Goal: Task Accomplishment & Management: Complete application form

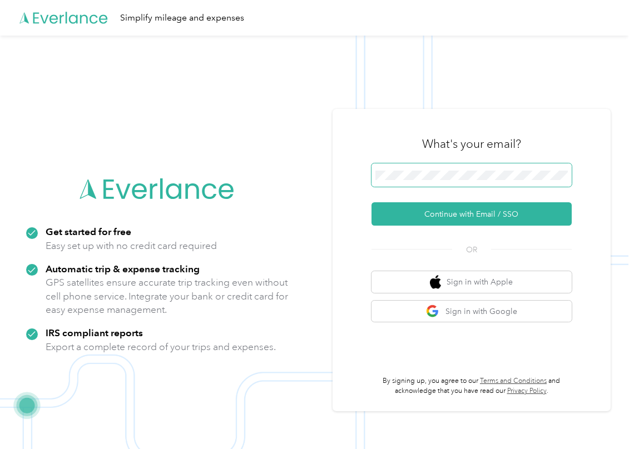
click at [434, 180] on span at bounding box center [471, 174] width 200 height 23
click at [426, 181] on span at bounding box center [471, 174] width 200 height 23
drag, startPoint x: 383, startPoint y: 214, endPoint x: 34, endPoint y: 207, distance: 349.3
click at [383, 215] on button "Continue with Email / SSO" at bounding box center [471, 213] width 200 height 23
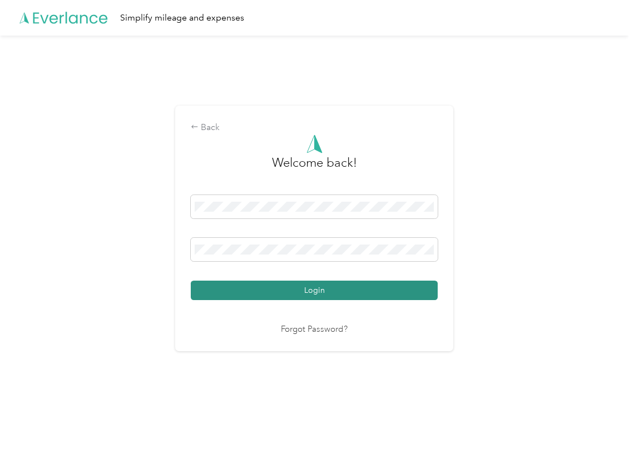
click at [241, 287] on button "Login" at bounding box center [314, 290] width 247 height 19
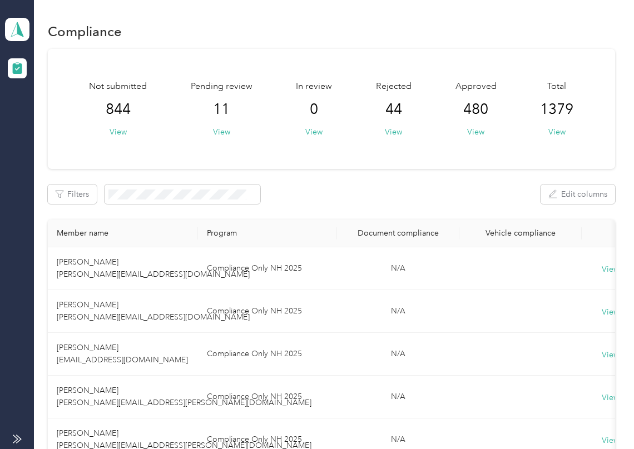
click at [465, 191] on div "Filters Edit columns" at bounding box center [331, 194] width 567 height 19
click at [225, 130] on button "View" at bounding box center [221, 132] width 17 height 12
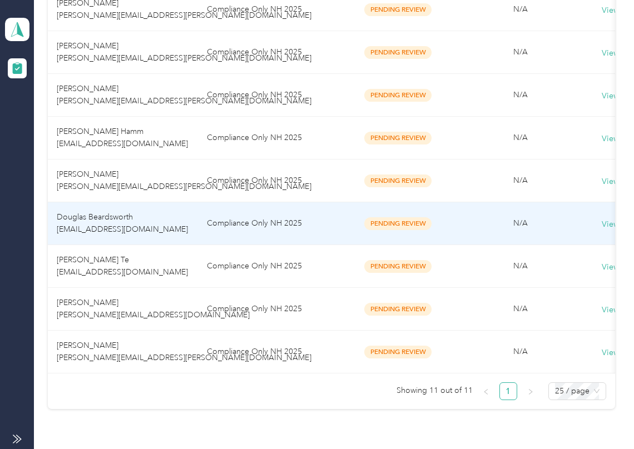
scroll to position [370, 0]
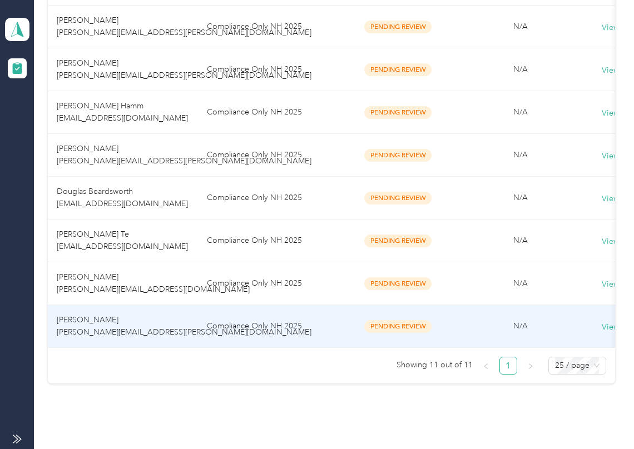
click at [120, 323] on td "[PERSON_NAME] [PERSON_NAME][EMAIL_ADDRESS][PERSON_NAME][DOMAIN_NAME]" at bounding box center [123, 326] width 150 height 43
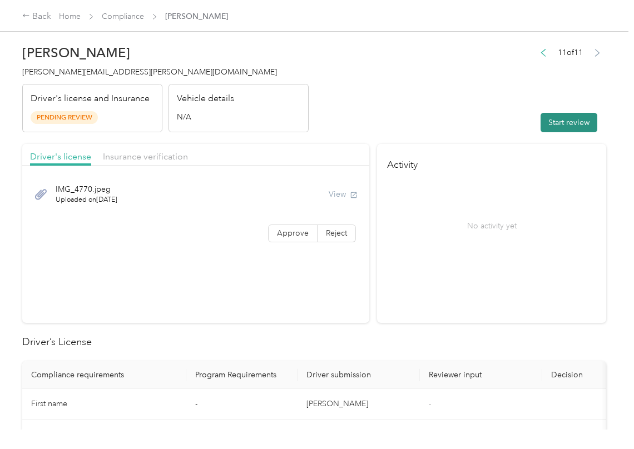
click at [546, 126] on button "Start review" at bounding box center [569, 122] width 57 height 19
click at [425, 113] on header "[PERSON_NAME] [PERSON_NAME][EMAIL_ADDRESS][PERSON_NAME][DOMAIN_NAME] Driver's l…" at bounding box center [314, 85] width 584 height 93
click at [290, 230] on span "Approve" at bounding box center [293, 233] width 32 height 9
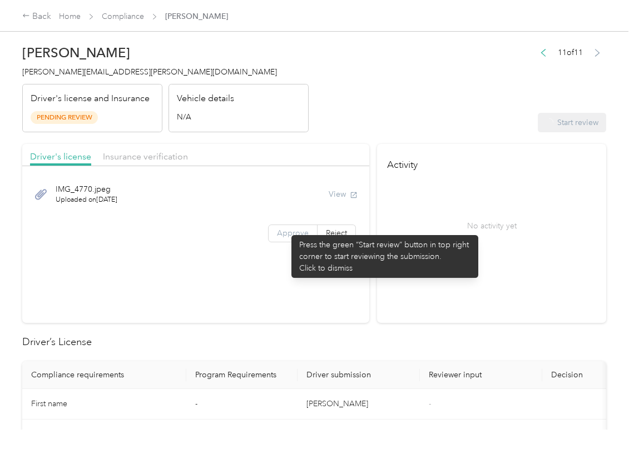
click at [281, 230] on span "Approve" at bounding box center [293, 233] width 32 height 9
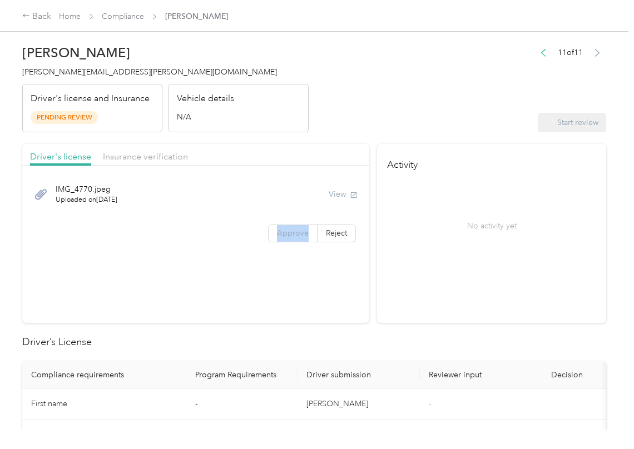
click at [281, 230] on span "Approve" at bounding box center [293, 233] width 32 height 9
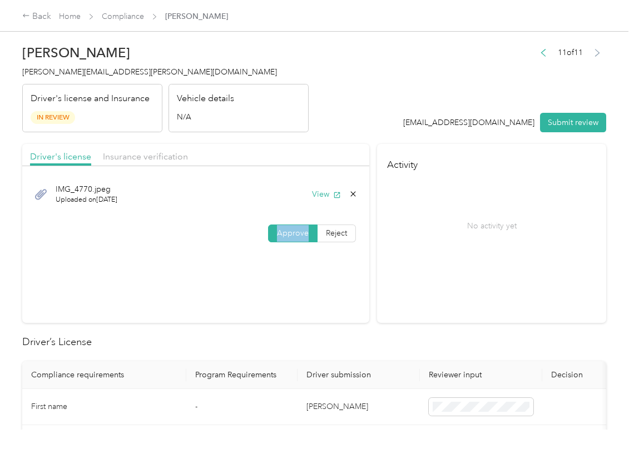
click at [281, 230] on span "Approve" at bounding box center [293, 233] width 32 height 9
click at [328, 190] on button "View" at bounding box center [326, 195] width 29 height 12
click at [344, 107] on header "[PERSON_NAME] [PERSON_NAME][EMAIL_ADDRESS][PERSON_NAME][DOMAIN_NAME] Driver's l…" at bounding box center [314, 85] width 584 height 93
click at [116, 156] on span "Insurance verification" at bounding box center [145, 156] width 85 height 11
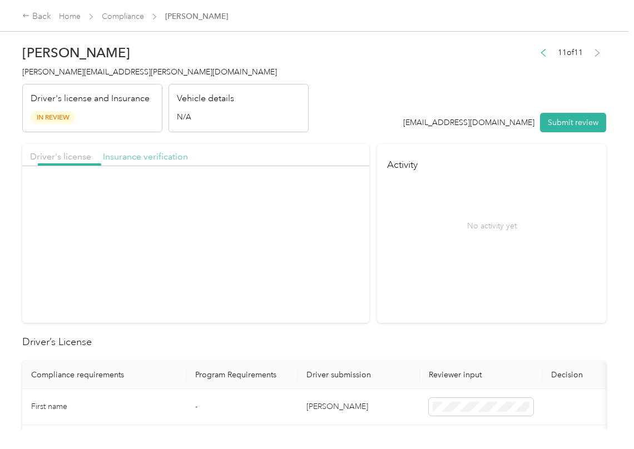
click at [149, 156] on span "Insurance verification" at bounding box center [145, 156] width 85 height 11
click at [320, 197] on button "View" at bounding box center [326, 195] width 29 height 12
drag, startPoint x: 296, startPoint y: 238, endPoint x: 208, endPoint y: 281, distance: 98.0
click at [296, 238] on span "Approve" at bounding box center [293, 233] width 32 height 9
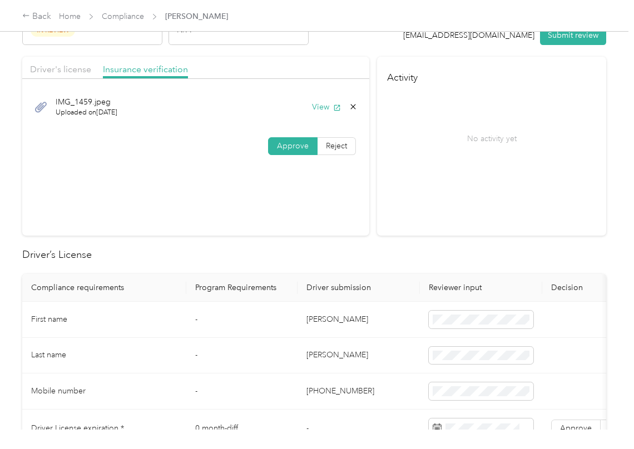
scroll to position [222, 0]
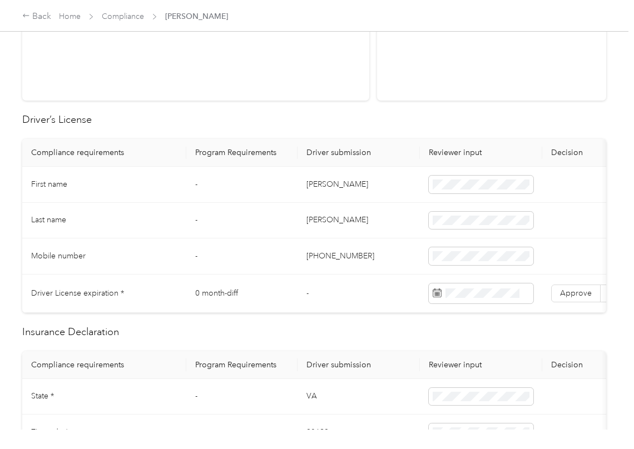
click at [308, 188] on td "[PERSON_NAME]" at bounding box center [359, 185] width 122 height 36
copy td "[PERSON_NAME]"
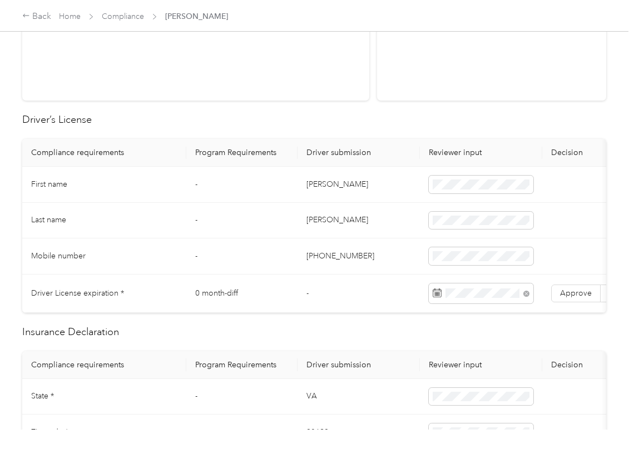
click at [194, 198] on td "-" at bounding box center [241, 185] width 111 height 36
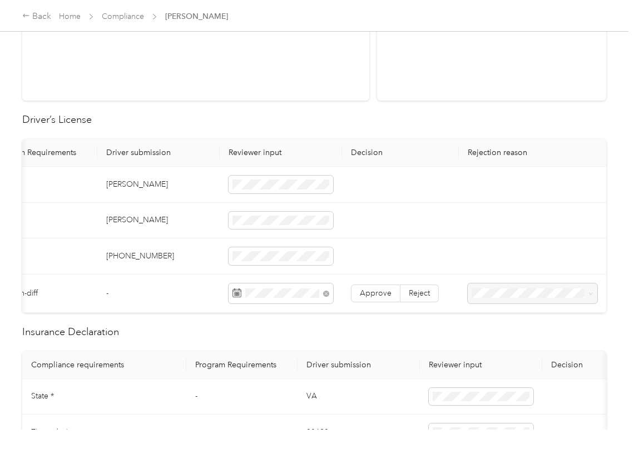
click at [418, 297] on span "Reject" at bounding box center [419, 293] width 21 height 9
click at [514, 287] on span at bounding box center [533, 294] width 130 height 20
click at [502, 287] on span at bounding box center [533, 294] width 130 height 20
click at [520, 348] on span "Expired Driver's License" at bounding box center [511, 345] width 85 height 9
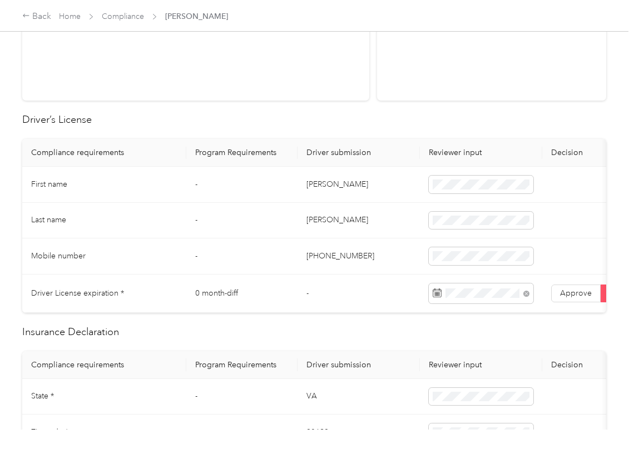
scroll to position [0, 0]
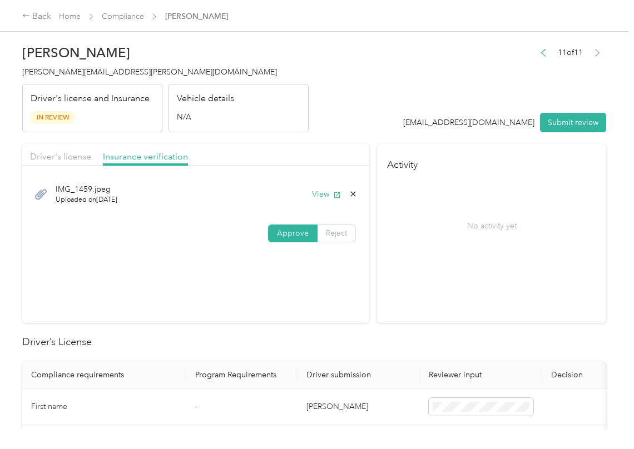
click at [327, 227] on label "Reject" at bounding box center [337, 234] width 38 height 18
click at [199, 314] on span "Incorrect insurance document upload" at bounding box center [203, 303] width 67 height 21
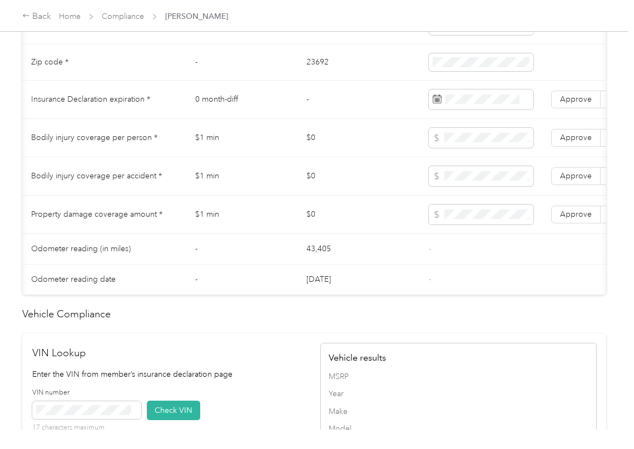
scroll to position [0, 194]
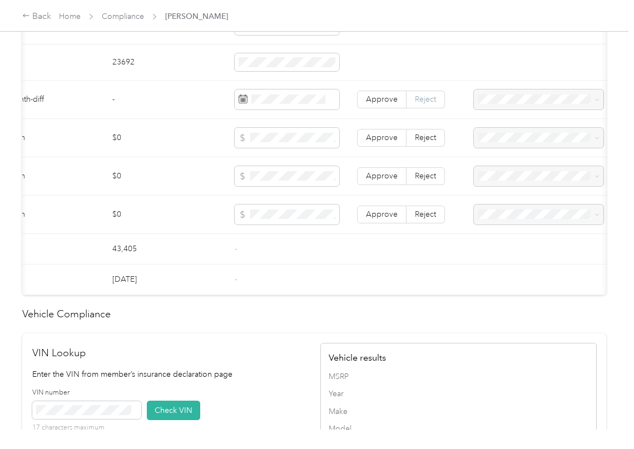
drag, startPoint x: 426, startPoint y: 103, endPoint x: 429, endPoint y: 109, distance: 6.5
click at [427, 105] on td "Approve Reject" at bounding box center [406, 100] width 117 height 38
click at [429, 104] on span "Reject" at bounding box center [425, 99] width 21 height 9
click at [503, 138] on span "Insurance expiration missing from uploaded Insurance Policy doc" at bounding box center [538, 143] width 112 height 33
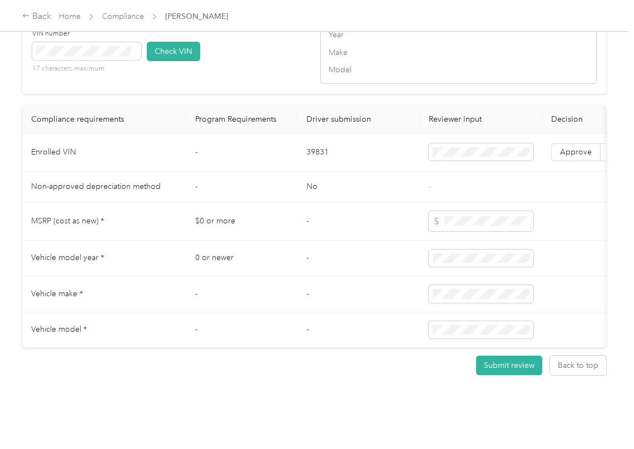
scroll to position [0, 206]
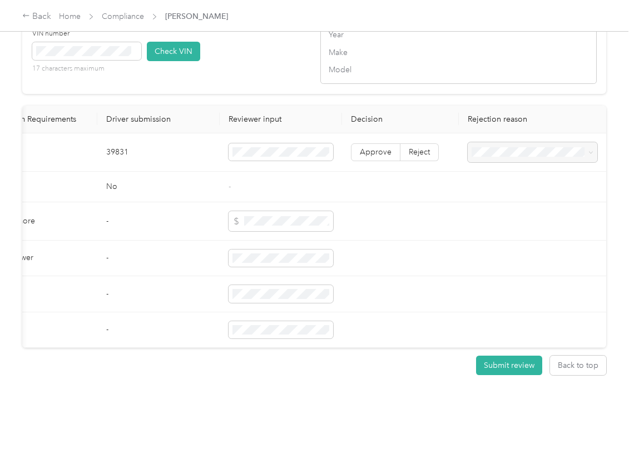
drag, startPoint x: 410, startPoint y: 163, endPoint x: 458, endPoint y: 169, distance: 48.2
click at [410, 157] on span "Reject" at bounding box center [419, 151] width 21 height 9
click at [499, 186] on span "Vehicle VIN missing from uploaded Insurance Policy doc" at bounding box center [523, 189] width 109 height 21
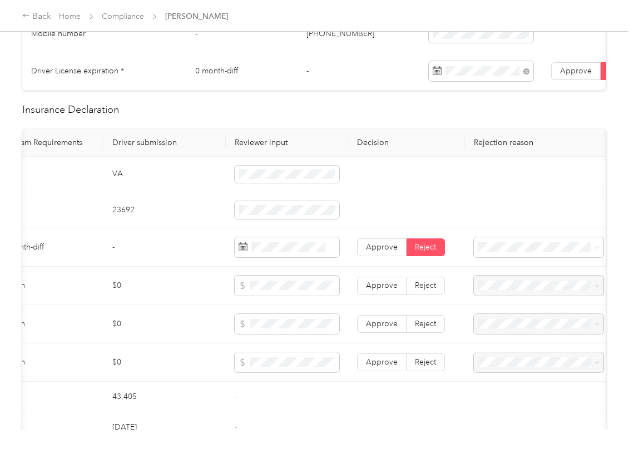
scroll to position [0, 0]
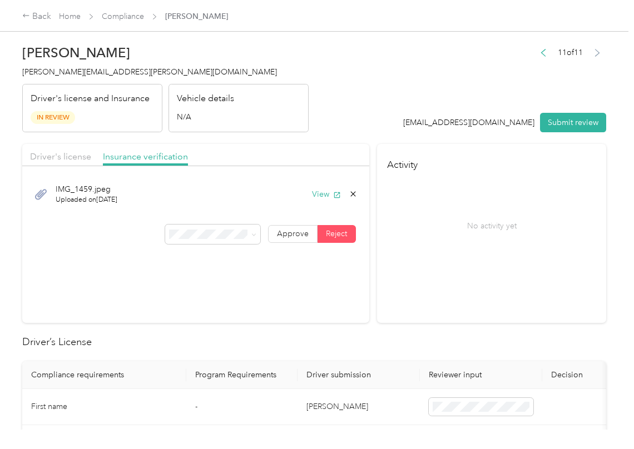
click at [565, 122] on button "Submit review" at bounding box center [573, 122] width 66 height 19
click at [32, 70] on span "[PERSON_NAME][EMAIL_ADDRESS][PERSON_NAME][DOMAIN_NAME]" at bounding box center [149, 71] width 255 height 9
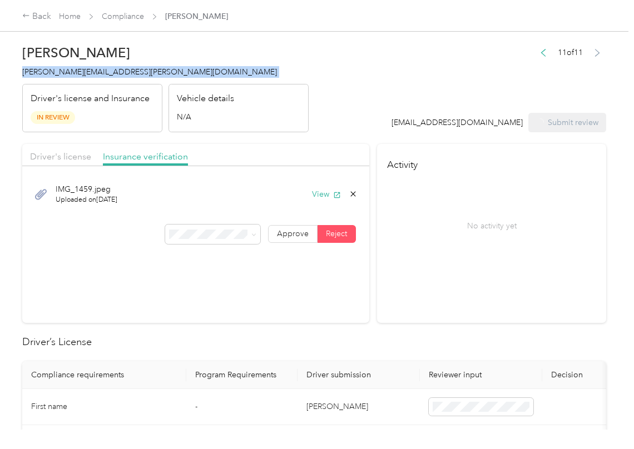
click at [32, 70] on span "[PERSON_NAME][EMAIL_ADDRESS][PERSON_NAME][DOMAIN_NAME]" at bounding box center [149, 71] width 255 height 9
copy span "[PERSON_NAME][EMAIL_ADDRESS][PERSON_NAME][DOMAIN_NAME]"
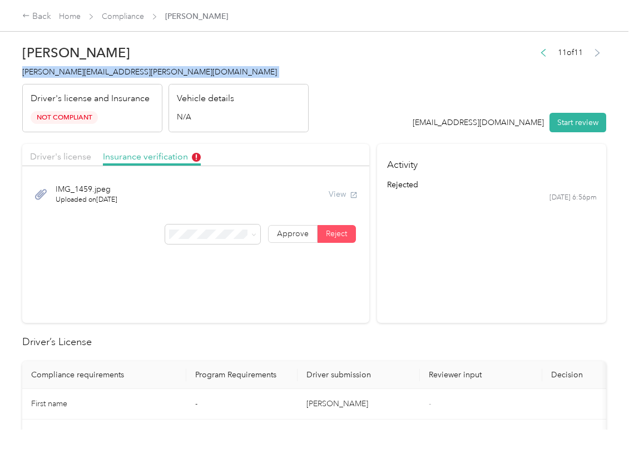
click at [541, 314] on section "Activity rejected [DATE] 6:56pm" at bounding box center [491, 233] width 229 height 179
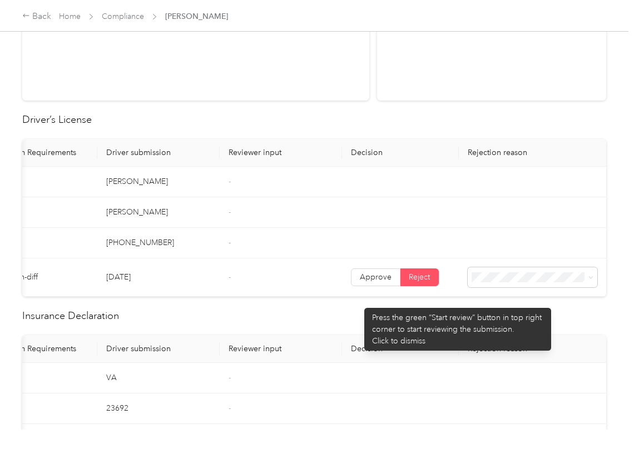
scroll to position [0, 206]
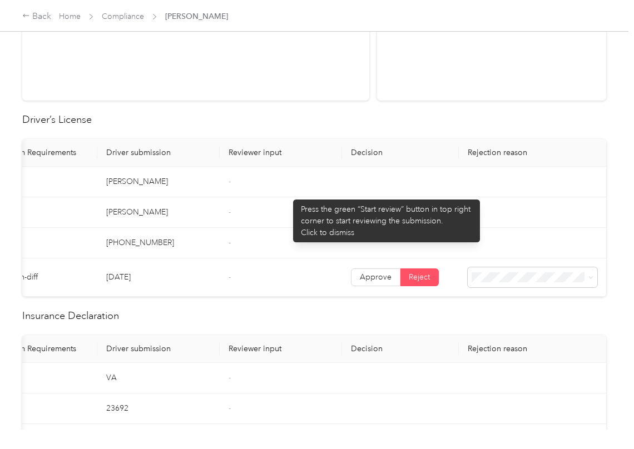
click at [287, 194] on td "-" at bounding box center [281, 182] width 122 height 31
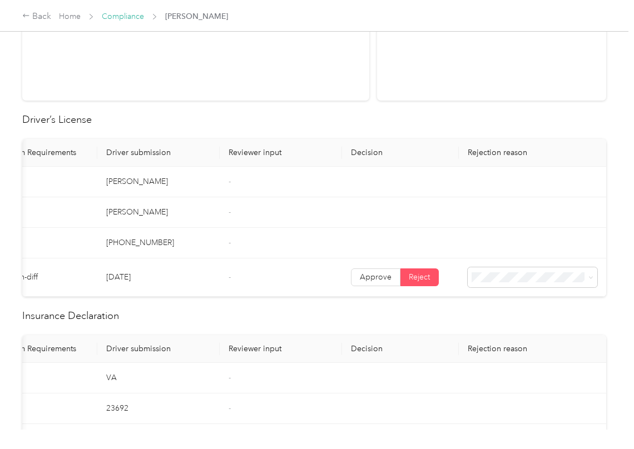
click at [127, 14] on link "Compliance" at bounding box center [123, 16] width 42 height 9
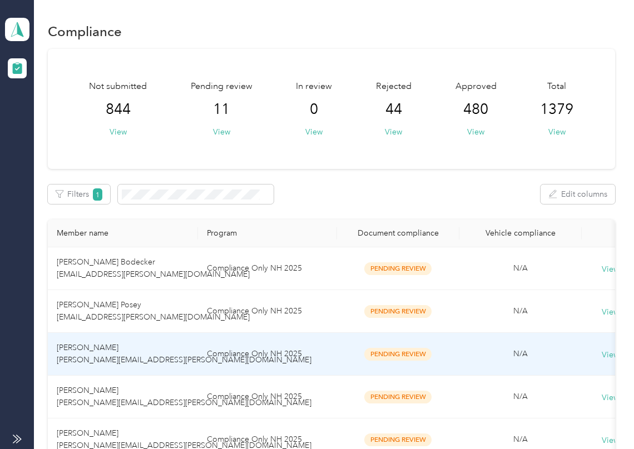
click at [94, 363] on span "[PERSON_NAME] [PERSON_NAME][EMAIL_ADDRESS][PERSON_NAME][DOMAIN_NAME]" at bounding box center [184, 354] width 255 height 22
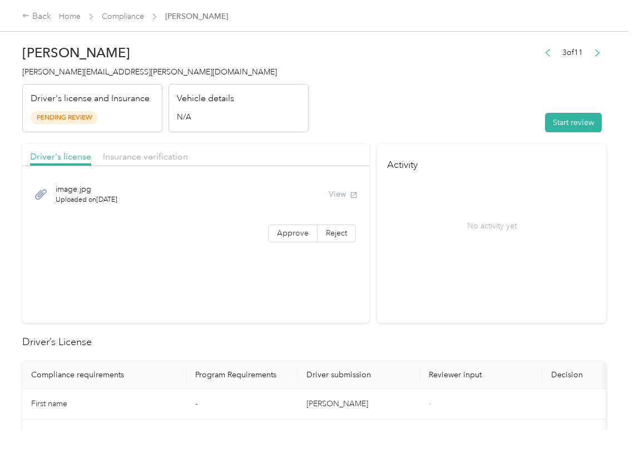
click at [470, 121] on header "[PERSON_NAME] [PERSON_NAME][EMAIL_ADDRESS][PERSON_NAME][DOMAIN_NAME] Driver's l…" at bounding box center [314, 85] width 584 height 93
click at [563, 119] on button "Start review" at bounding box center [573, 122] width 57 height 19
drag, startPoint x: 470, startPoint y: 96, endPoint x: 399, endPoint y: 167, distance: 101.1
click at [470, 96] on header "[PERSON_NAME] [PERSON_NAME][EMAIL_ADDRESS][PERSON_NAME][DOMAIN_NAME] Driver's l…" at bounding box center [314, 85] width 584 height 93
click at [284, 235] on span "Approve" at bounding box center [293, 233] width 32 height 9
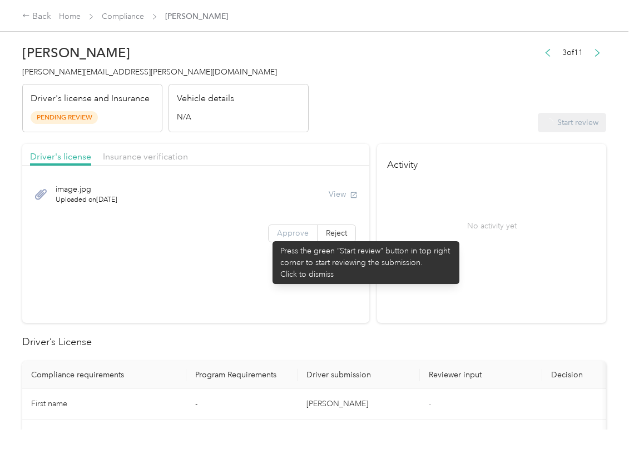
click at [268, 236] on label "Approve" at bounding box center [292, 234] width 49 height 18
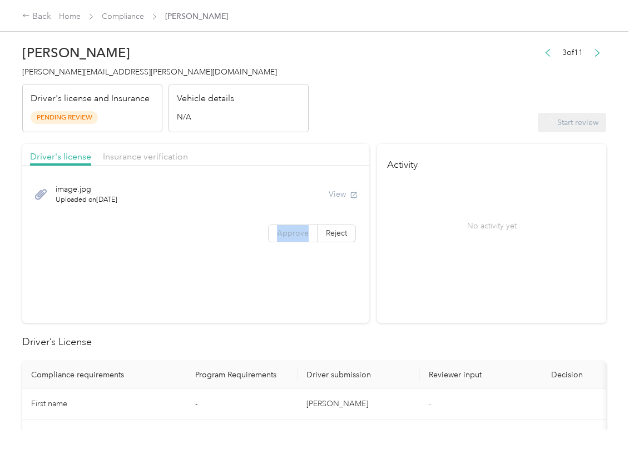
click at [268, 236] on label "Approve" at bounding box center [292, 234] width 49 height 18
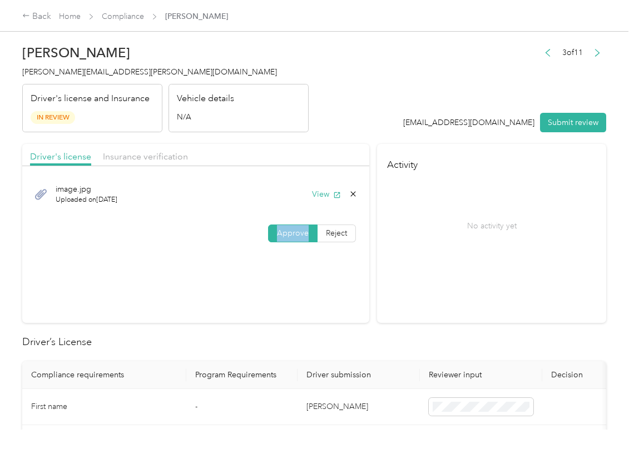
click at [277, 236] on span "Approve" at bounding box center [293, 233] width 32 height 9
click at [320, 190] on button "View" at bounding box center [326, 195] width 29 height 12
click at [143, 147] on div "Driver's license Insurance verification" at bounding box center [195, 155] width 347 height 22
click at [129, 156] on span "Insurance verification" at bounding box center [145, 156] width 85 height 11
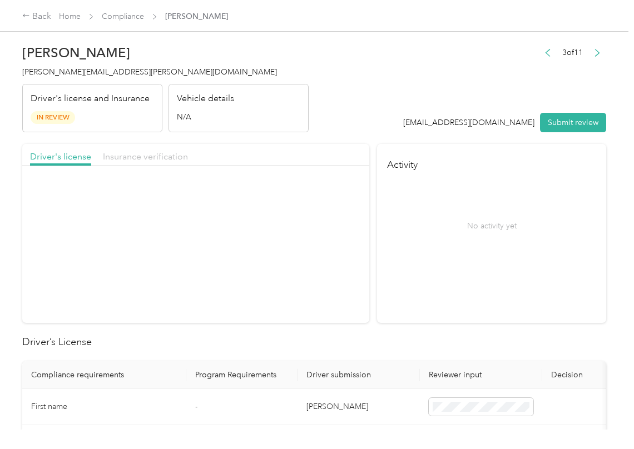
click at [129, 156] on span "Insurance verification" at bounding box center [145, 156] width 85 height 11
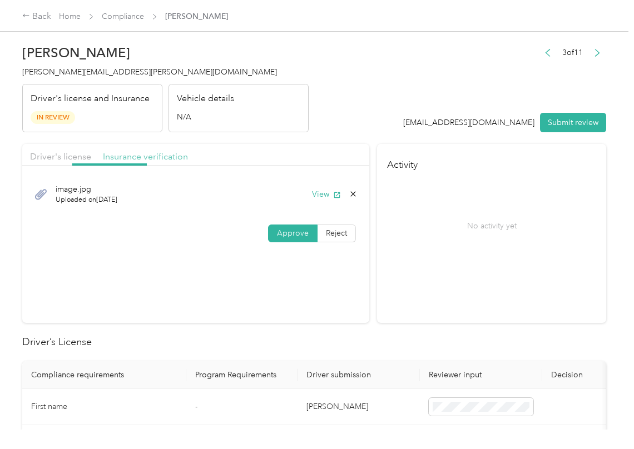
click at [129, 156] on span "Insurance verification" at bounding box center [145, 156] width 85 height 11
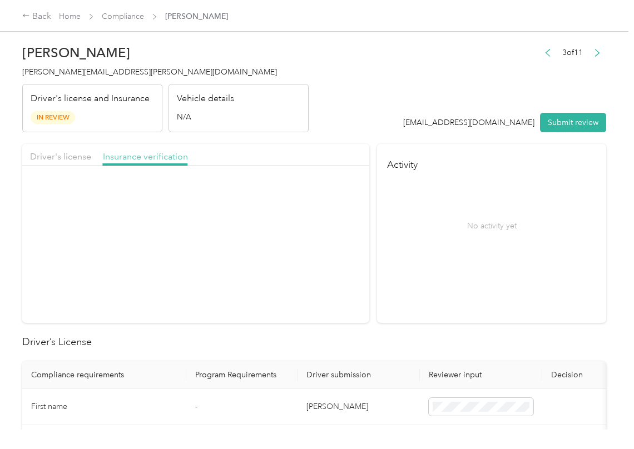
click at [129, 156] on span "Insurance verification" at bounding box center [145, 156] width 85 height 11
click at [320, 196] on button "View" at bounding box center [326, 195] width 29 height 12
click at [303, 241] on label "Approve" at bounding box center [292, 234] width 49 height 18
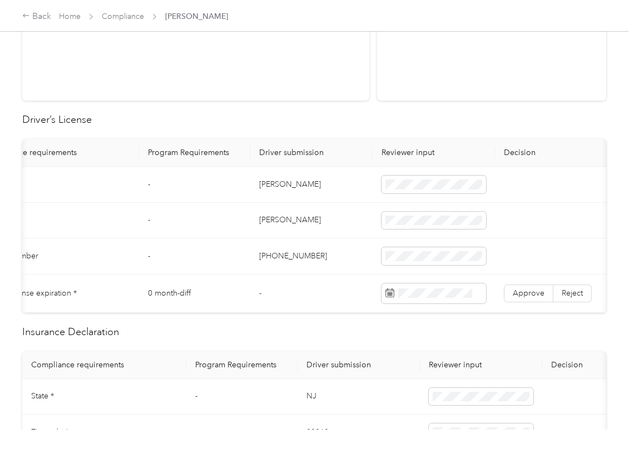
scroll to position [0, 44]
click at [272, 190] on td "[PERSON_NAME]" at bounding box center [314, 185] width 122 height 36
click at [272, 189] on td "[PERSON_NAME]" at bounding box center [314, 185] width 122 height 36
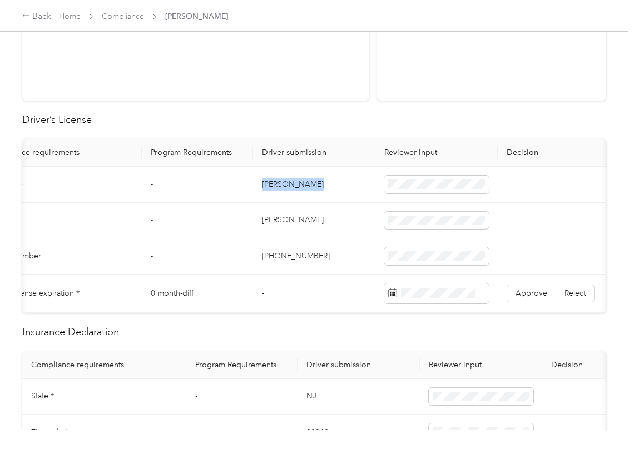
copy td "[PERSON_NAME]"
click at [296, 159] on th "Driver submission" at bounding box center [314, 153] width 122 height 28
click at [539, 292] on span "Approve" at bounding box center [531, 293] width 32 height 9
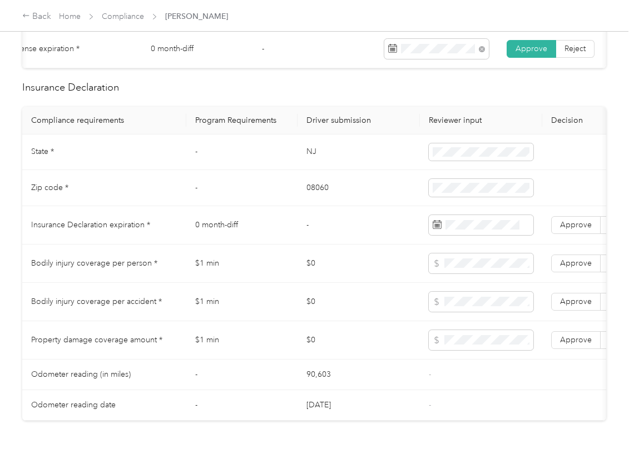
scroll to position [519, 0]
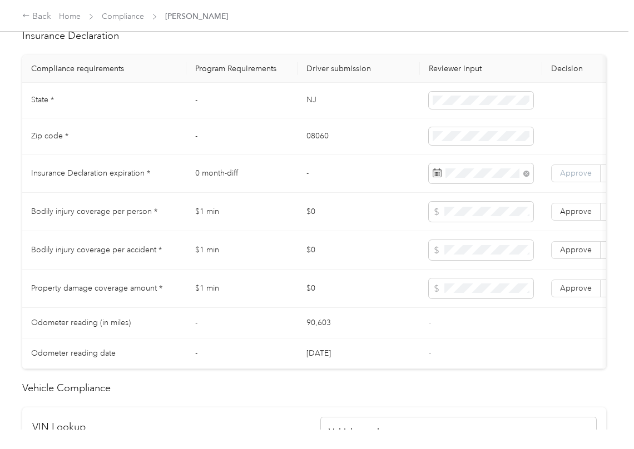
click at [577, 178] on span "Approve" at bounding box center [576, 172] width 32 height 9
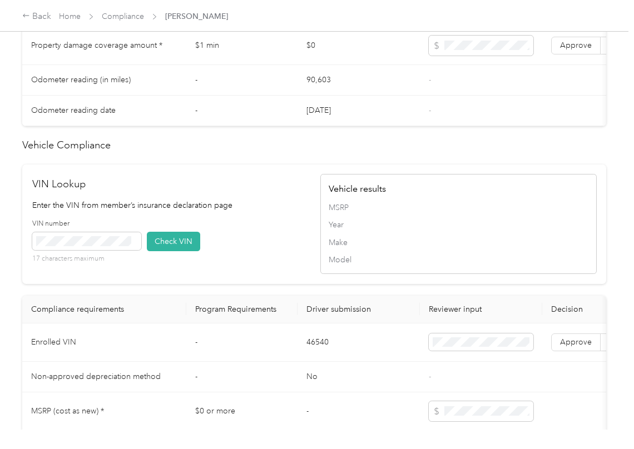
scroll to position [890, 0]
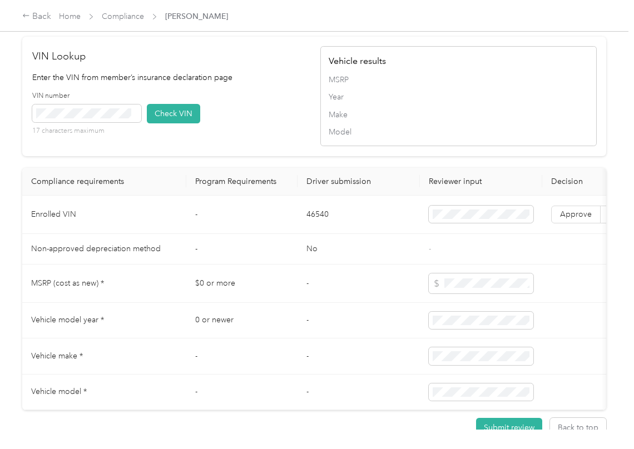
drag, startPoint x: 312, startPoint y: 329, endPoint x: 310, endPoint y: 320, distance: 9.1
click at [312, 329] on td "-" at bounding box center [359, 321] width 122 height 36
click at [100, 122] on span at bounding box center [86, 114] width 109 height 18
drag, startPoint x: 165, startPoint y: 132, endPoint x: 172, endPoint y: 141, distance: 11.6
click at [167, 123] on button "Check VIN" at bounding box center [173, 113] width 53 height 19
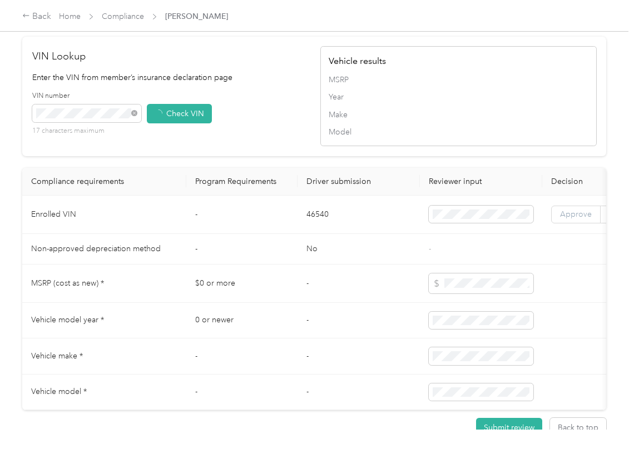
click at [581, 224] on label "Approve" at bounding box center [575, 215] width 49 height 18
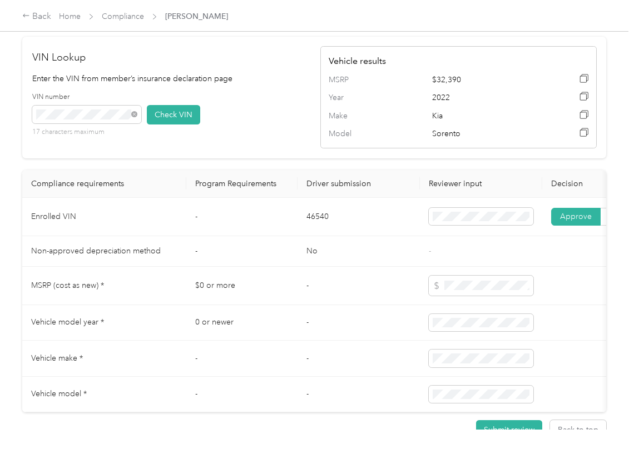
scroll to position [1004, 0]
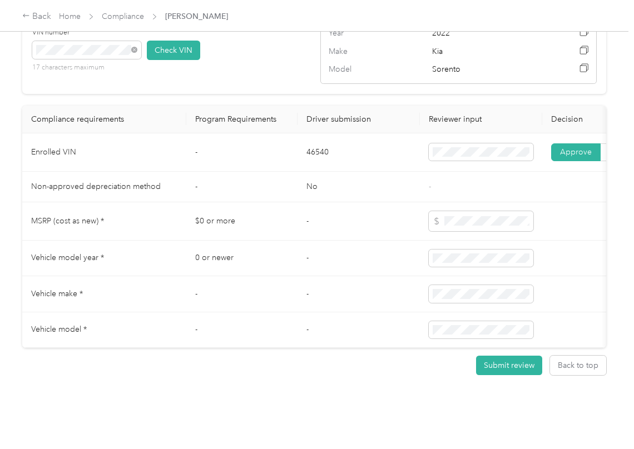
click at [309, 207] on td "-" at bounding box center [359, 221] width 122 height 38
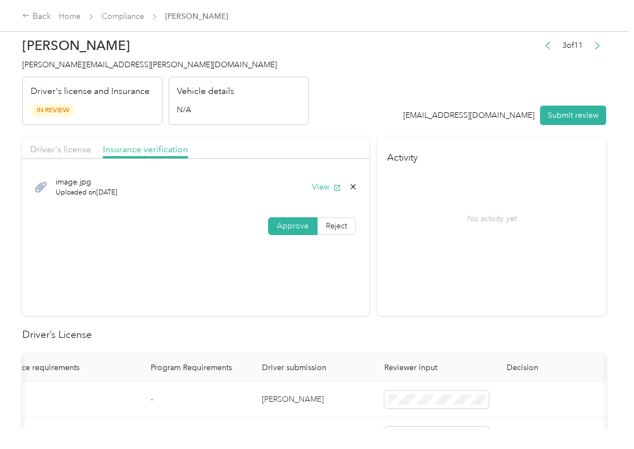
scroll to position [0, 0]
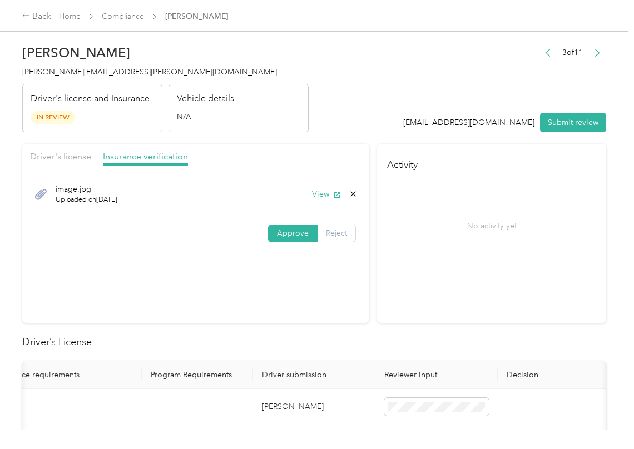
click at [338, 232] on span "Reject" at bounding box center [336, 233] width 21 height 9
click at [187, 340] on span "Name not shown as insured driver" at bounding box center [205, 334] width 70 height 21
click at [574, 122] on button "Submit review" at bounding box center [573, 122] width 66 height 19
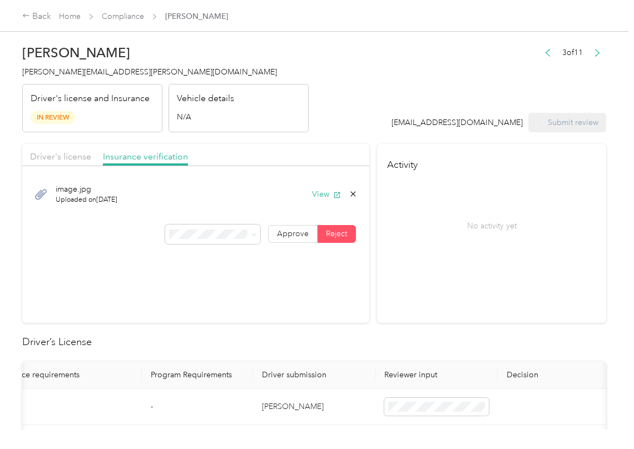
click at [125, 75] on span "[PERSON_NAME][EMAIL_ADDRESS][PERSON_NAME][DOMAIN_NAME]" at bounding box center [149, 71] width 255 height 9
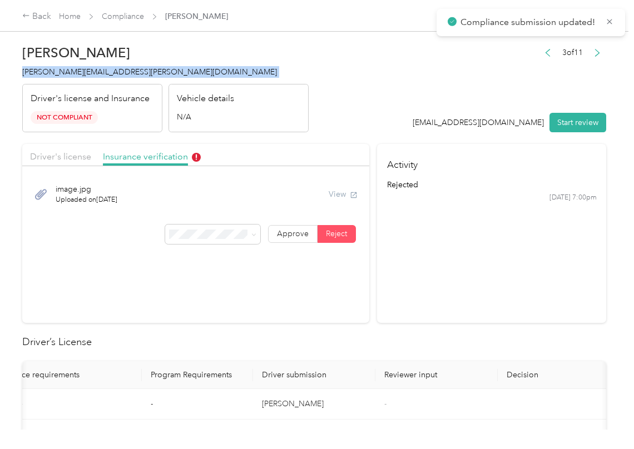
copy span "[PERSON_NAME][EMAIL_ADDRESS][PERSON_NAME][DOMAIN_NAME]"
click at [546, 340] on h2 "Driver’s License" at bounding box center [314, 342] width 584 height 15
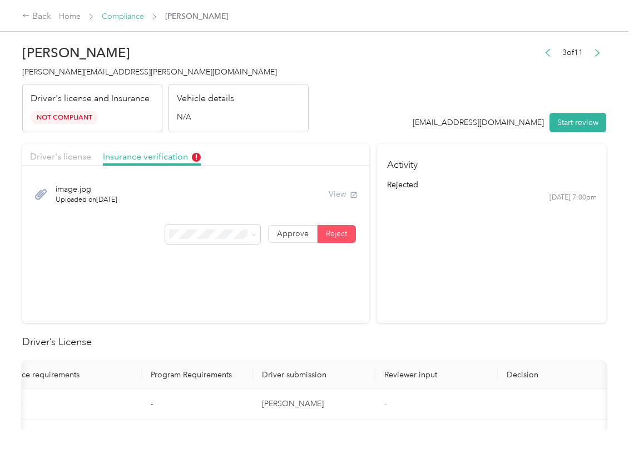
click at [123, 14] on link "Compliance" at bounding box center [123, 16] width 42 height 9
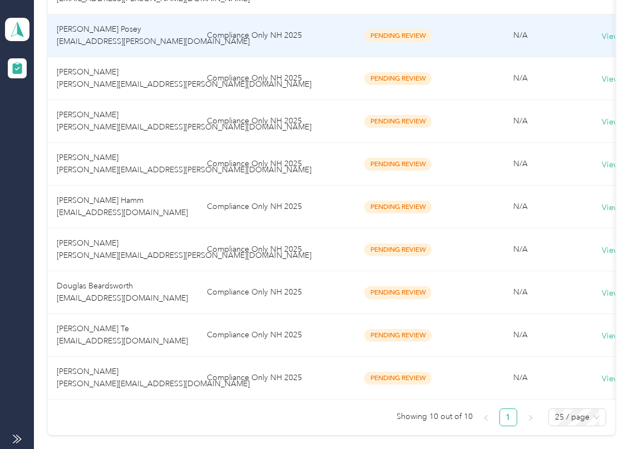
scroll to position [296, 0]
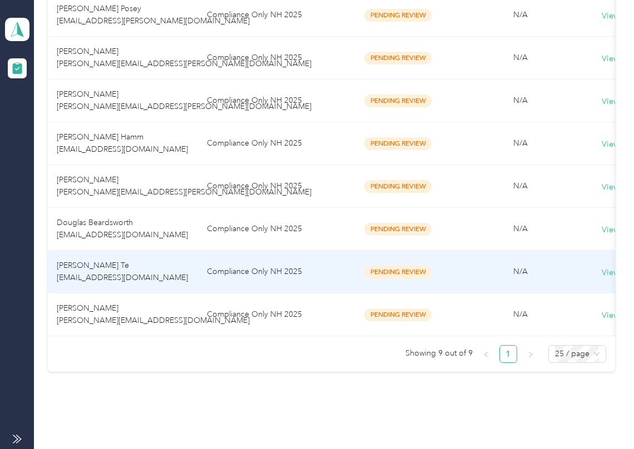
click at [116, 254] on td "[PERSON_NAME] Te [EMAIL_ADDRESS][DOMAIN_NAME]" at bounding box center [123, 272] width 150 height 43
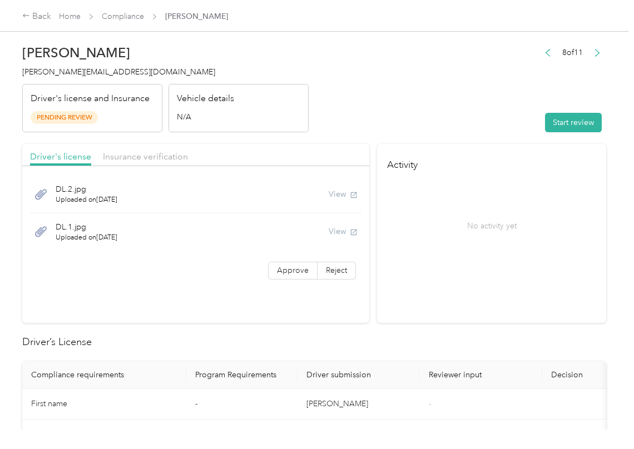
click at [463, 246] on div "No activity yet" at bounding box center [492, 225] width 210 height 93
click at [554, 115] on button "Start review" at bounding box center [573, 122] width 57 height 19
click at [481, 103] on header "[PERSON_NAME] Te [EMAIL_ADDRESS][DOMAIN_NAME] Driver's license and Insurance Pe…" at bounding box center [314, 85] width 584 height 93
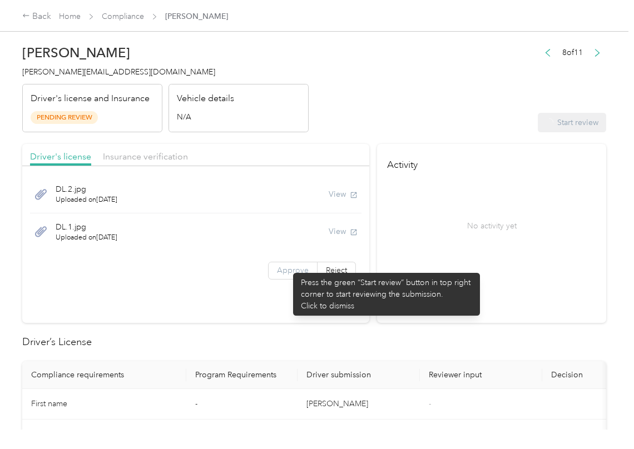
click at [287, 267] on span "Approve" at bounding box center [293, 270] width 32 height 9
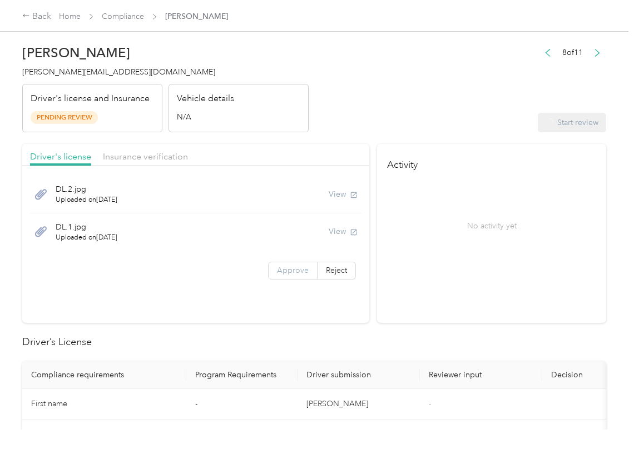
click at [277, 270] on span "Approve" at bounding box center [293, 270] width 32 height 9
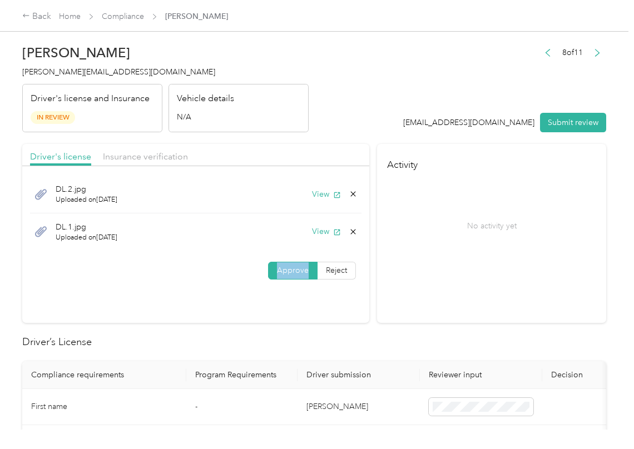
click at [277, 270] on span "Approve" at bounding box center [293, 270] width 32 height 9
click at [325, 190] on button "View" at bounding box center [326, 195] width 29 height 12
click at [312, 234] on button "View" at bounding box center [326, 232] width 29 height 12
click at [290, 156] on div "Driver's license Insurance verification" at bounding box center [195, 155] width 347 height 22
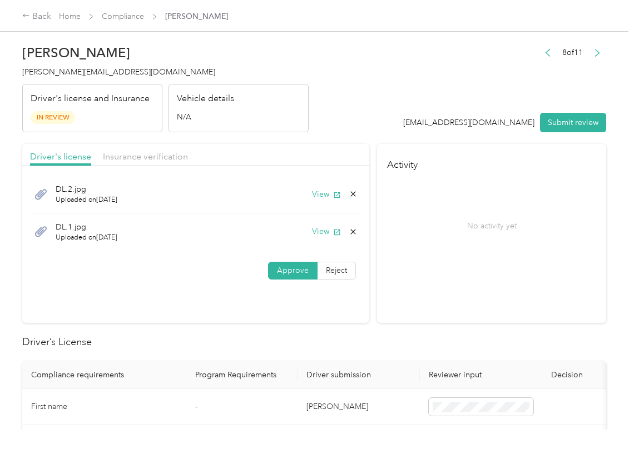
click at [133, 150] on div "Insurance verification" at bounding box center [145, 157] width 85 height 14
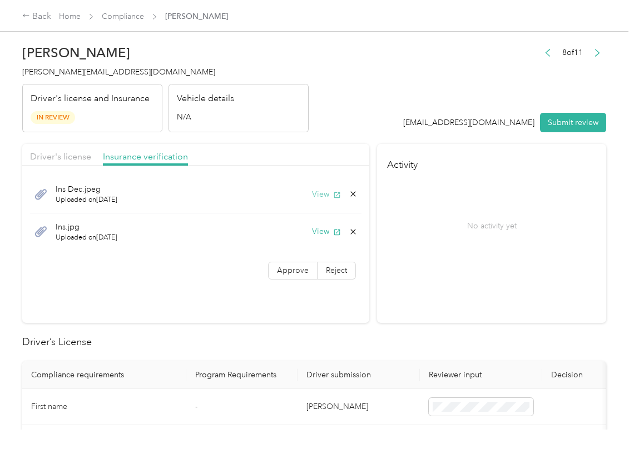
click at [323, 189] on button "View" at bounding box center [326, 195] width 29 height 12
click at [315, 228] on button "View" at bounding box center [326, 232] width 29 height 12
drag, startPoint x: 294, startPoint y: 274, endPoint x: 125, endPoint y: 385, distance: 202.0
click at [294, 274] on span "Approve" at bounding box center [293, 270] width 32 height 9
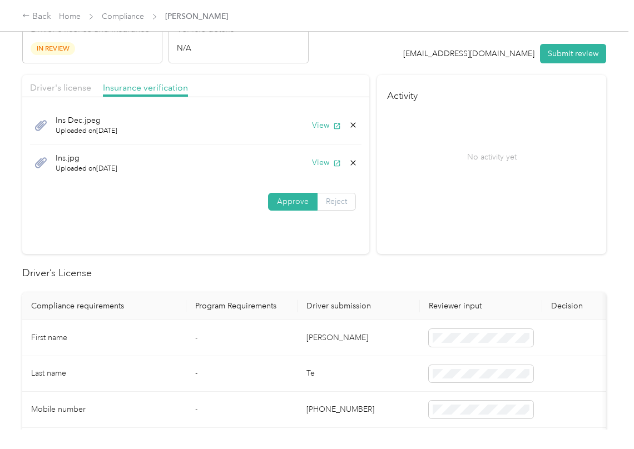
scroll to position [148, 0]
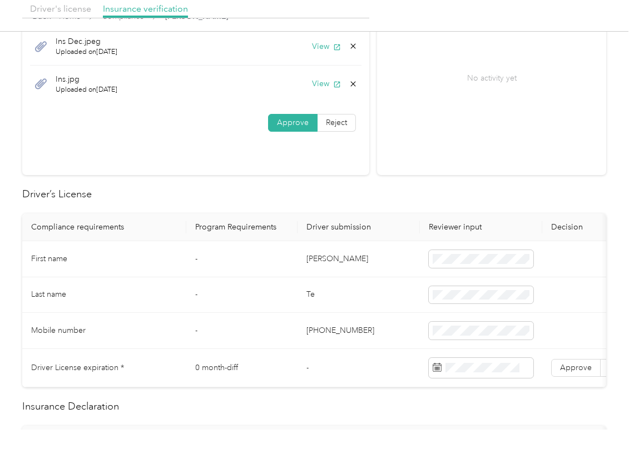
click at [323, 264] on td "[PERSON_NAME]" at bounding box center [359, 259] width 122 height 36
copy td "[PERSON_NAME]"
click at [266, 286] on td "-" at bounding box center [241, 295] width 111 height 36
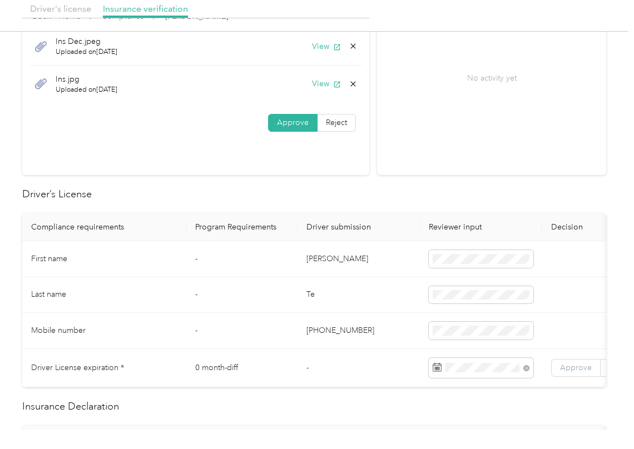
click at [579, 374] on label "Approve" at bounding box center [575, 368] width 49 height 18
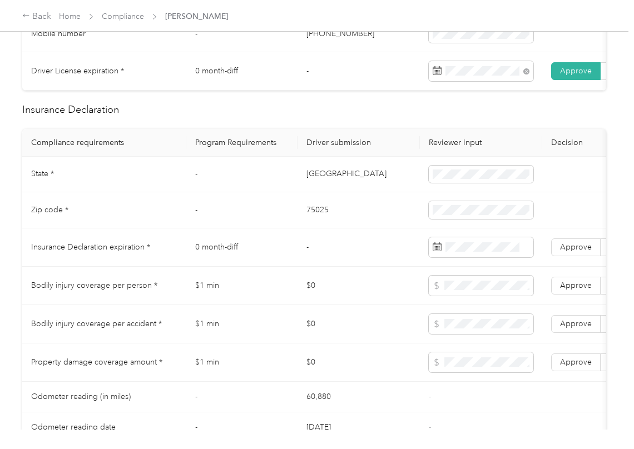
click at [334, 192] on td "[GEOGRAPHIC_DATA]" at bounding box center [359, 175] width 122 height 36
copy td "[GEOGRAPHIC_DATA]"
click at [314, 220] on td "75025" at bounding box center [359, 210] width 122 height 36
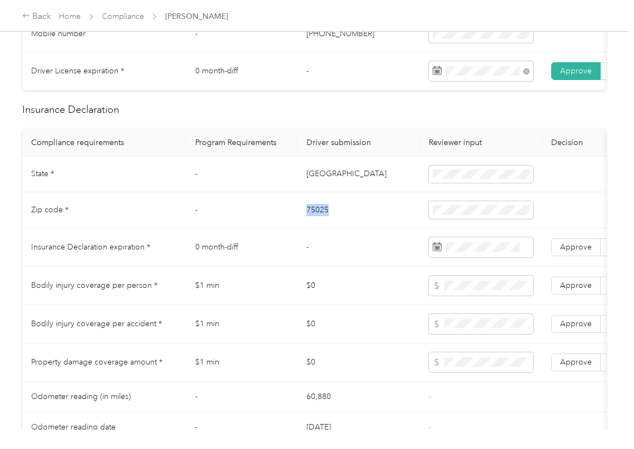
click at [314, 220] on td "75025" at bounding box center [359, 210] width 122 height 36
copy td "75025"
click at [359, 190] on td "[GEOGRAPHIC_DATA]" at bounding box center [359, 175] width 122 height 36
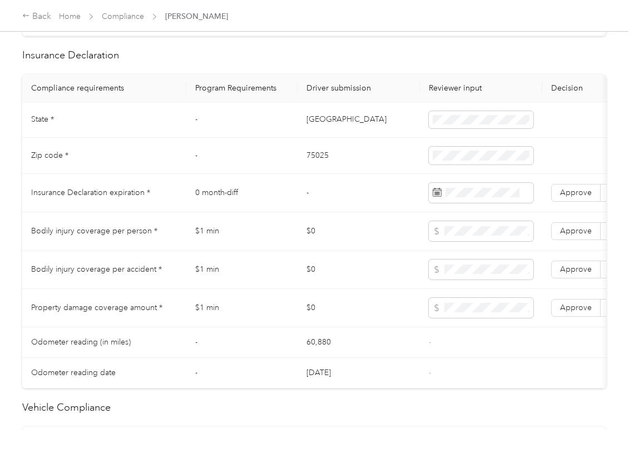
scroll to position [593, 0]
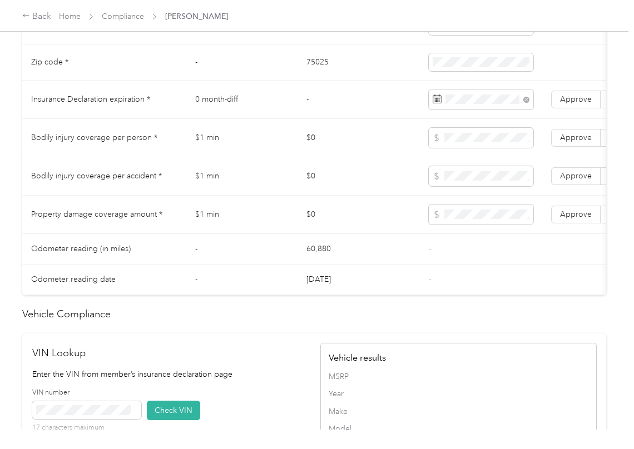
click at [356, 152] on td "$0" at bounding box center [359, 138] width 122 height 38
click at [565, 104] on span "Approve" at bounding box center [576, 99] width 32 height 9
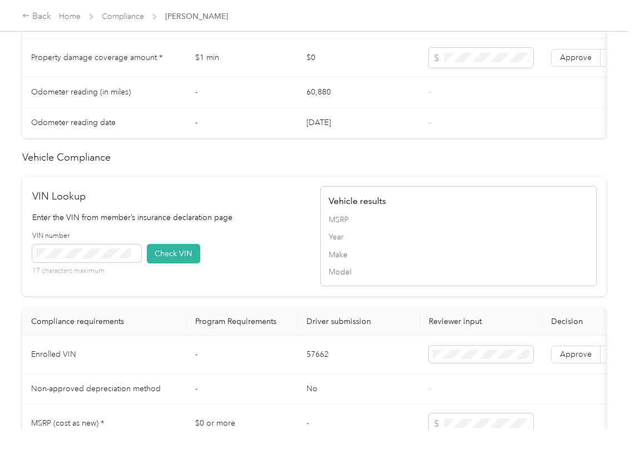
scroll to position [815, 0]
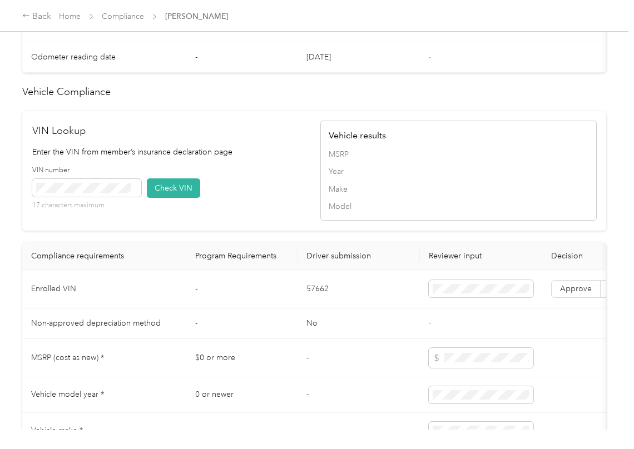
click at [188, 138] on div "VIN Lookup Enter the VIN from member’s insurance declaration page VIN number 17…" at bounding box center [314, 171] width 584 height 120
click at [167, 198] on button "Check VIN" at bounding box center [173, 188] width 53 height 19
click at [581, 294] on span "Approve" at bounding box center [576, 288] width 32 height 9
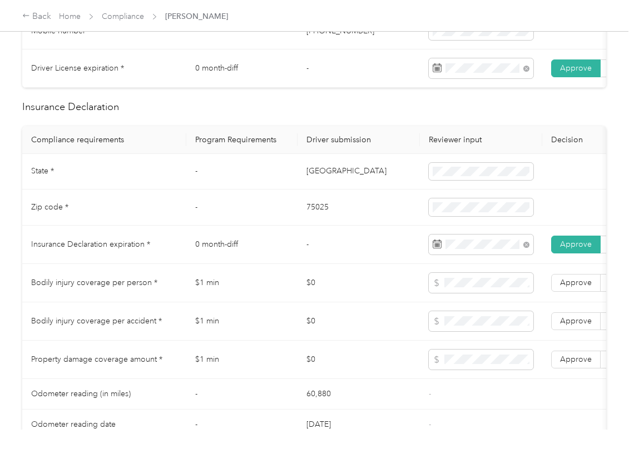
scroll to position [519, 0]
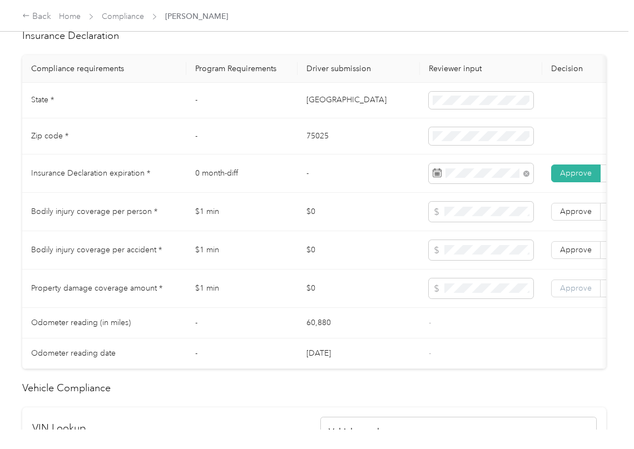
click at [579, 293] on span "Approve" at bounding box center [576, 288] width 32 height 9
click at [577, 255] on span "Approve" at bounding box center [576, 249] width 32 height 9
click at [574, 216] on span "Approve" at bounding box center [576, 211] width 32 height 9
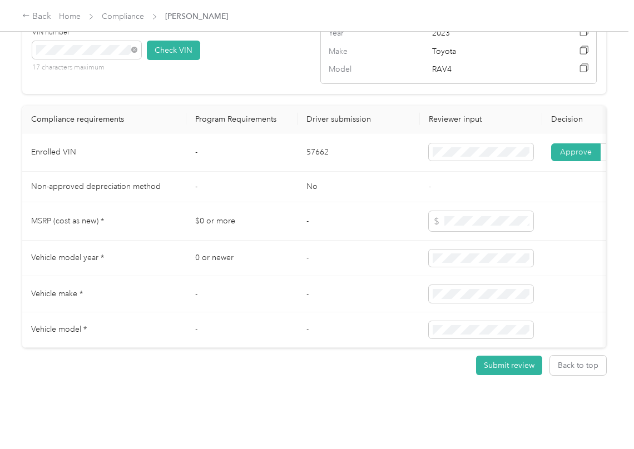
scroll to position [1004, 0]
click at [325, 241] on td "-" at bounding box center [359, 259] width 122 height 36
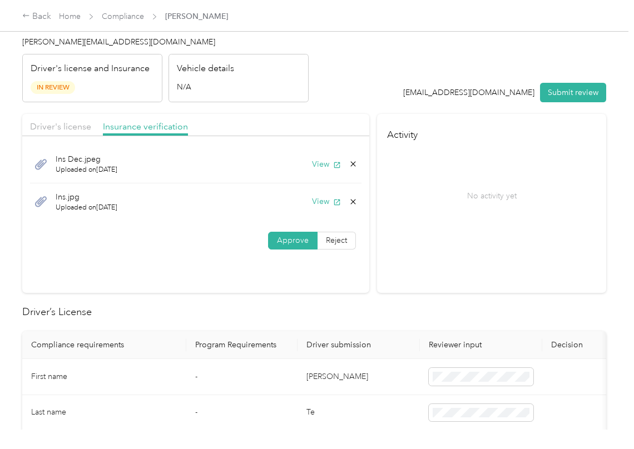
scroll to position [0, 0]
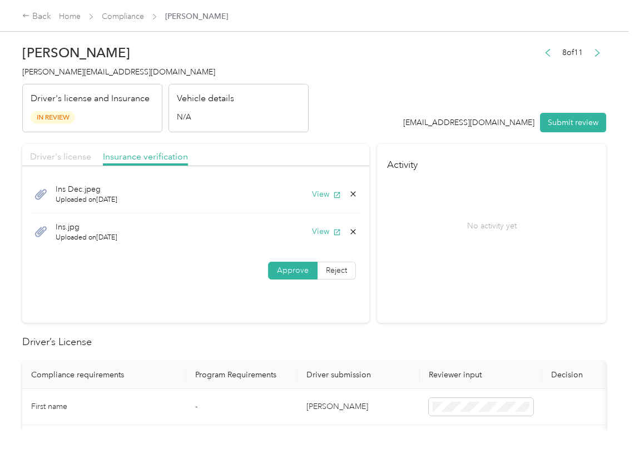
click at [61, 155] on span "Driver's license" at bounding box center [60, 156] width 61 height 11
click at [325, 196] on button "View" at bounding box center [326, 195] width 29 height 12
click at [350, 198] on icon at bounding box center [353, 194] width 9 height 9
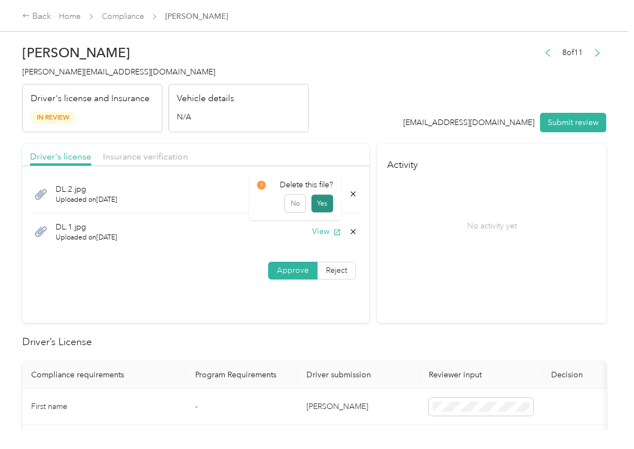
click at [319, 209] on button "Yes" at bounding box center [322, 204] width 22 height 18
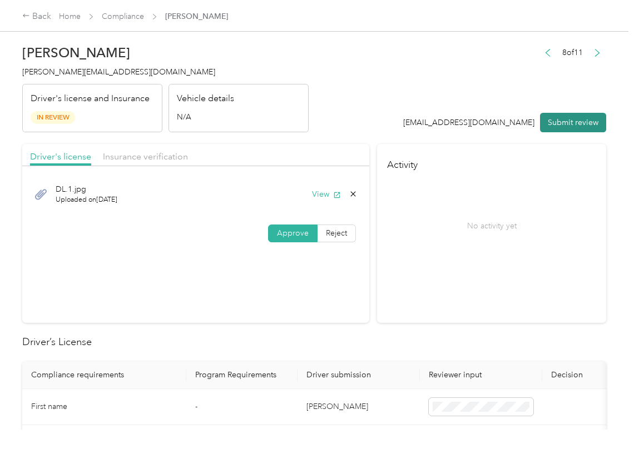
click at [563, 120] on button "Submit review" at bounding box center [573, 122] width 66 height 19
click at [101, 78] on div "[PERSON_NAME] Te [EMAIL_ADDRESS][DOMAIN_NAME] Driver's license and Insurance In…" at bounding box center [165, 85] width 286 height 93
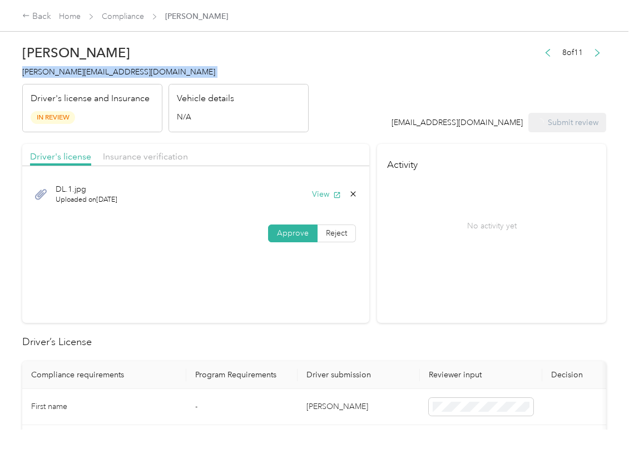
click at [101, 78] on div "[PERSON_NAME] Te [EMAIL_ADDRESS][DOMAIN_NAME] Driver's license and Insurance In…" at bounding box center [165, 85] width 286 height 93
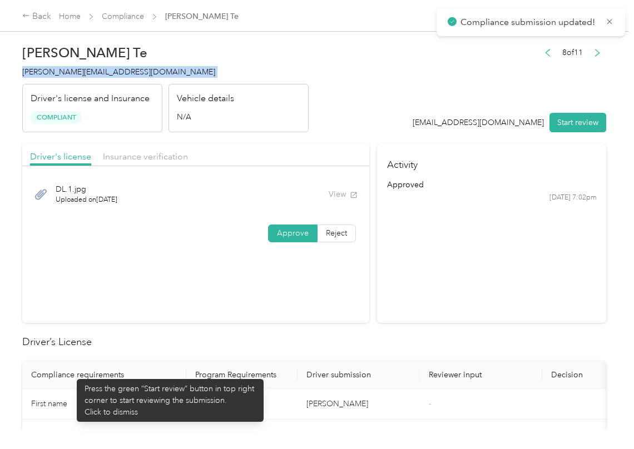
copy span "[PERSON_NAME][EMAIL_ADDRESS][DOMAIN_NAME]"
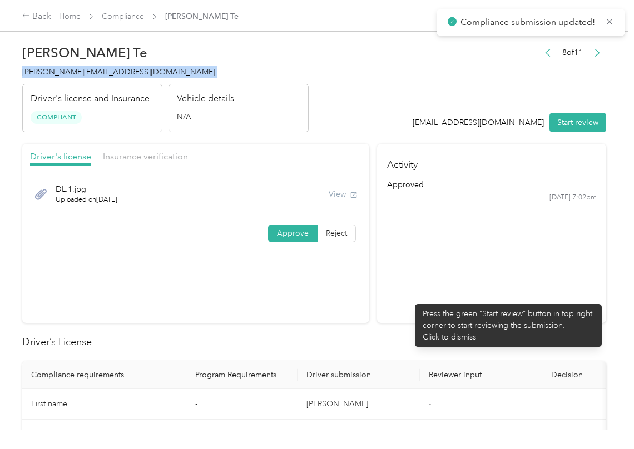
click at [409, 299] on section "Activity approved [DATE] 7:02pm" at bounding box center [491, 233] width 229 height 179
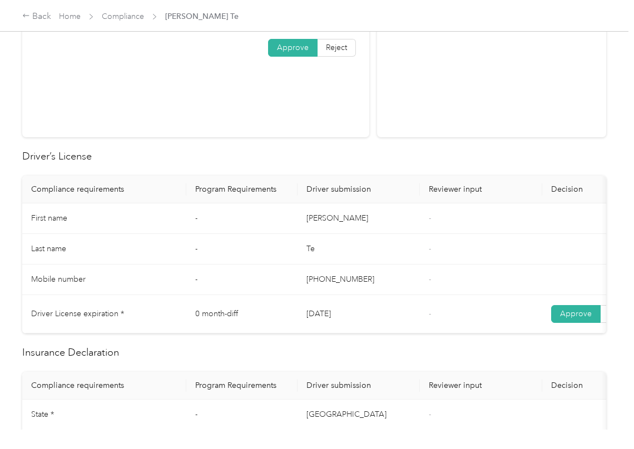
scroll to position [445, 0]
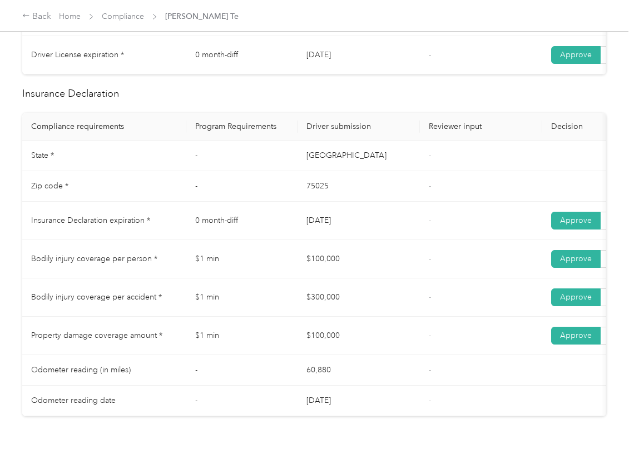
drag, startPoint x: 296, startPoint y: 226, endPoint x: 363, endPoint y: 209, distance: 68.8
click at [357, 220] on tr "Insurance Declaration expiration * 0 month-diff [DATE] - Approve Reject" at bounding box center [414, 221] width 784 height 38
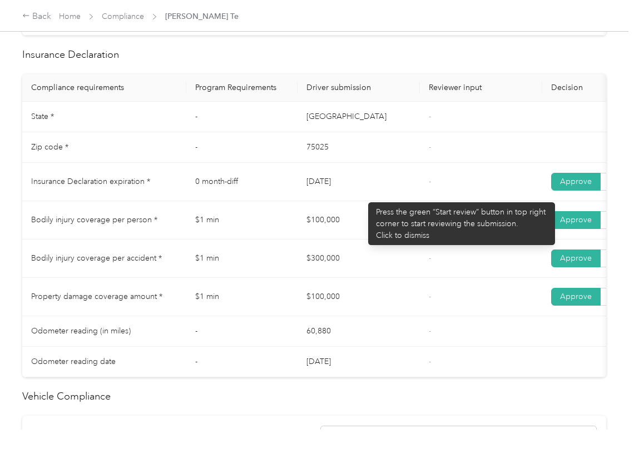
scroll to position [519, 0]
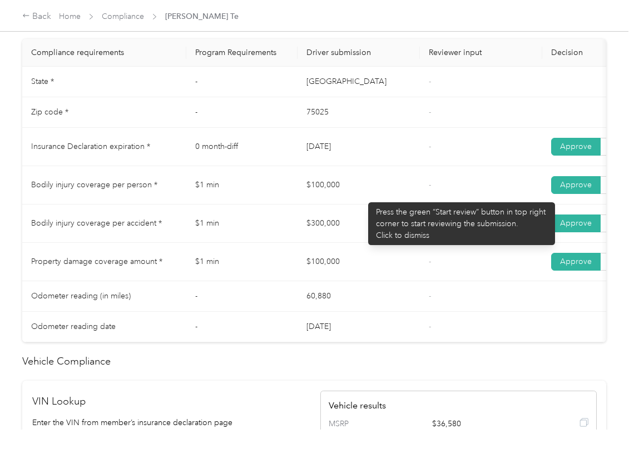
click at [365, 196] on td "$100,000" at bounding box center [359, 185] width 122 height 38
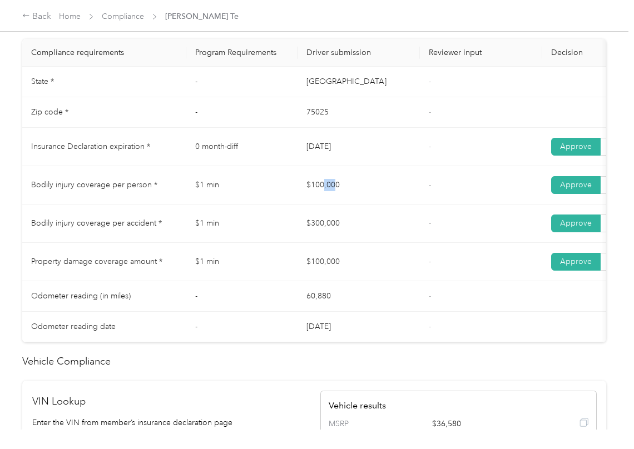
drag, startPoint x: 371, startPoint y: 196, endPoint x: 344, endPoint y: 234, distance: 46.9
click at [373, 196] on td "$100,000" at bounding box center [359, 185] width 122 height 38
click at [344, 232] on tr "Bodily injury coverage per accident * $1 min $300,000 - Approve Reject" at bounding box center [414, 224] width 784 height 38
drag, startPoint x: 390, startPoint y: 272, endPoint x: 417, endPoint y: 272, distance: 26.7
click at [414, 272] on tr "Property damage coverage amount * $1 min $100,000 - Approve Reject" at bounding box center [414, 262] width 784 height 38
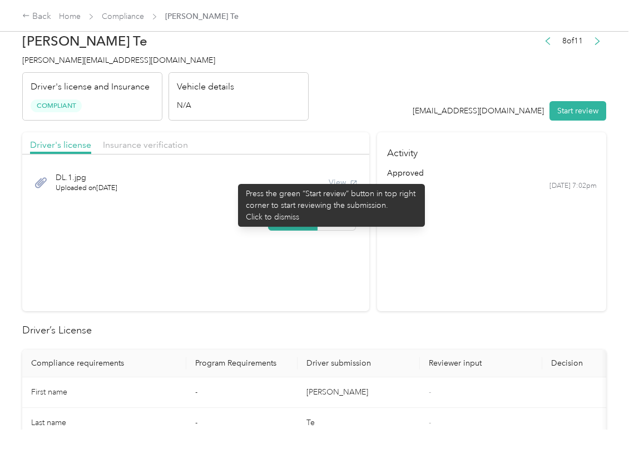
scroll to position [0, 0]
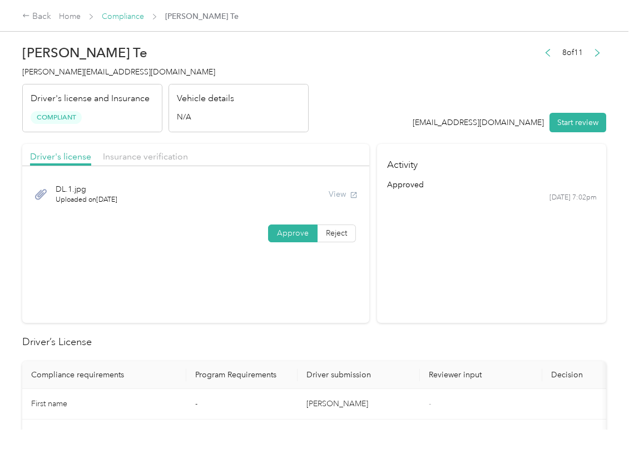
click at [116, 17] on link "Compliance" at bounding box center [123, 16] width 42 height 9
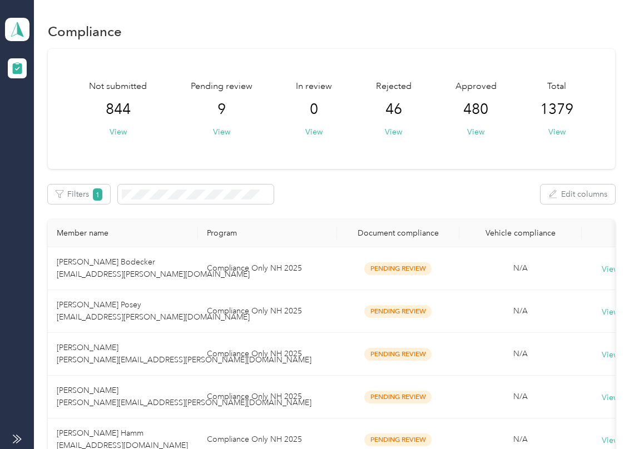
click at [348, 163] on div "Not submitted 844 View Pending review 9 View In review 0 View Rejected 46 View …" at bounding box center [331, 109] width 567 height 120
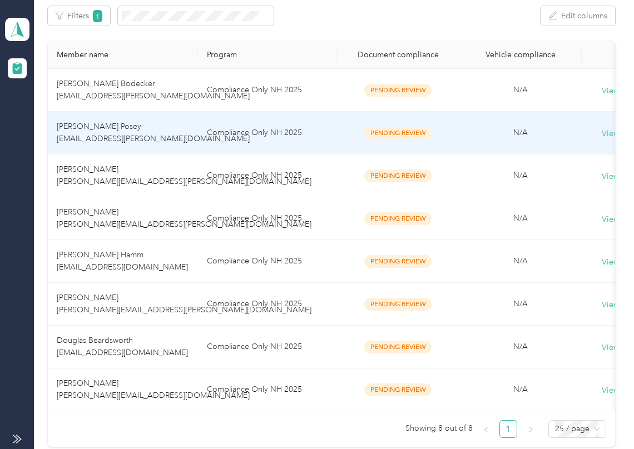
scroll to position [222, 0]
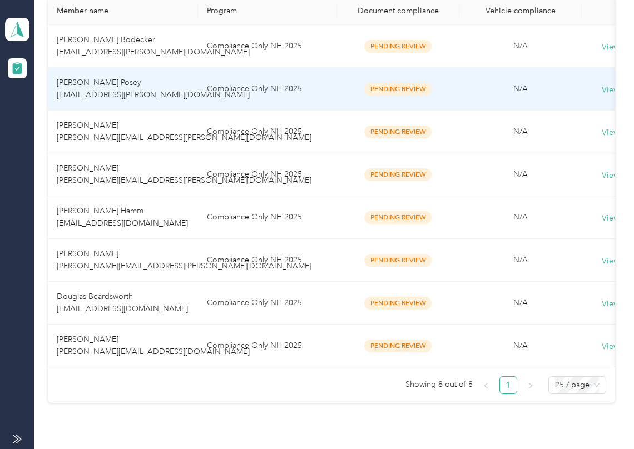
click at [212, 283] on td "Compliance Only NH 2025" at bounding box center [267, 303] width 139 height 43
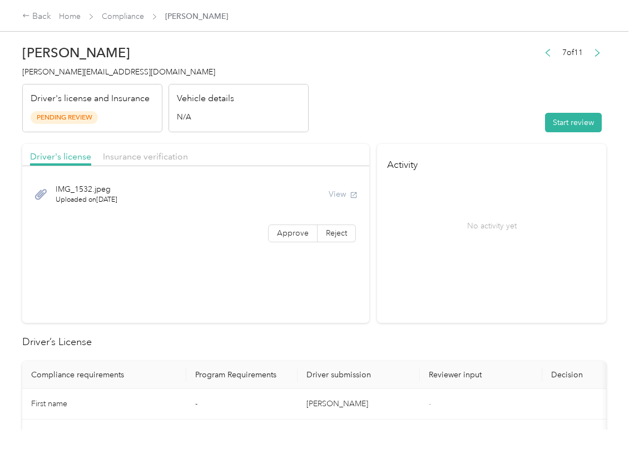
drag, startPoint x: 457, startPoint y: 219, endPoint x: 514, endPoint y: 141, distance: 96.7
click at [459, 219] on div "No activity yet" at bounding box center [492, 225] width 210 height 93
click at [557, 123] on button "Start review" at bounding box center [573, 122] width 57 height 19
click at [499, 105] on header "Douglas Beardsworth [EMAIL_ADDRESS][DOMAIN_NAME] Driver's license and Insurance…" at bounding box center [314, 85] width 584 height 93
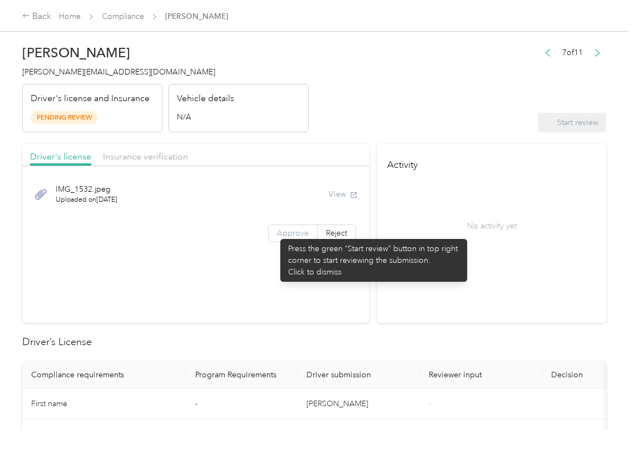
click at [277, 234] on span "Approve" at bounding box center [293, 233] width 32 height 9
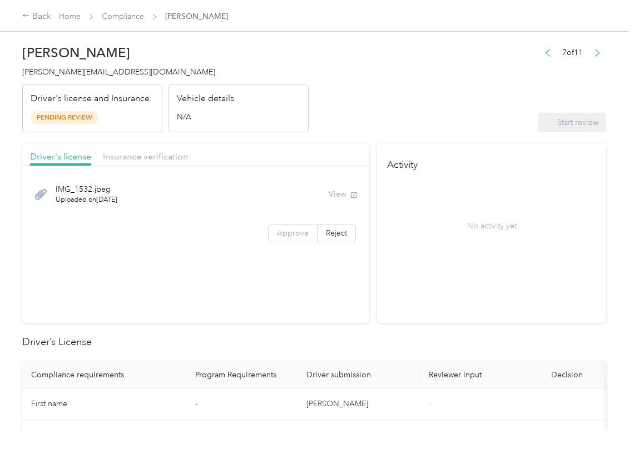
click at [285, 234] on span "Approve" at bounding box center [293, 233] width 32 height 9
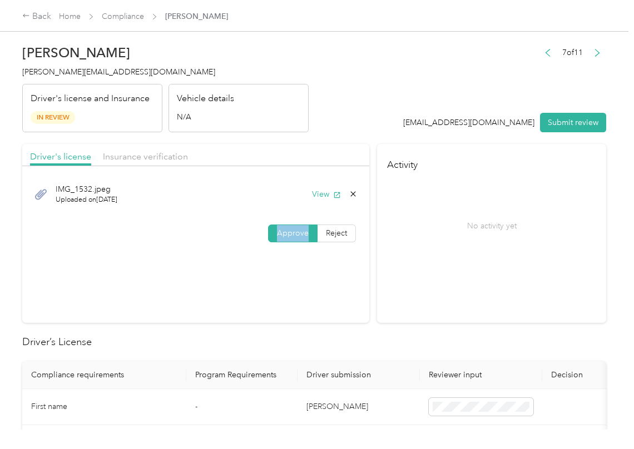
click at [285, 234] on span "Approve" at bounding box center [293, 233] width 32 height 9
click at [277, 234] on span "Approve" at bounding box center [293, 233] width 32 height 9
click at [316, 192] on button "View" at bounding box center [326, 195] width 29 height 12
click at [140, 161] on span "Insurance verification" at bounding box center [145, 156] width 85 height 11
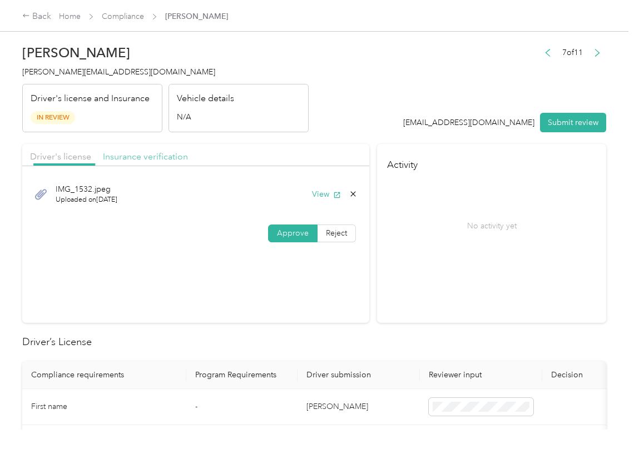
click at [166, 156] on span "Insurance verification" at bounding box center [145, 156] width 85 height 11
click at [321, 194] on button "View" at bounding box center [326, 195] width 29 height 12
click at [291, 237] on span "Approve" at bounding box center [293, 233] width 32 height 9
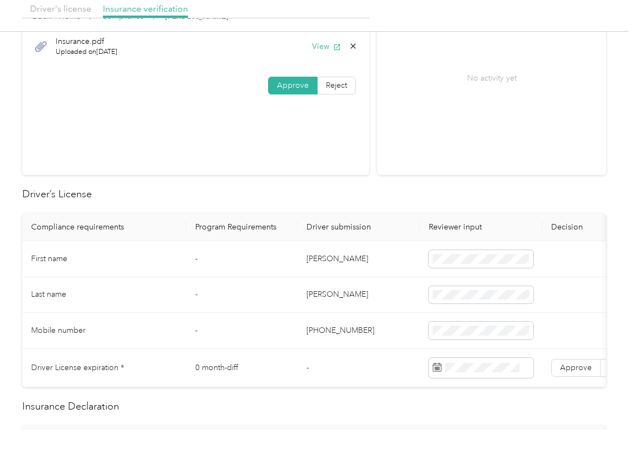
click at [316, 262] on td "[PERSON_NAME]" at bounding box center [359, 259] width 122 height 36
click at [325, 261] on td "[PERSON_NAME]" at bounding box center [359, 259] width 122 height 36
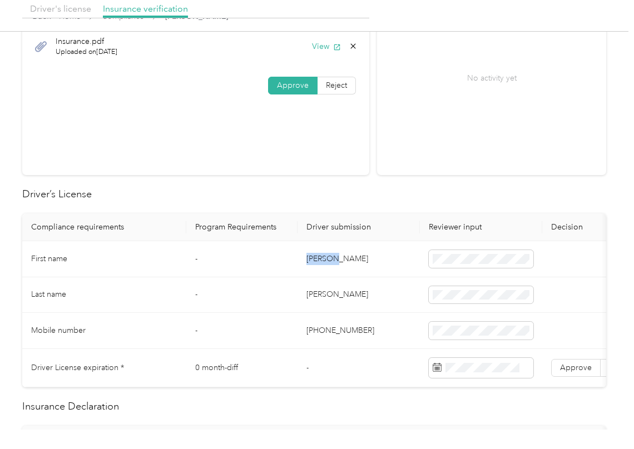
click at [325, 261] on td "[PERSON_NAME]" at bounding box center [359, 259] width 122 height 36
copy td "[PERSON_NAME]"
click at [454, 252] on span at bounding box center [481, 259] width 105 height 18
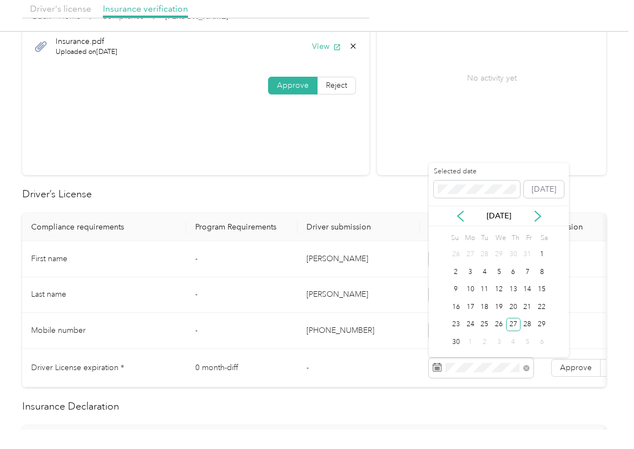
click at [276, 230] on th "Program Requirements" at bounding box center [241, 228] width 111 height 28
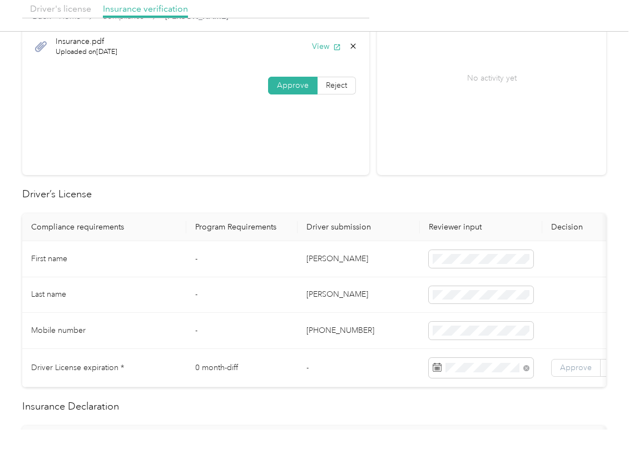
click at [564, 366] on span "Approve" at bounding box center [576, 367] width 32 height 9
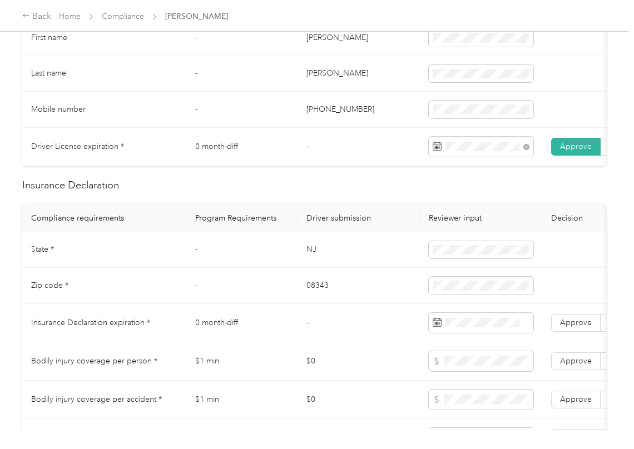
scroll to position [370, 0]
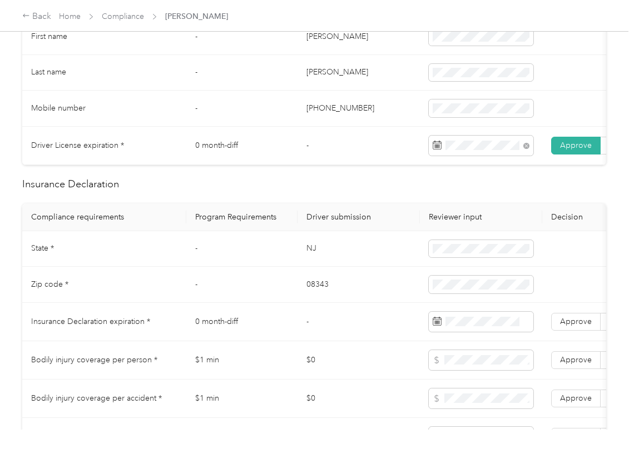
click at [313, 255] on td "NJ" at bounding box center [359, 249] width 122 height 36
copy td "NJ"
click at [324, 300] on td "08343" at bounding box center [359, 285] width 122 height 36
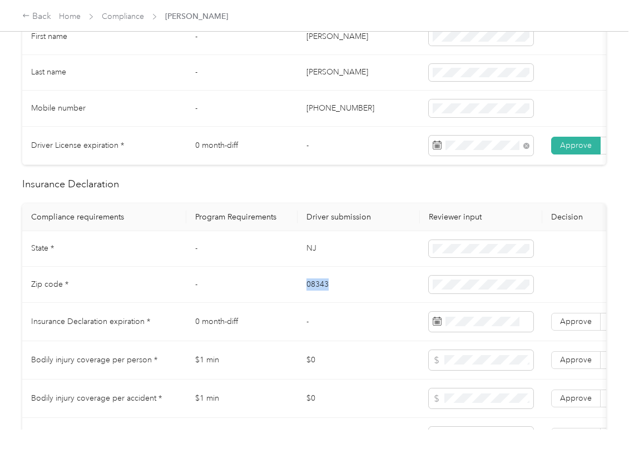
click at [324, 300] on td "08343" at bounding box center [359, 285] width 122 height 36
click at [18, 212] on div "Douglas Beardsworth [EMAIL_ADDRESS][DOMAIN_NAME] Driver's license and Insurance…" at bounding box center [314, 215] width 628 height 430
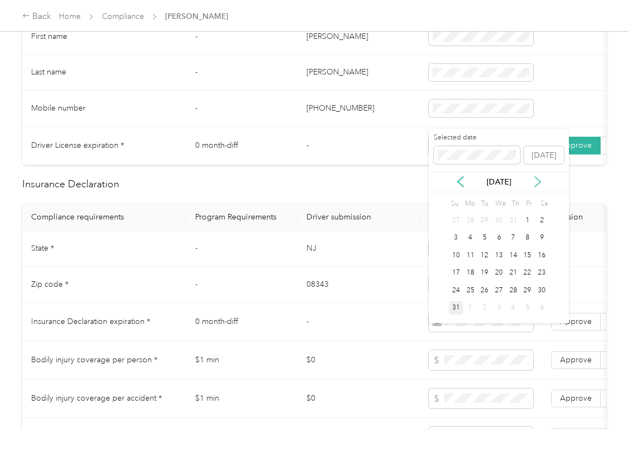
click at [535, 183] on icon at bounding box center [537, 181] width 11 height 11
click at [528, 274] on div "26" at bounding box center [527, 273] width 14 height 14
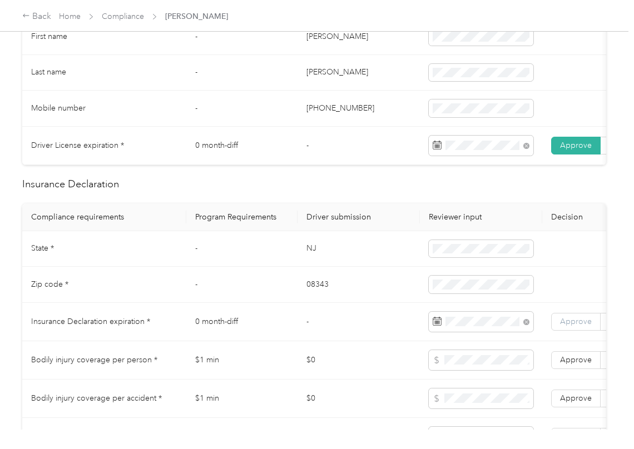
click at [572, 326] on span "Approve" at bounding box center [576, 321] width 32 height 9
click at [199, 292] on td "-" at bounding box center [241, 285] width 111 height 36
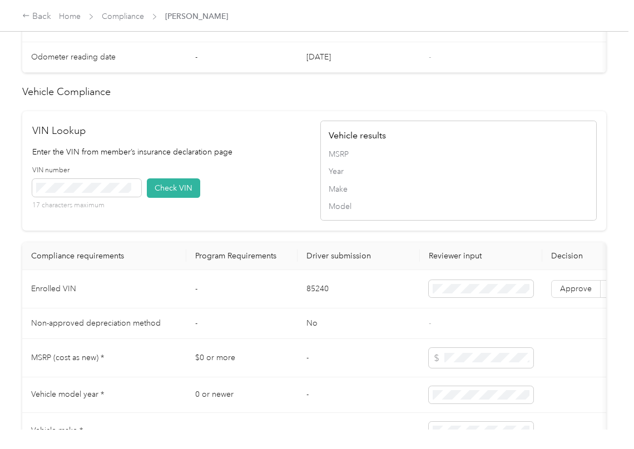
click at [316, 309] on td "85240" at bounding box center [359, 289] width 122 height 38
click at [323, 309] on td "85240" at bounding box center [359, 289] width 122 height 38
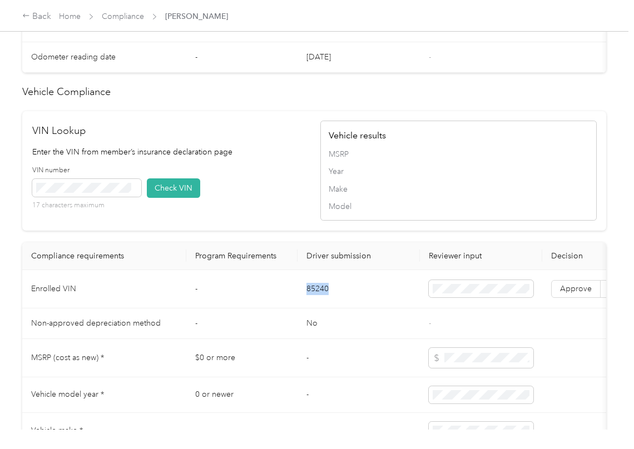
click at [323, 309] on td "85240" at bounding box center [359, 289] width 122 height 38
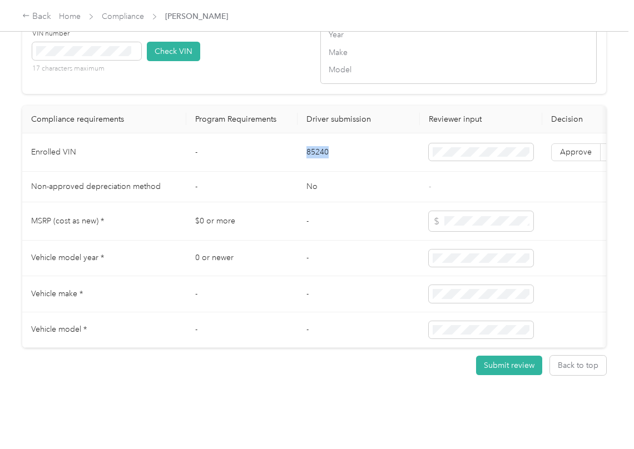
scroll to position [0, 206]
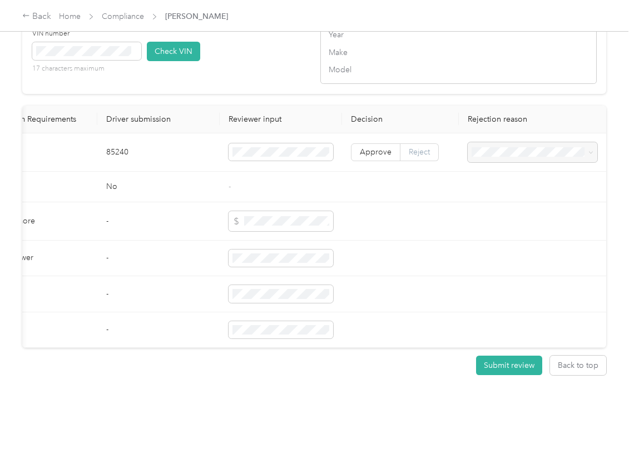
click at [424, 143] on label "Reject" at bounding box center [419, 152] width 38 height 18
click at [479, 152] on span "Vehicle VIN missing from uploaded Insurance Policy doc" at bounding box center [523, 155] width 109 height 21
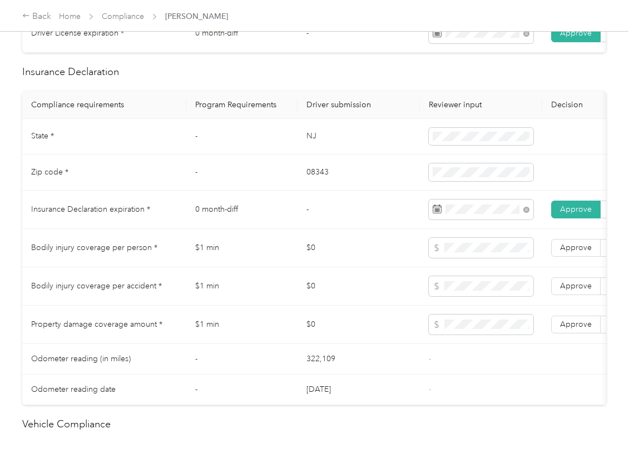
scroll to position [0, 0]
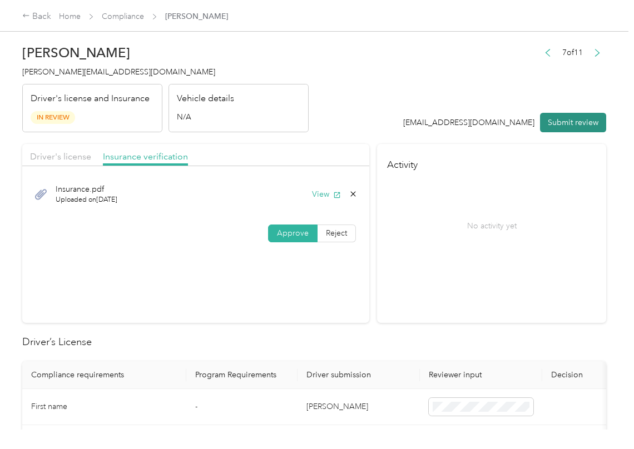
click at [566, 118] on button "Submit review" at bounding box center [573, 122] width 66 height 19
click at [61, 70] on span "[PERSON_NAME][EMAIL_ADDRESS][DOMAIN_NAME]" at bounding box center [118, 71] width 193 height 9
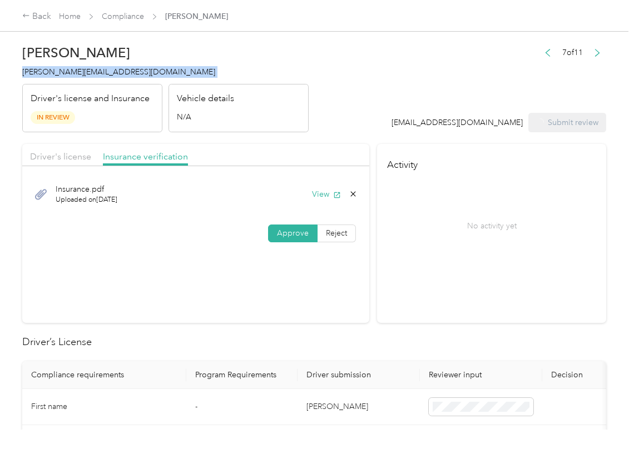
click at [61, 70] on span "[PERSON_NAME][EMAIL_ADDRESS][DOMAIN_NAME]" at bounding box center [118, 71] width 193 height 9
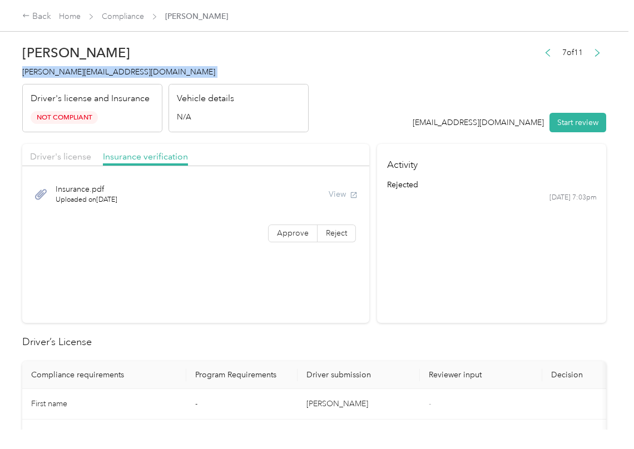
click at [410, 290] on section "Activity rejected [DATE] 7:03pm" at bounding box center [491, 233] width 229 height 179
click at [128, 20] on link "Compliance" at bounding box center [123, 16] width 42 height 9
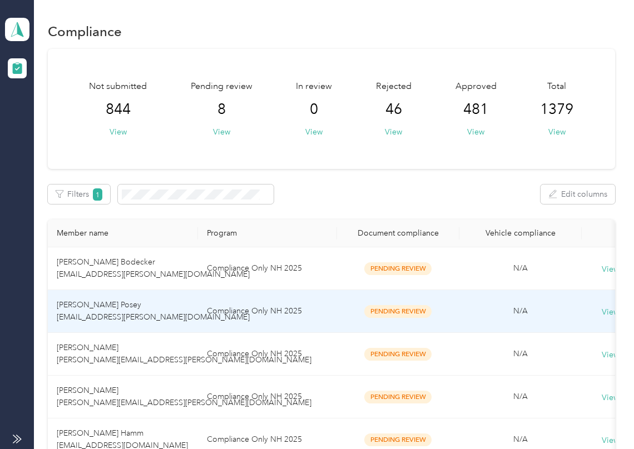
click at [93, 349] on span "[PERSON_NAME] [PERSON_NAME][EMAIL_ADDRESS][PERSON_NAME][DOMAIN_NAME]" at bounding box center [184, 354] width 255 height 22
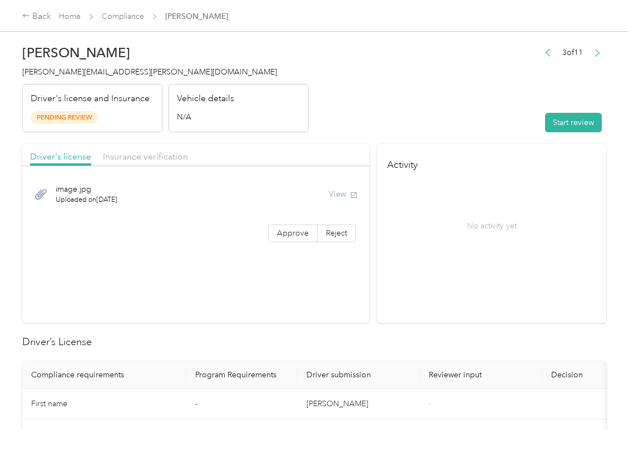
click at [590, 102] on div "3 of 11 Start review" at bounding box center [572, 89] width 67 height 88
click at [573, 114] on button "Start review" at bounding box center [573, 122] width 57 height 19
click at [502, 99] on header "[PERSON_NAME] [PERSON_NAME][EMAIL_ADDRESS][PERSON_NAME][DOMAIN_NAME] Driver's l…" at bounding box center [314, 85] width 584 height 93
click at [277, 236] on span "Approve" at bounding box center [293, 233] width 32 height 9
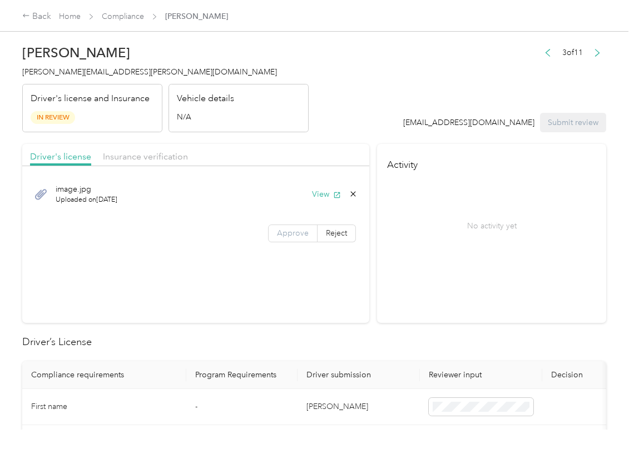
click at [272, 237] on label "Approve" at bounding box center [292, 234] width 49 height 18
click at [314, 196] on button "View" at bounding box center [326, 195] width 29 height 12
click at [321, 130] on header "[PERSON_NAME] [PERSON_NAME][EMAIL_ADDRESS][PERSON_NAME][DOMAIN_NAME] Driver's l…" at bounding box center [314, 85] width 584 height 93
click at [120, 156] on span "Insurance verification" at bounding box center [145, 156] width 85 height 11
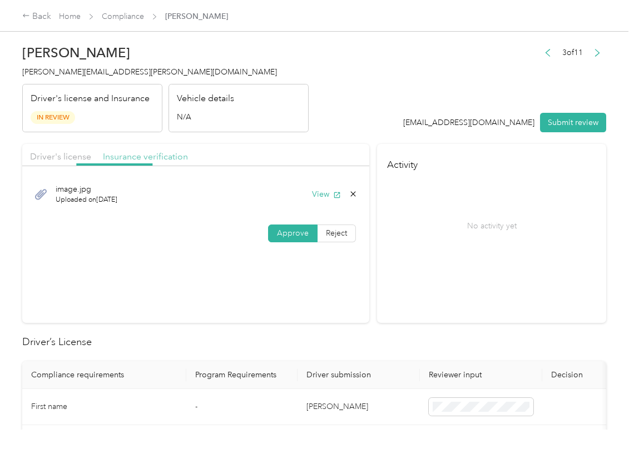
click at [139, 160] on span "Insurance verification" at bounding box center [145, 156] width 85 height 11
click at [324, 194] on button "View" at bounding box center [326, 195] width 29 height 12
click at [291, 232] on span "Approve" at bounding box center [293, 233] width 32 height 9
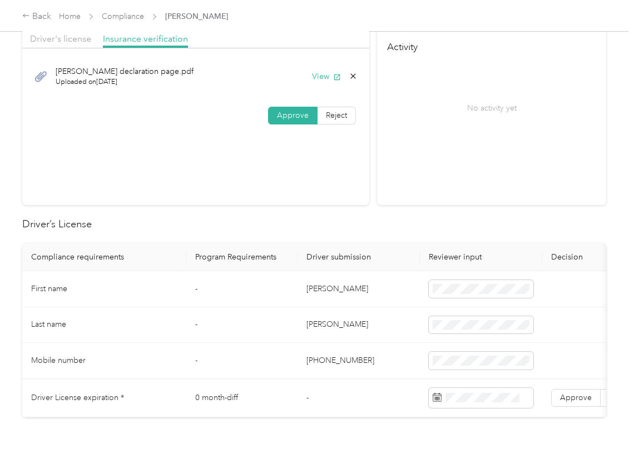
scroll to position [222, 0]
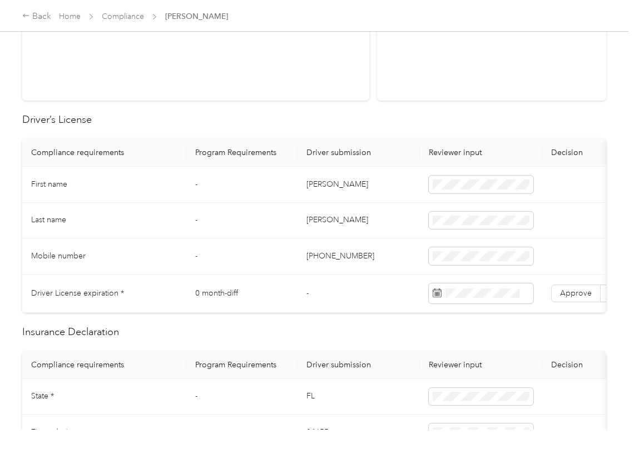
click at [316, 188] on td "[PERSON_NAME]" at bounding box center [359, 185] width 122 height 36
drag, startPoint x: 454, startPoint y: 177, endPoint x: 470, endPoint y: 179, distance: 15.7
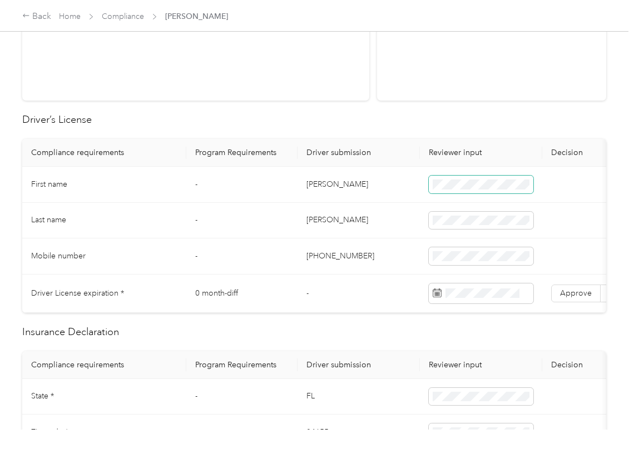
click at [457, 177] on span at bounding box center [481, 185] width 105 height 18
click at [470, 179] on span at bounding box center [481, 185] width 105 height 18
click at [494, 287] on span at bounding box center [481, 294] width 105 height 20
click at [265, 180] on td "-" at bounding box center [241, 185] width 111 height 36
drag, startPoint x: 582, startPoint y: 301, endPoint x: 502, endPoint y: 316, distance: 81.4
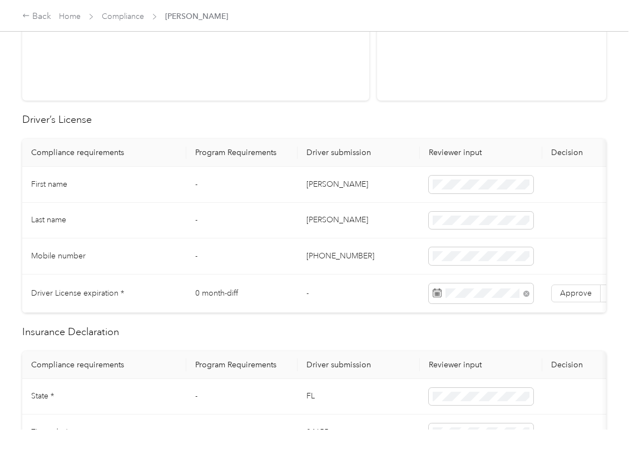
click at [582, 301] on label "Approve" at bounding box center [575, 294] width 49 height 18
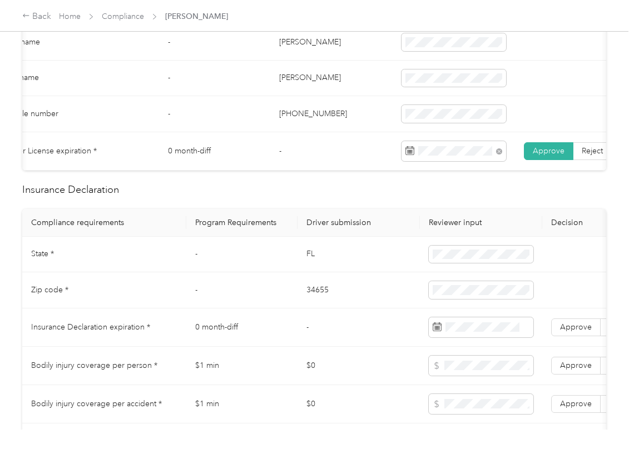
scroll to position [370, 0]
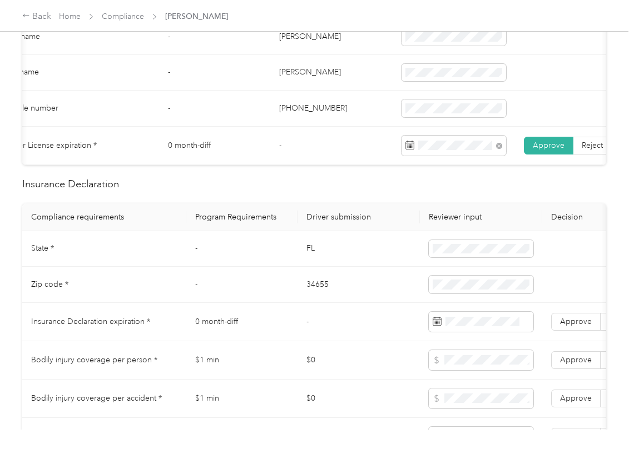
click at [310, 256] on td "FL" at bounding box center [359, 249] width 122 height 36
click at [459, 258] on span at bounding box center [481, 249] width 105 height 18
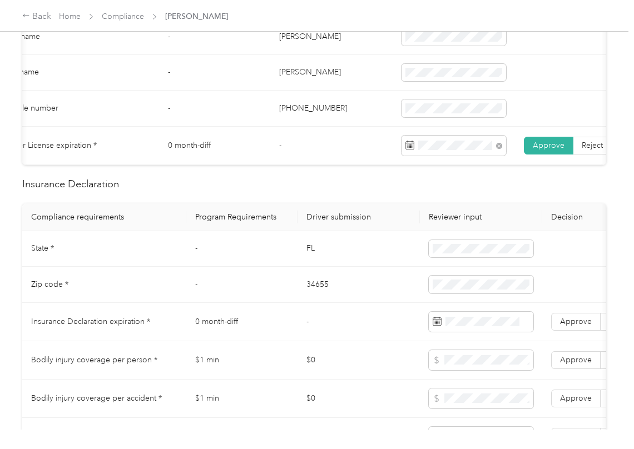
click at [316, 299] on td "34655" at bounding box center [359, 285] width 122 height 36
click at [465, 299] on div "1" at bounding box center [470, 308] width 14 height 18
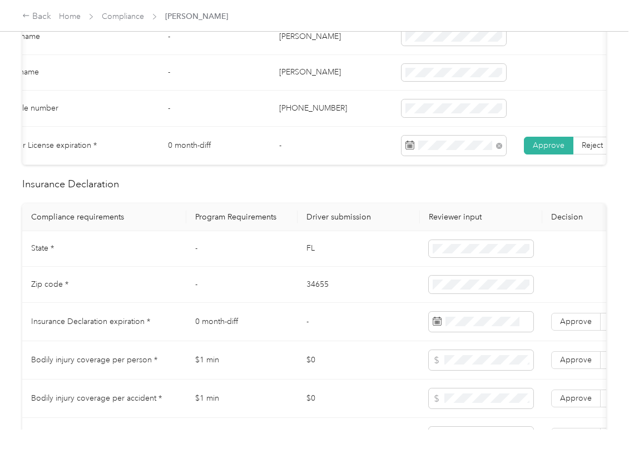
click at [375, 303] on td "34655" at bounding box center [359, 285] width 122 height 36
drag, startPoint x: 415, startPoint y: 321, endPoint x: 345, endPoint y: 323, distance: 70.1
click at [411, 323] on td "-" at bounding box center [359, 322] width 122 height 38
click at [127, 231] on th "Compliance requirements" at bounding box center [104, 218] width 164 height 28
click at [564, 326] on span "Approve" at bounding box center [576, 321] width 32 height 9
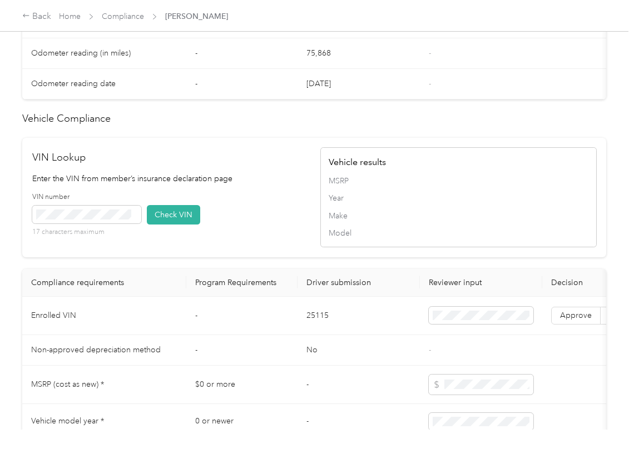
scroll to position [815, 0]
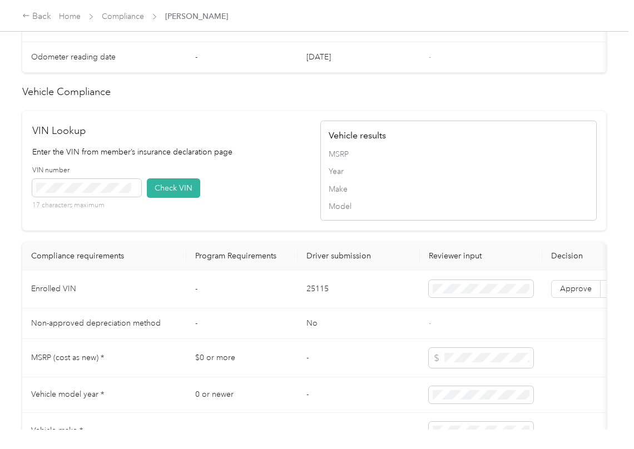
click at [316, 309] on td "25115" at bounding box center [359, 289] width 122 height 38
click at [252, 192] on div "VIN number 17 characters maximum Check VIN" at bounding box center [170, 192] width 276 height 53
click at [163, 198] on button "Check VIN" at bounding box center [173, 188] width 53 height 19
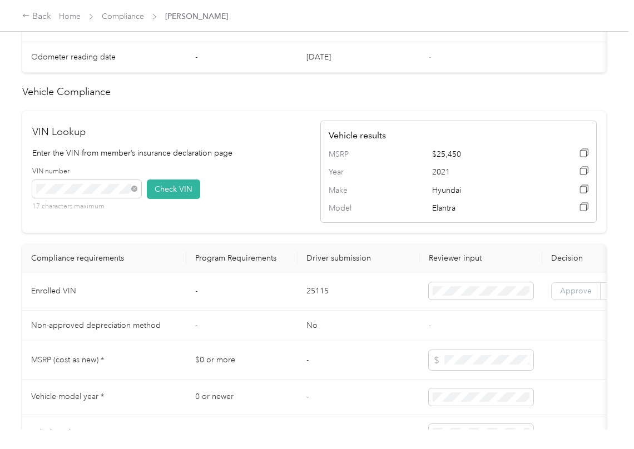
click at [563, 296] on span "Approve" at bounding box center [576, 290] width 32 height 9
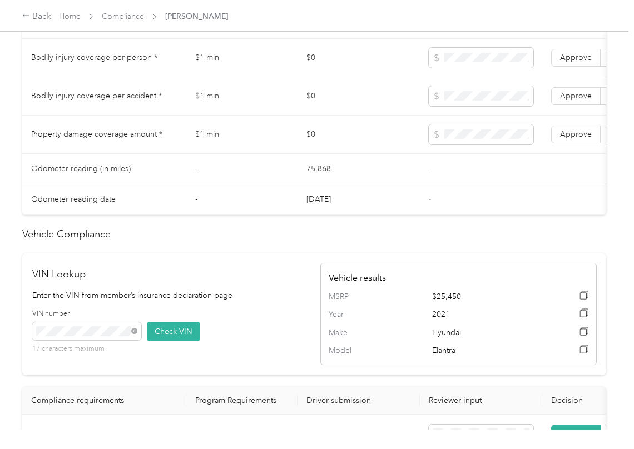
scroll to position [667, 0]
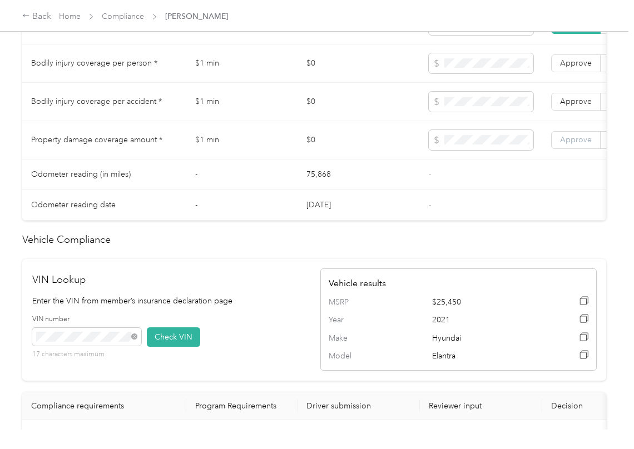
click at [568, 145] on span "Approve" at bounding box center [576, 139] width 32 height 9
click at [574, 106] on span "Approve" at bounding box center [576, 101] width 32 height 9
click at [574, 72] on label "Approve" at bounding box center [575, 63] width 49 height 18
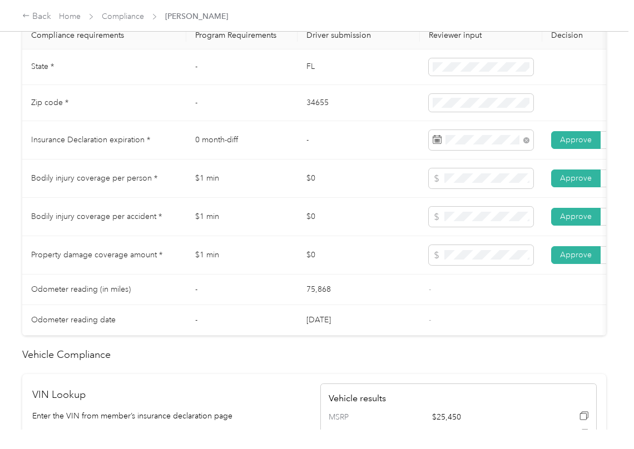
click at [401, 275] on td "$0" at bounding box center [359, 255] width 122 height 38
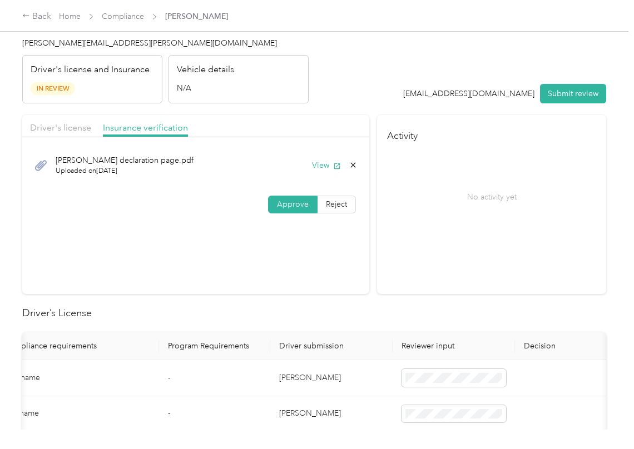
scroll to position [0, 0]
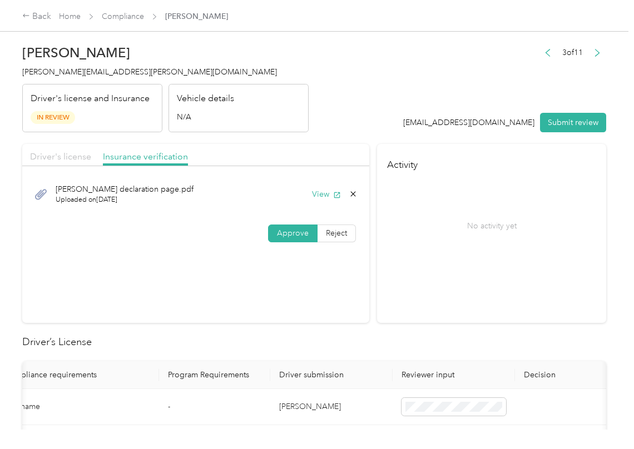
click at [76, 156] on span "Driver's license" at bounding box center [60, 156] width 61 height 11
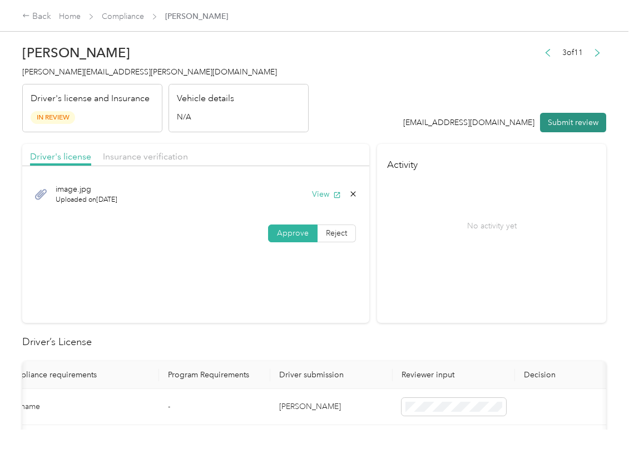
click at [558, 119] on button "Submit review" at bounding box center [573, 122] width 66 height 19
click at [98, 76] on span "[PERSON_NAME][EMAIL_ADDRESS][PERSON_NAME][DOMAIN_NAME]" at bounding box center [149, 71] width 255 height 9
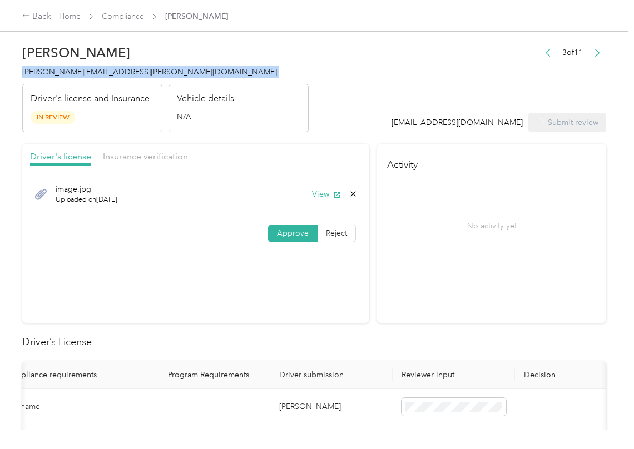
click at [98, 76] on span "[PERSON_NAME][EMAIL_ADDRESS][PERSON_NAME][DOMAIN_NAME]" at bounding box center [149, 71] width 255 height 9
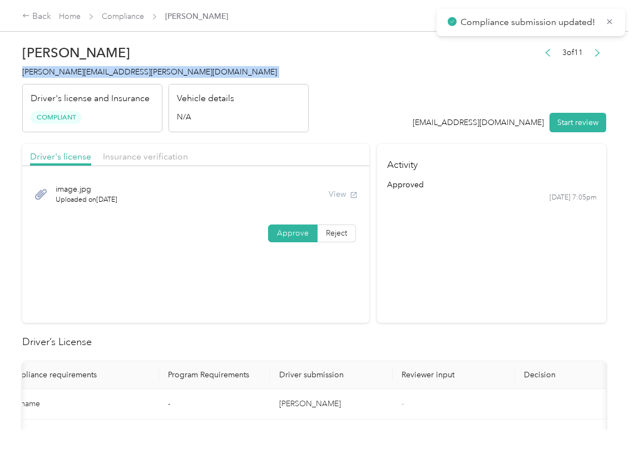
click at [533, 323] on section "Activity approved [DATE] 7:05pm" at bounding box center [491, 233] width 229 height 179
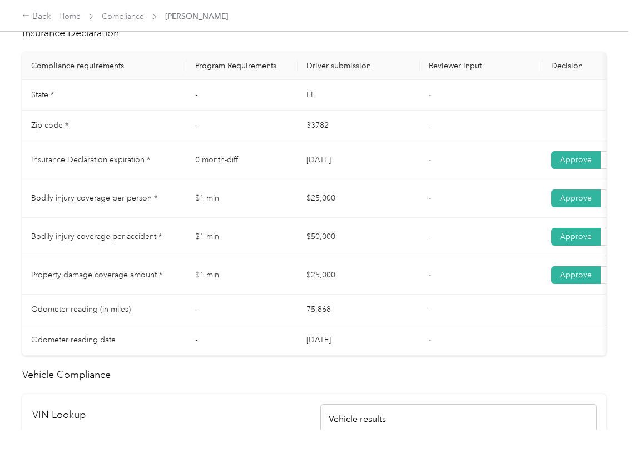
scroll to position [519, 0]
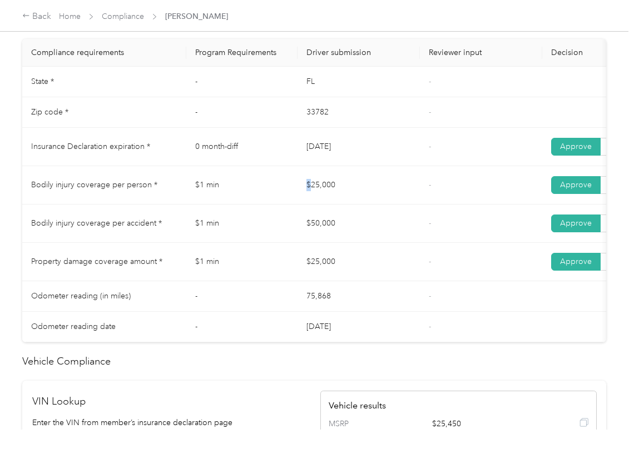
drag, startPoint x: 305, startPoint y: 202, endPoint x: 286, endPoint y: 225, distance: 29.6
click at [325, 205] on td "$25,000" at bounding box center [359, 185] width 122 height 38
click at [336, 243] on tr "Bodily injury coverage per accident * $1 min $50,000 - Approve Reject" at bounding box center [414, 224] width 784 height 38
click at [337, 275] on td "$25,000" at bounding box center [359, 262] width 122 height 38
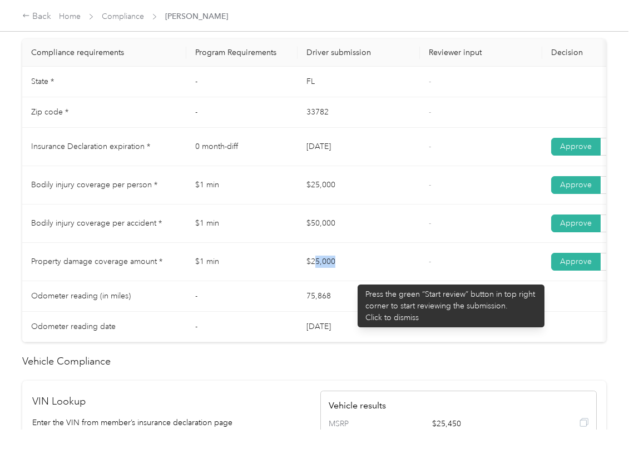
click at [354, 279] on td "$25,000" at bounding box center [359, 262] width 122 height 38
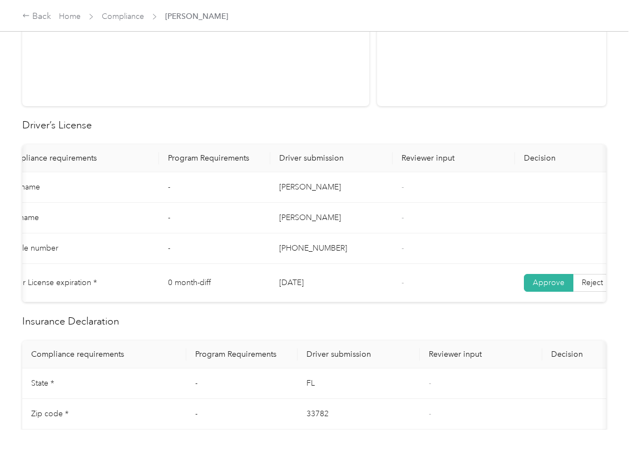
scroll to position [0, 0]
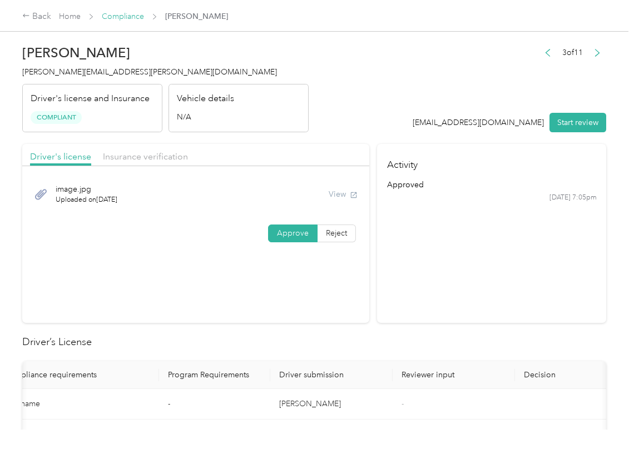
click at [122, 18] on link "Compliance" at bounding box center [123, 16] width 42 height 9
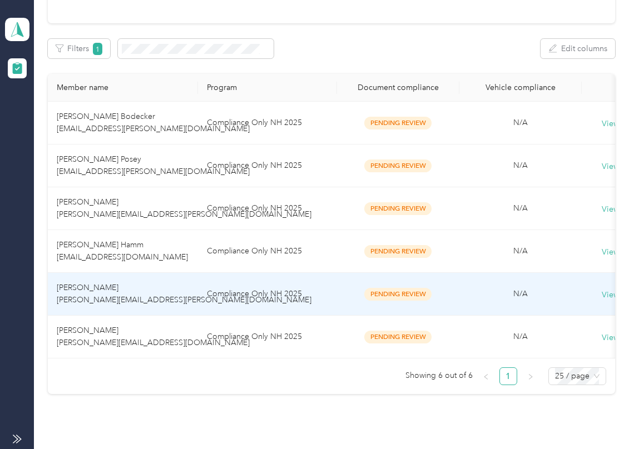
scroll to position [218, 0]
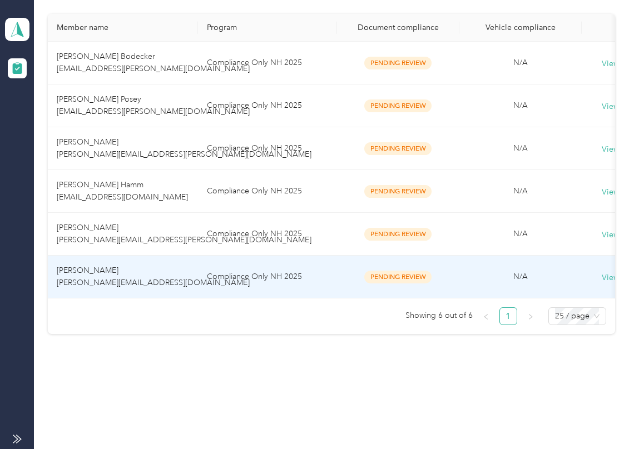
click at [96, 262] on td "[PERSON_NAME] [PERSON_NAME][EMAIL_ADDRESS][DOMAIN_NAME]" at bounding box center [123, 277] width 150 height 43
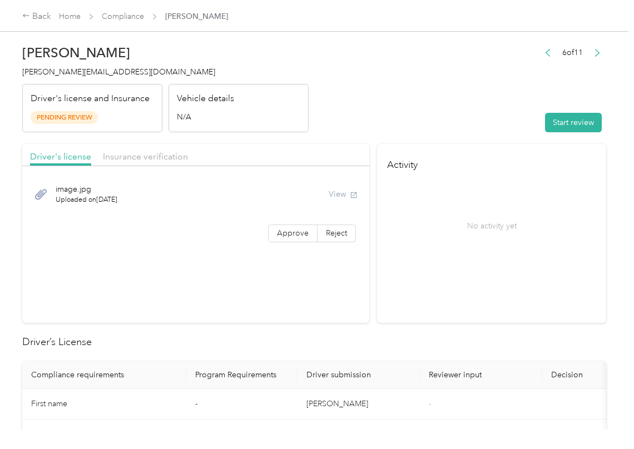
click at [549, 121] on button "Start review" at bounding box center [573, 122] width 57 height 19
drag, startPoint x: 464, startPoint y: 86, endPoint x: 381, endPoint y: 156, distance: 108.1
click at [463, 86] on header "[PERSON_NAME] [PERSON_NAME][EMAIL_ADDRESS][DOMAIN_NAME] Driver's license and In…" at bounding box center [314, 85] width 584 height 93
click at [292, 225] on label "Approve" at bounding box center [292, 234] width 49 height 18
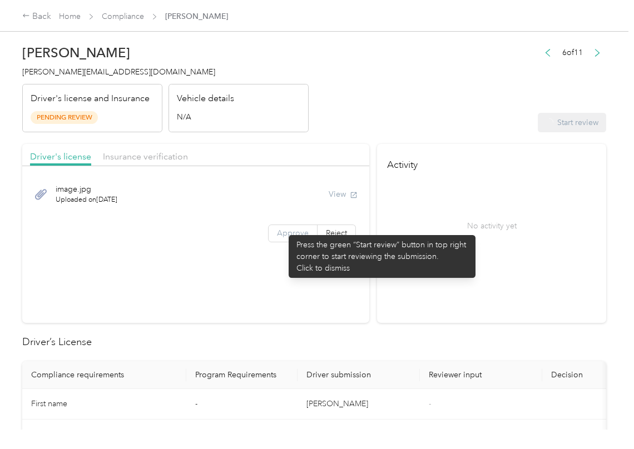
click at [283, 230] on span "Approve" at bounding box center [293, 233] width 32 height 9
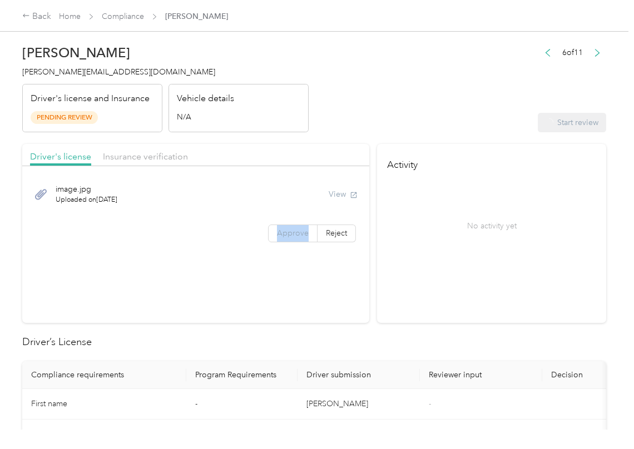
click at [283, 230] on span "Approve" at bounding box center [293, 233] width 32 height 9
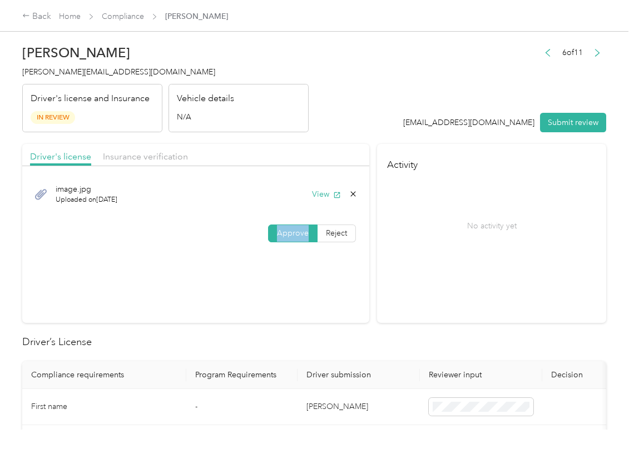
click at [283, 230] on span "Approve" at bounding box center [293, 233] width 32 height 9
click at [272, 234] on span at bounding box center [293, 233] width 48 height 17
click at [316, 196] on button "View" at bounding box center [326, 195] width 29 height 12
click at [334, 145] on div "Driver's license Insurance verification" at bounding box center [195, 155] width 347 height 22
click at [138, 145] on div "Driver's license Insurance verification" at bounding box center [195, 155] width 347 height 22
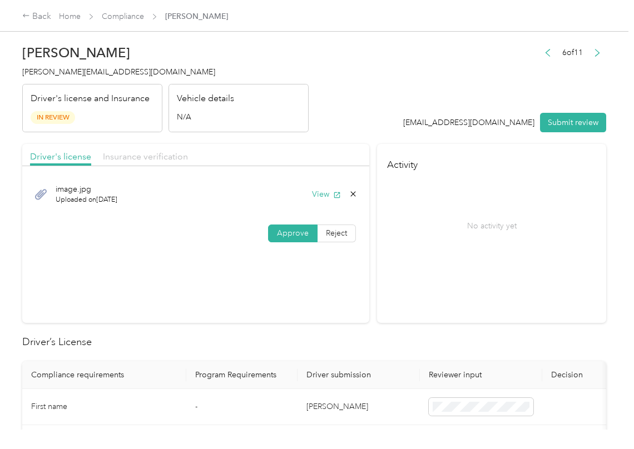
click at [131, 155] on span "Insurance verification" at bounding box center [145, 156] width 85 height 11
click at [146, 155] on span "Insurance verification" at bounding box center [145, 156] width 85 height 11
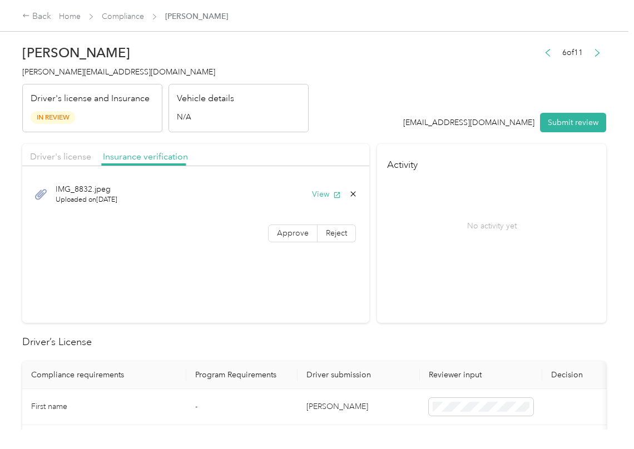
click at [147, 155] on span "Insurance verification" at bounding box center [145, 156] width 85 height 11
click at [318, 192] on button "View" at bounding box center [326, 195] width 29 height 12
drag, startPoint x: 290, startPoint y: 225, endPoint x: 162, endPoint y: 385, distance: 204.6
click at [290, 225] on label "Approve" at bounding box center [292, 234] width 49 height 18
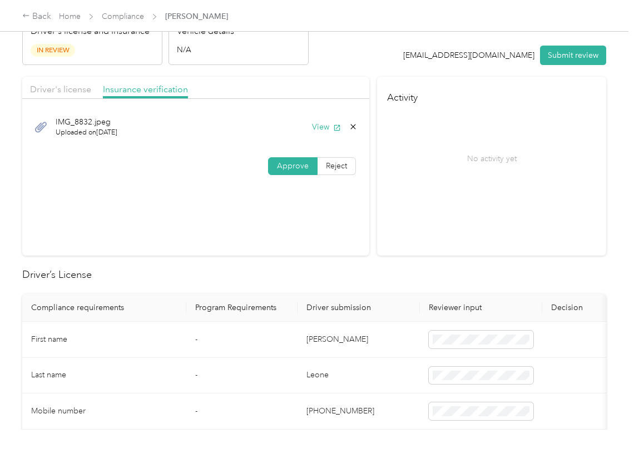
scroll to position [148, 0]
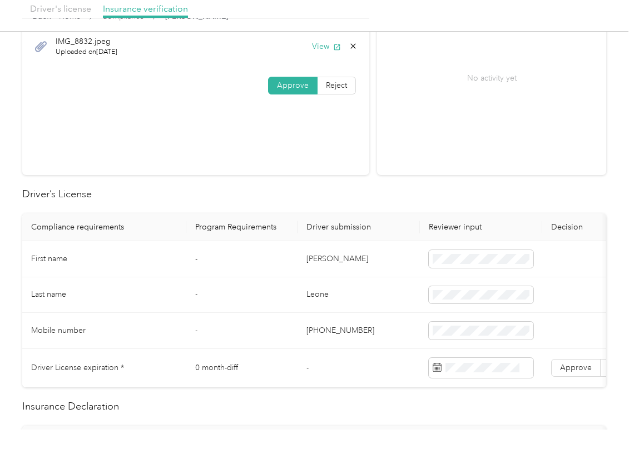
click at [319, 261] on td "[PERSON_NAME]" at bounding box center [359, 259] width 122 height 36
click at [234, 247] on td "-" at bounding box center [241, 259] width 111 height 36
click at [567, 374] on label "Approve" at bounding box center [575, 368] width 49 height 18
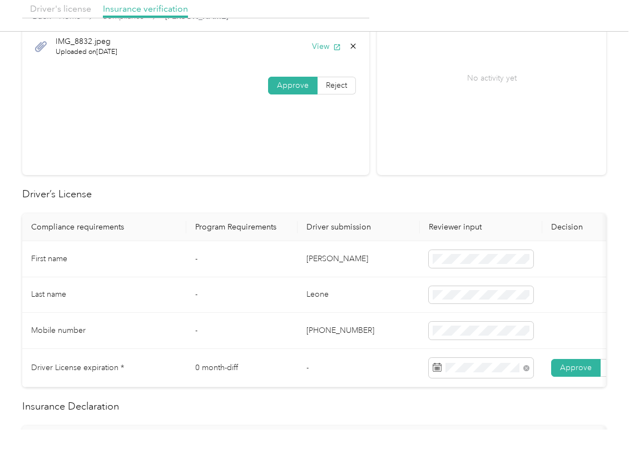
click at [236, 329] on td "-" at bounding box center [241, 331] width 111 height 36
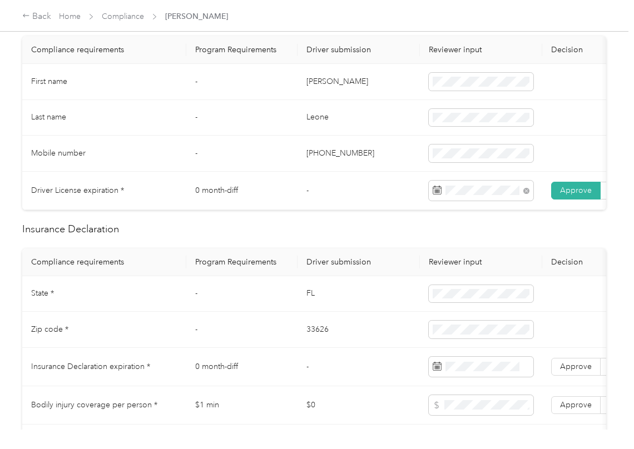
scroll to position [370, 0]
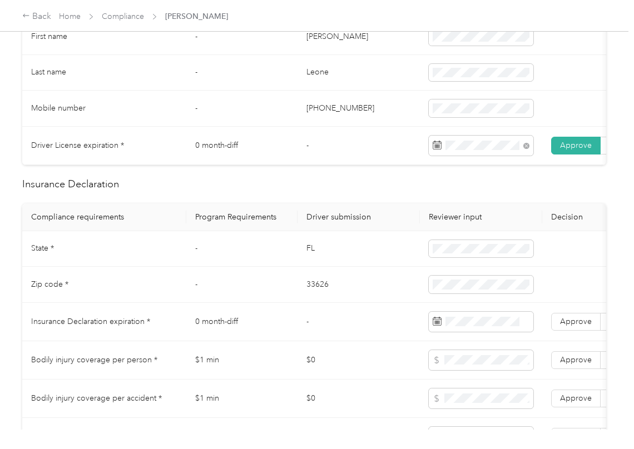
click at [313, 259] on td "FL" at bounding box center [359, 249] width 122 height 36
click at [311, 295] on td "33626" at bounding box center [359, 285] width 122 height 36
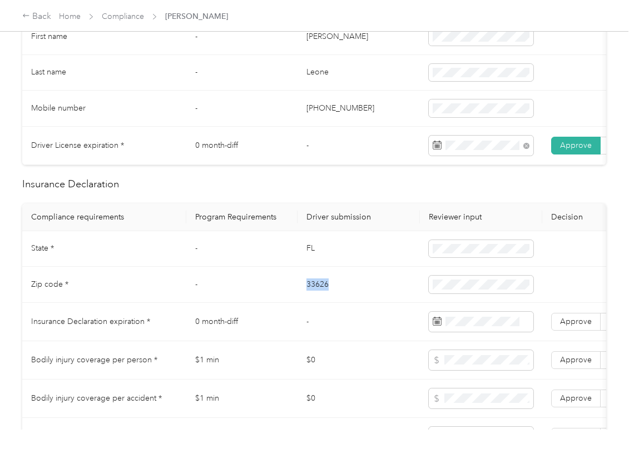
click at [311, 295] on td "33626" at bounding box center [359, 285] width 122 height 36
click at [370, 261] on td "FL" at bounding box center [359, 249] width 122 height 36
click at [578, 326] on span "Approve" at bounding box center [576, 321] width 32 height 9
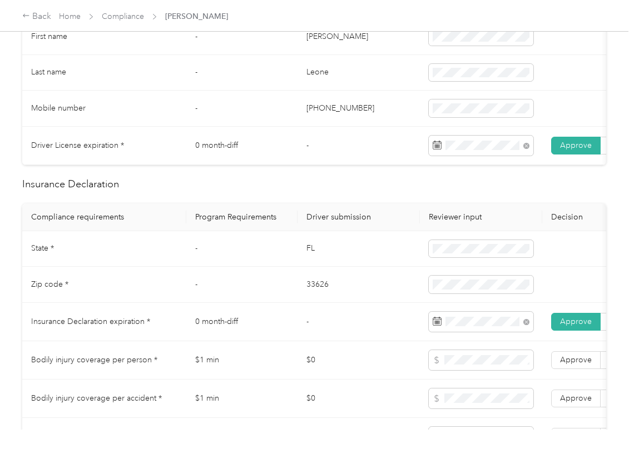
scroll to position [890, 0]
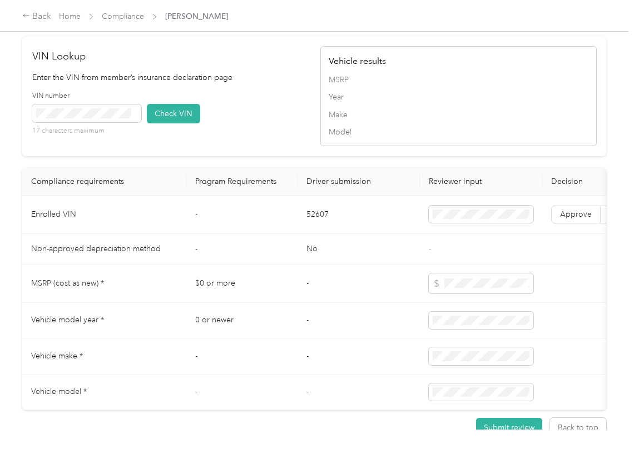
click at [305, 234] on td "52607" at bounding box center [359, 215] width 122 height 38
click at [268, 123] on div "VIN number 17 characters maximum Check VIN" at bounding box center [170, 117] width 276 height 53
click at [171, 123] on button "Check VIN" at bounding box center [173, 113] width 53 height 19
click at [551, 224] on label "Approve" at bounding box center [575, 215] width 49 height 18
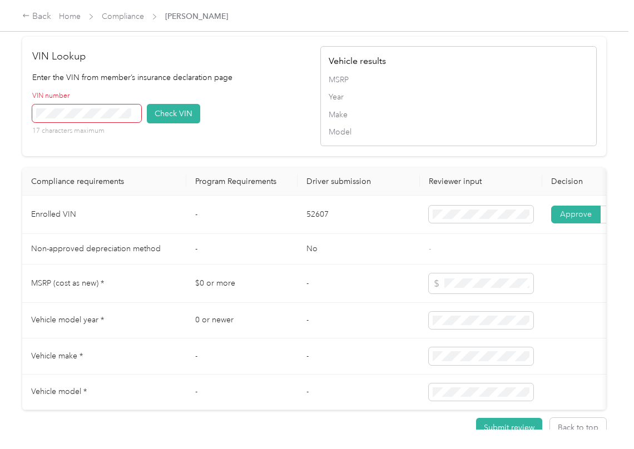
click at [177, 123] on button "Check VIN" at bounding box center [173, 113] width 53 height 19
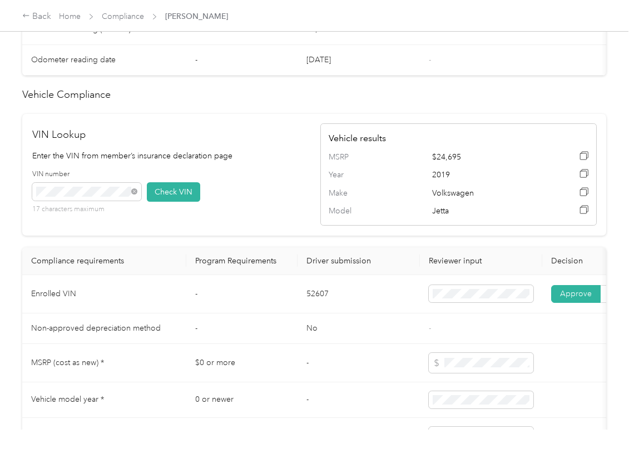
scroll to position [593, 0]
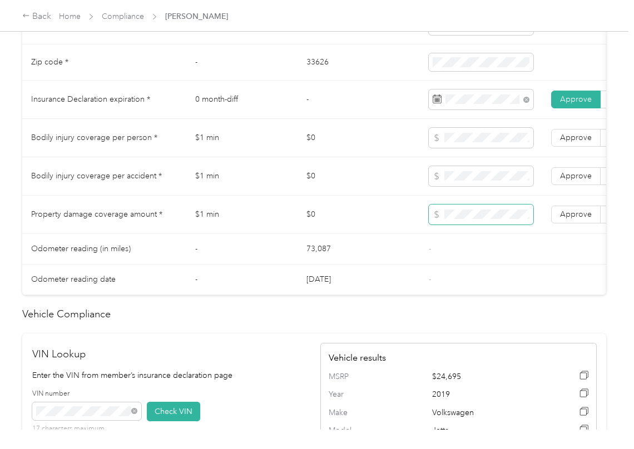
click at [457, 225] on span at bounding box center [481, 215] width 105 height 20
click at [567, 219] on span "Approve" at bounding box center [576, 214] width 32 height 9
click at [568, 181] on span "Approve" at bounding box center [576, 175] width 32 height 9
click at [573, 145] on label "Approve" at bounding box center [575, 138] width 49 height 18
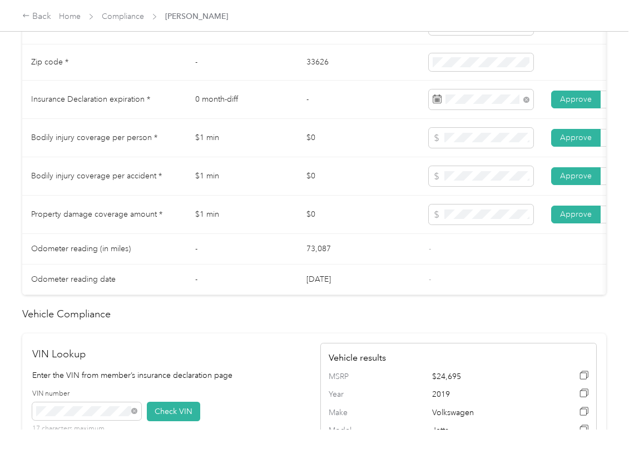
click at [384, 279] on td "[DATE]" at bounding box center [359, 280] width 122 height 31
click at [443, 220] on span at bounding box center [481, 215] width 105 height 20
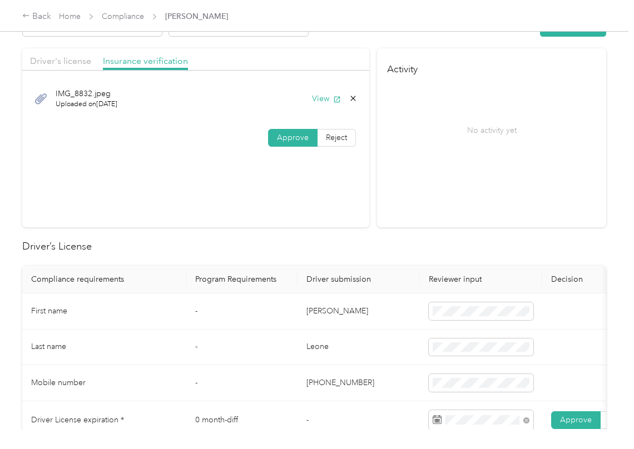
scroll to position [0, 0]
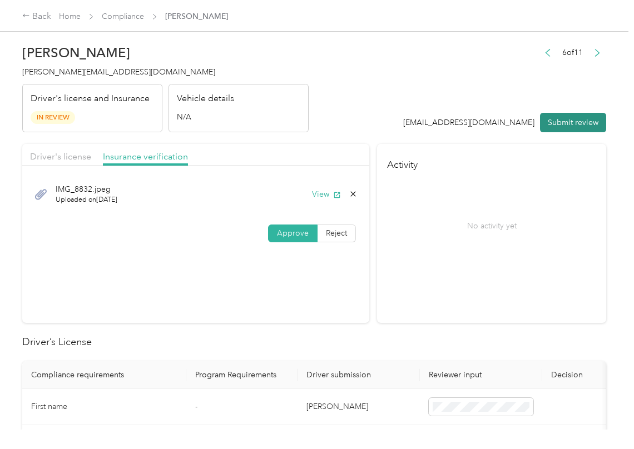
click at [566, 120] on button "Submit review" at bounding box center [573, 122] width 66 height 19
click at [115, 78] on div "[PERSON_NAME] [PERSON_NAME][EMAIL_ADDRESS][DOMAIN_NAME] Driver's license and In…" at bounding box center [165, 85] width 286 height 93
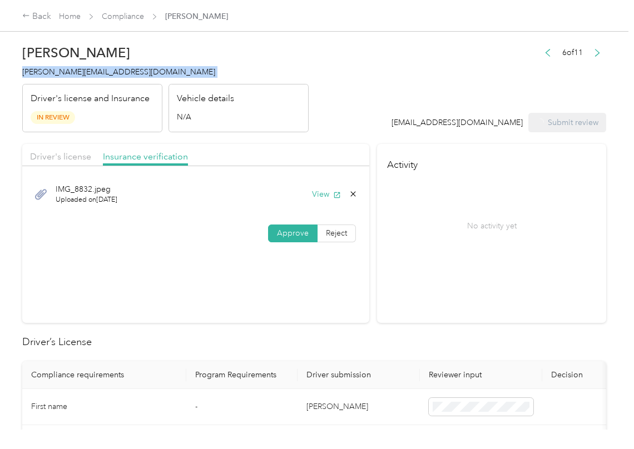
click at [115, 78] on div "[PERSON_NAME] [PERSON_NAME][EMAIL_ADDRESS][DOMAIN_NAME] Driver's license and In…" at bounding box center [165, 85] width 286 height 93
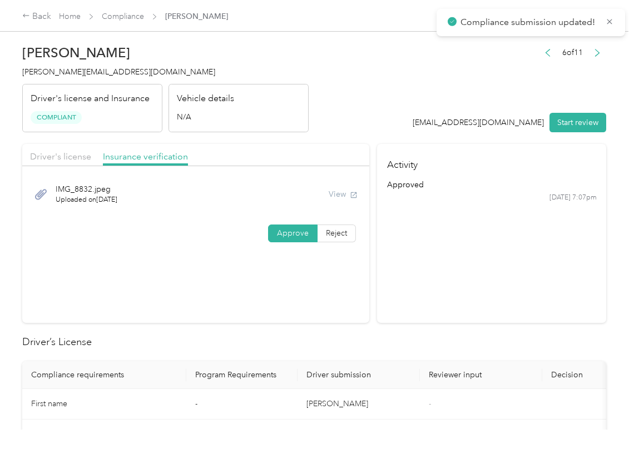
click at [261, 314] on section "Driver's license Insurance verification IMG_8832.jpeg Uploaded on [DATE] View A…" at bounding box center [195, 233] width 347 height 179
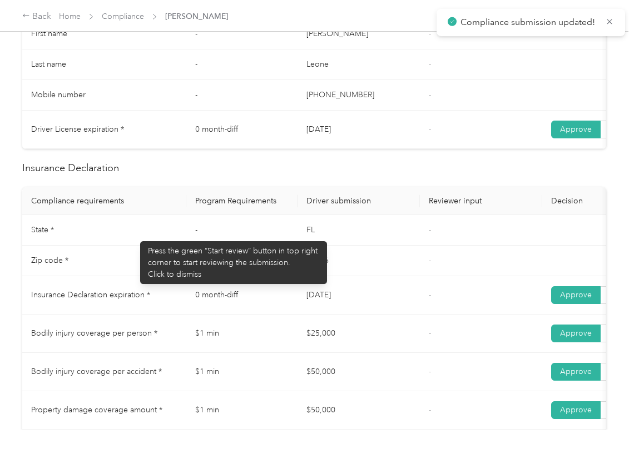
click at [173, 229] on td "State *" at bounding box center [104, 230] width 164 height 31
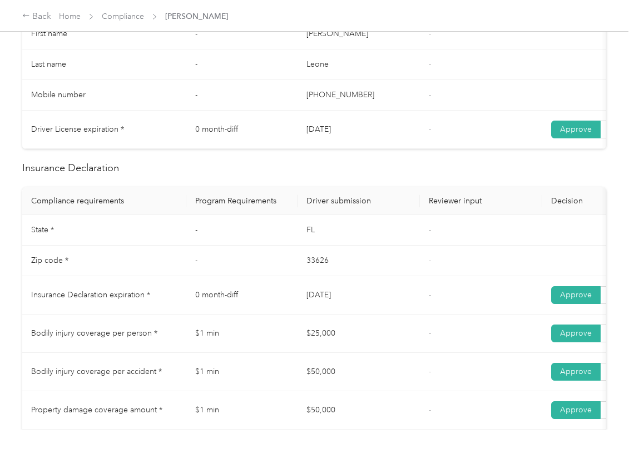
click at [292, 215] on th "Program Requirements" at bounding box center [241, 201] width 111 height 28
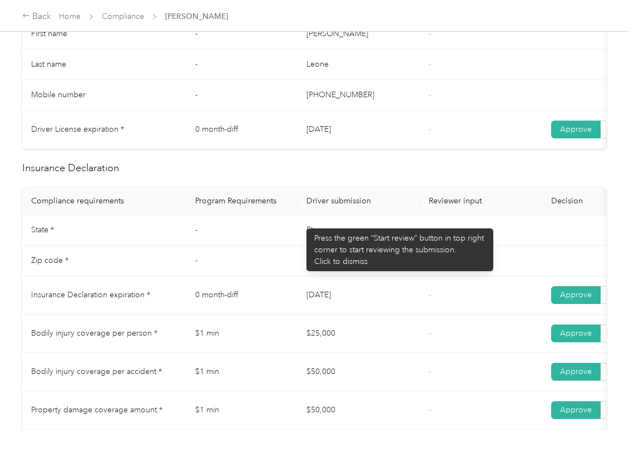
scroll to position [593, 0]
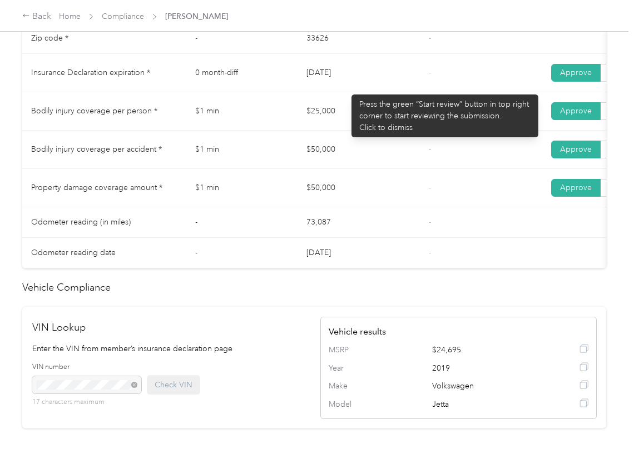
drag, startPoint x: 346, startPoint y: 89, endPoint x: 309, endPoint y: 122, distance: 49.6
click at [390, 92] on td "[DATE]" at bounding box center [359, 73] width 122 height 38
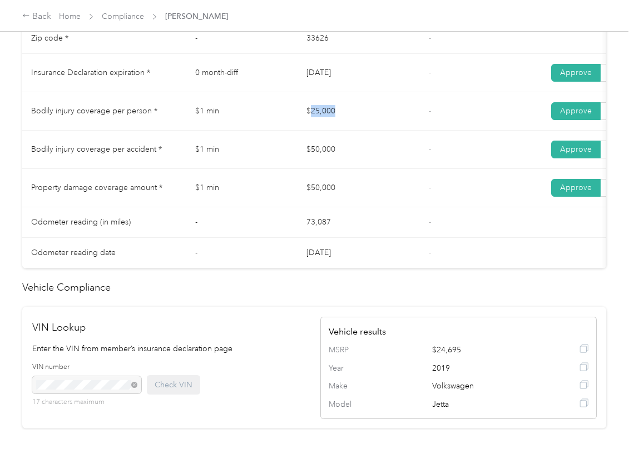
drag, startPoint x: 309, startPoint y: 122, endPoint x: 333, endPoint y: 153, distance: 38.9
click at [373, 131] on td "$25,000" at bounding box center [359, 111] width 122 height 38
click at [356, 185] on tbody "State * - [US_STATE] - Zip code * - 33626 - Insurance Declaration expiration * …" at bounding box center [414, 131] width 784 height 276
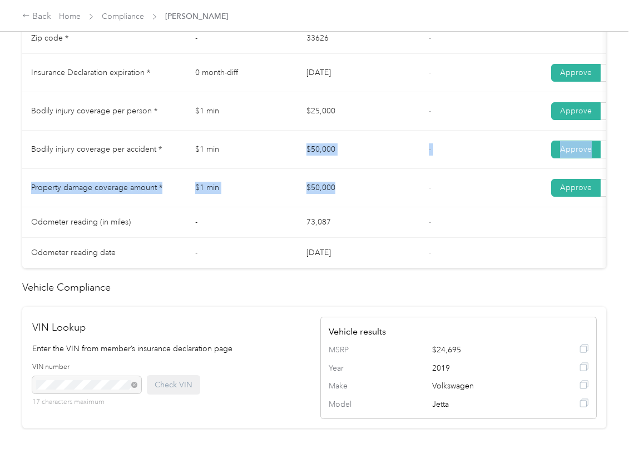
click at [373, 190] on td "$50,000" at bounding box center [359, 188] width 122 height 38
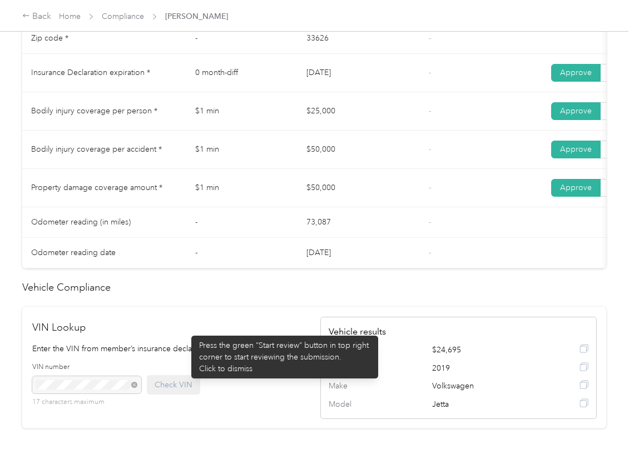
click at [339, 259] on td "[DATE]" at bounding box center [359, 253] width 122 height 31
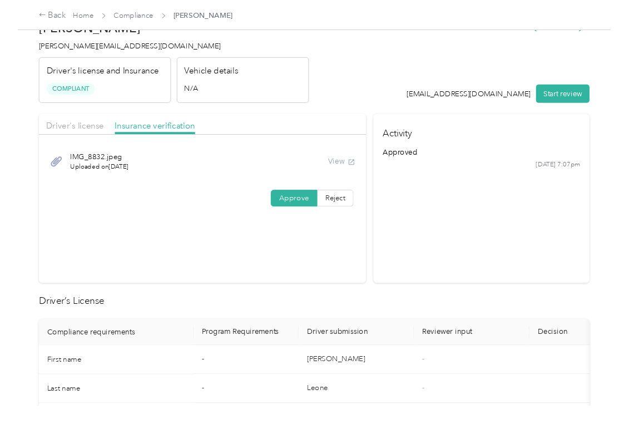
scroll to position [0, 0]
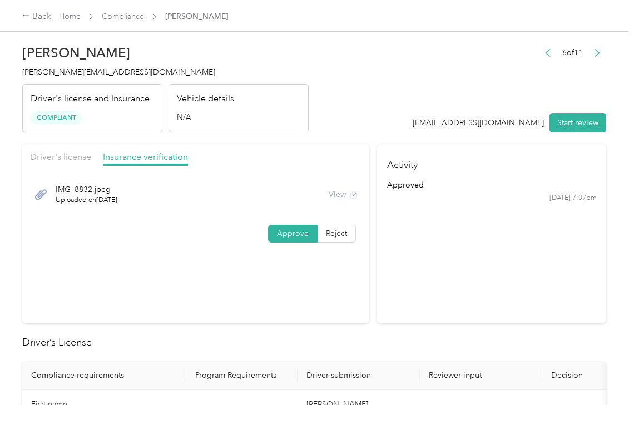
click at [178, 261] on section "Driver's license Insurance verification IMG_8832.jpeg Uploaded on [DATE] View A…" at bounding box center [195, 233] width 347 height 179
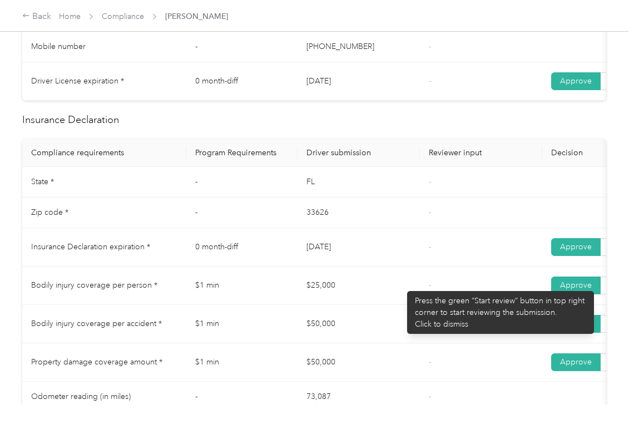
scroll to position [445, 0]
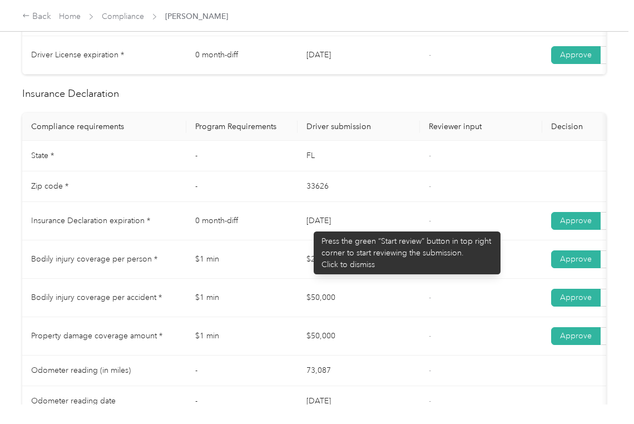
click at [360, 225] on td "[DATE]" at bounding box center [359, 221] width 122 height 38
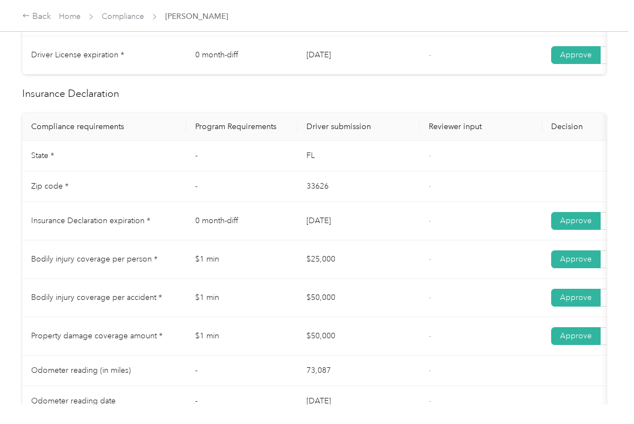
drag, startPoint x: 303, startPoint y: 256, endPoint x: 290, endPoint y: 294, distance: 39.9
click at [361, 272] on td "$25,000" at bounding box center [359, 259] width 122 height 38
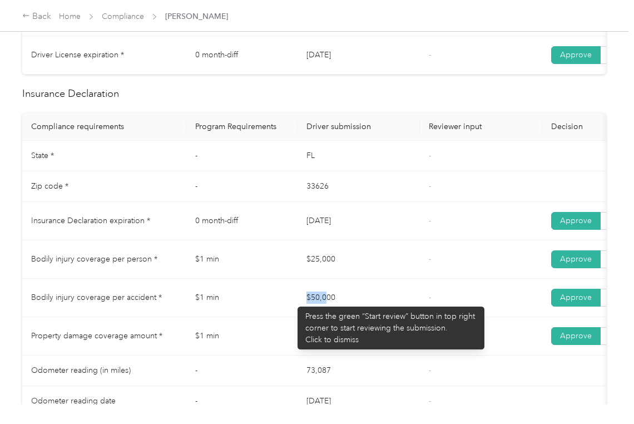
drag, startPoint x: 292, startPoint y: 301, endPoint x: 417, endPoint y: 323, distance: 126.5
click at [417, 317] on tr "Bodily injury coverage per accident * $1 min $50,000 - Approve Reject" at bounding box center [414, 298] width 784 height 38
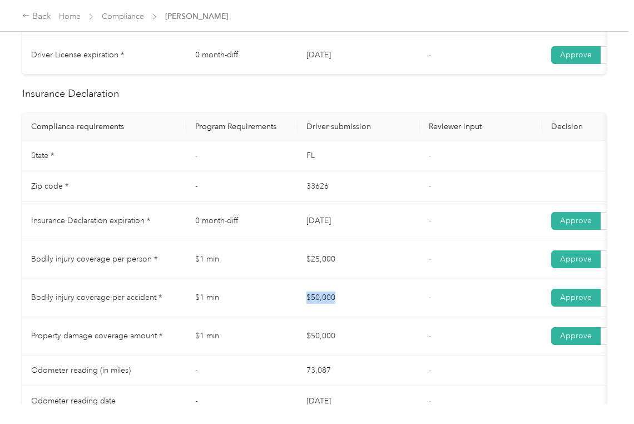
click at [417, 317] on td "$50,000" at bounding box center [359, 298] width 122 height 38
drag, startPoint x: 338, startPoint y: 345, endPoint x: 390, endPoint y: 351, distance: 52.6
click at [384, 351] on td "$50,000" at bounding box center [359, 336] width 122 height 38
drag, startPoint x: 397, startPoint y: 348, endPoint x: 394, endPoint y: 338, distance: 9.9
click at [396, 345] on td "$50,000" at bounding box center [359, 336] width 122 height 38
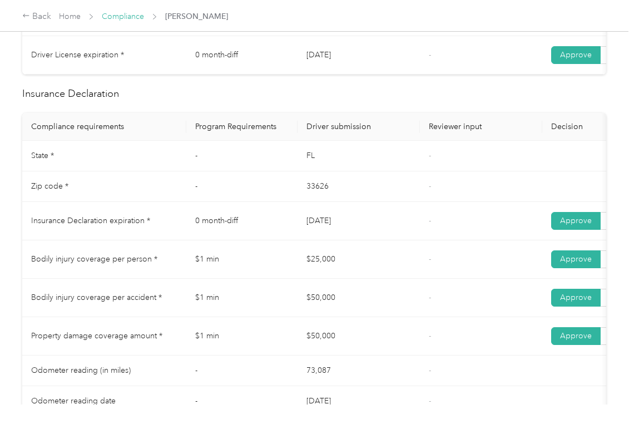
click at [112, 16] on link "Compliance" at bounding box center [123, 16] width 42 height 9
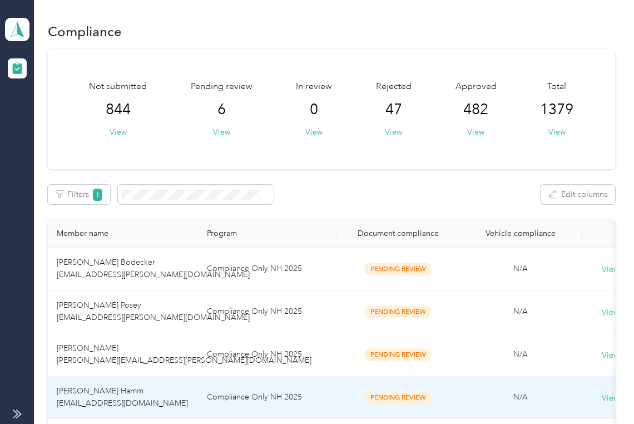
click at [76, 393] on span "[PERSON_NAME] Hamm [EMAIL_ADDRESS][DOMAIN_NAME]" at bounding box center [122, 397] width 131 height 22
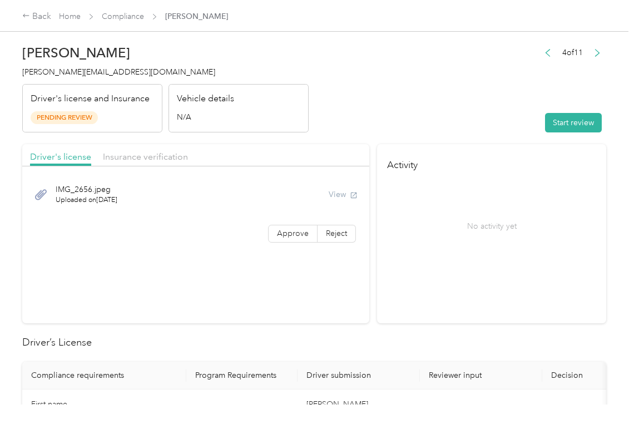
click at [165, 290] on section "Driver's license Insurance verification IMG_2656.jpeg Uploaded on [DATE] View A…" at bounding box center [195, 233] width 347 height 179
click at [554, 119] on button "Start review" at bounding box center [573, 122] width 57 height 19
drag, startPoint x: 477, startPoint y: 97, endPoint x: 442, endPoint y: 119, distance: 42.0
click at [476, 97] on header "[PERSON_NAME] Hamm [EMAIL_ADDRESS][DOMAIN_NAME] Driver's license and Insurance …" at bounding box center [314, 85] width 584 height 93
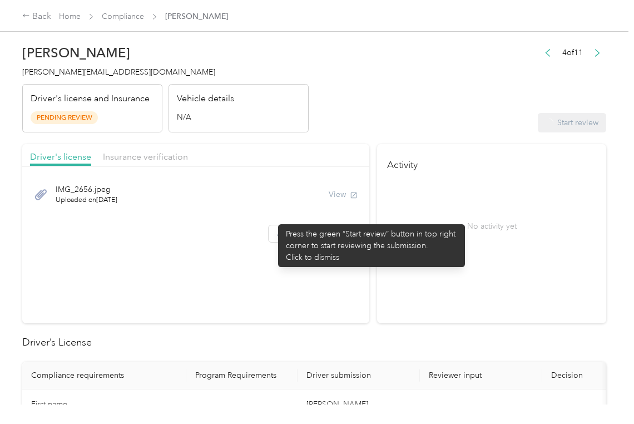
click at [277, 234] on span "Approve" at bounding box center [293, 233] width 32 height 9
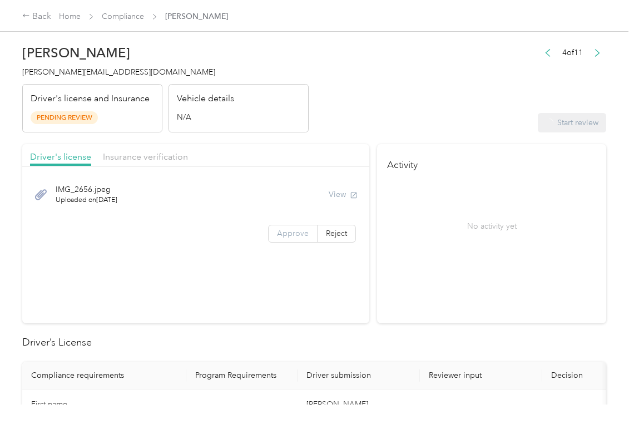
click at [280, 234] on span "Approve" at bounding box center [293, 233] width 32 height 9
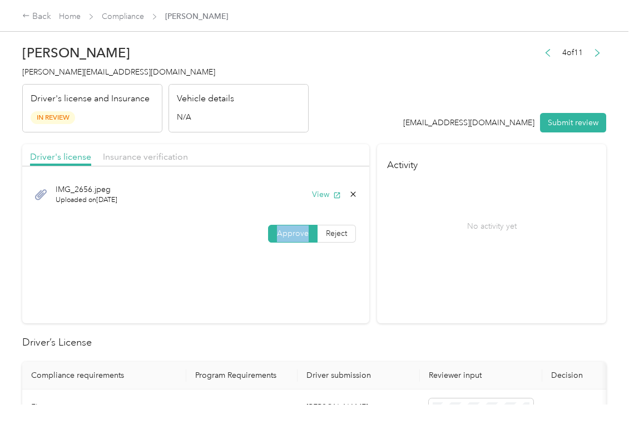
click at [280, 234] on span "Approve" at bounding box center [293, 233] width 32 height 9
click at [320, 196] on button "View" at bounding box center [326, 195] width 29 height 12
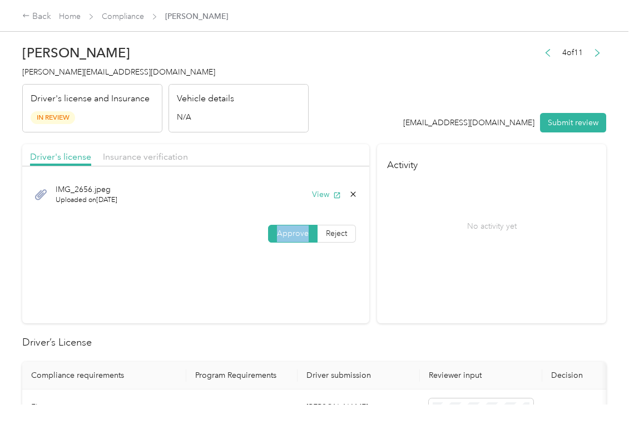
click at [324, 130] on header "[PERSON_NAME] Hamm [EMAIL_ADDRESS][DOMAIN_NAME] Driver's license and Insurance …" at bounding box center [314, 85] width 584 height 93
click at [139, 167] on div at bounding box center [195, 169] width 347 height 6
click at [149, 165] on div "Driver's license Insurance verification" at bounding box center [195, 155] width 347 height 22
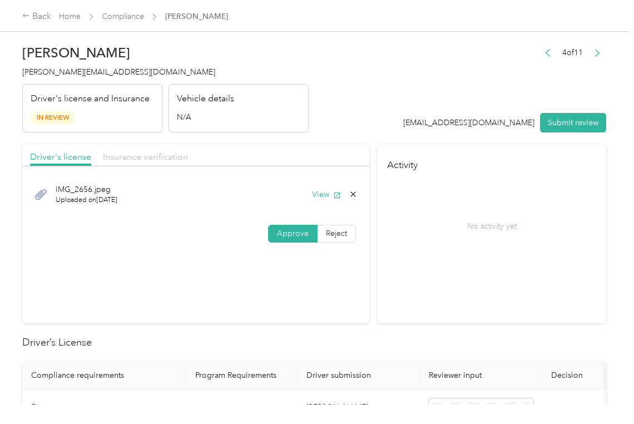
drag, startPoint x: 149, startPoint y: 165, endPoint x: 152, endPoint y: 159, distance: 6.7
click at [149, 165] on div "Driver's license Insurance verification" at bounding box center [195, 155] width 347 height 22
click at [153, 158] on span "Insurance verification" at bounding box center [145, 156] width 85 height 11
click at [162, 156] on span "Insurance verification" at bounding box center [145, 156] width 85 height 11
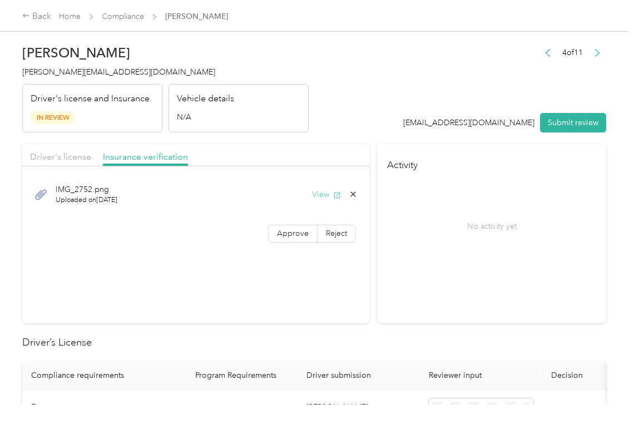
click at [318, 194] on button "View" at bounding box center [326, 195] width 29 height 12
click at [281, 236] on span "Approve" at bounding box center [293, 233] width 32 height 9
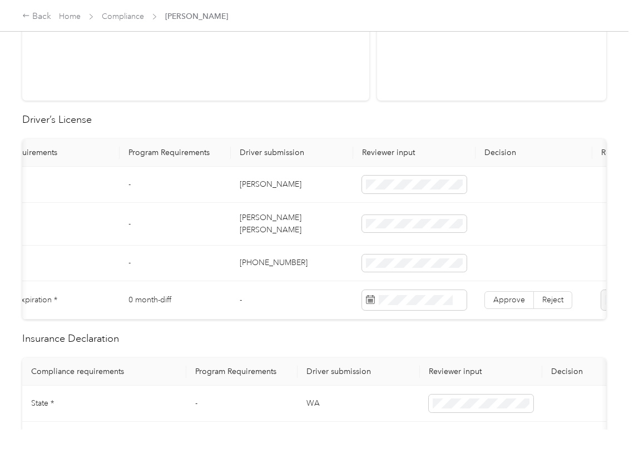
scroll to position [0, 67]
click at [256, 190] on td "[PERSON_NAME]" at bounding box center [291, 185] width 122 height 36
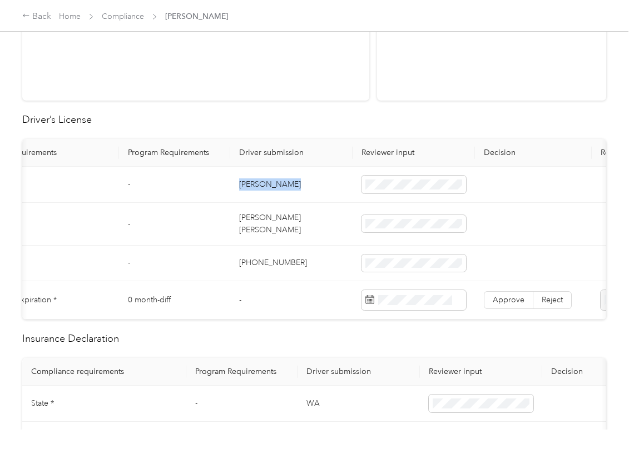
click at [256, 190] on td "[PERSON_NAME]" at bounding box center [291, 185] width 122 height 36
click at [214, 209] on td "-" at bounding box center [174, 224] width 111 height 43
click at [518, 295] on span "Approve" at bounding box center [509, 299] width 32 height 9
click at [290, 252] on td "[PHONE_NUMBER]" at bounding box center [291, 264] width 122 height 36
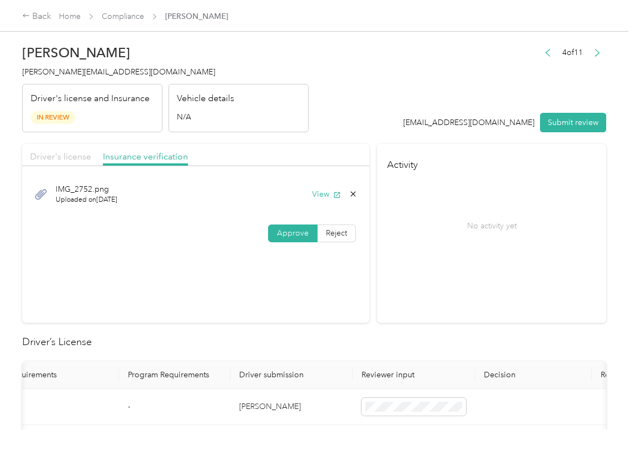
click at [52, 156] on span "Driver's license" at bounding box center [60, 156] width 61 height 11
click at [321, 192] on button "View" at bounding box center [326, 195] width 29 height 12
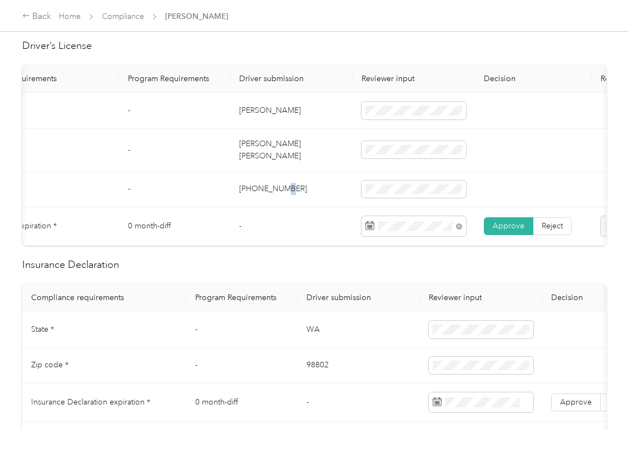
click at [320, 340] on td "WA" at bounding box center [359, 330] width 122 height 36
click at [311, 375] on td "98802" at bounding box center [359, 366] width 122 height 36
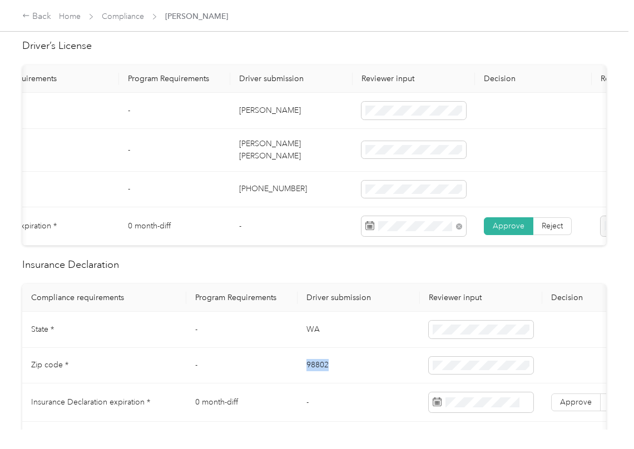
click at [311, 375] on td "98802" at bounding box center [359, 366] width 122 height 36
drag, startPoint x: 470, startPoint y: 358, endPoint x: 470, endPoint y: 364, distance: 5.6
click at [470, 357] on td at bounding box center [481, 366] width 122 height 36
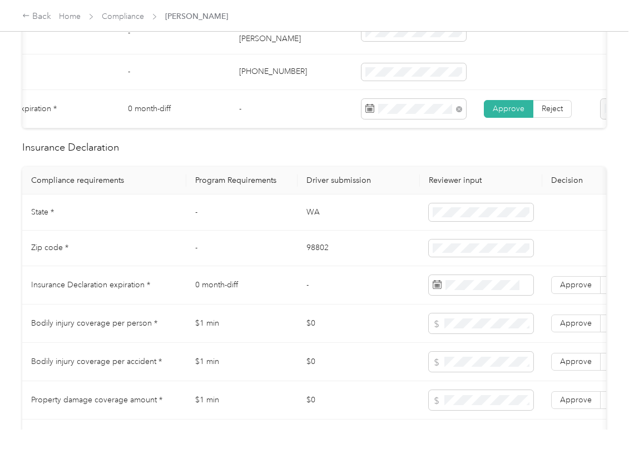
scroll to position [519, 0]
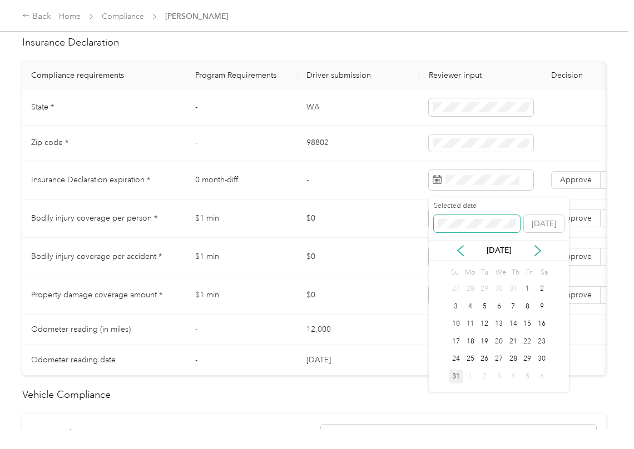
click at [449, 232] on span at bounding box center [477, 224] width 86 height 18
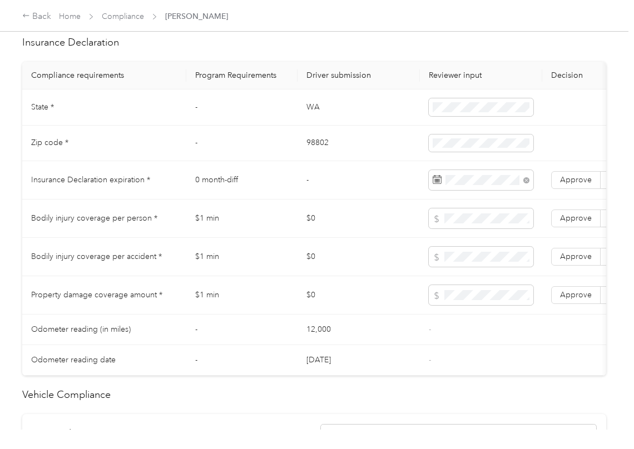
click at [209, 276] on td "$1 min" at bounding box center [241, 257] width 111 height 38
click at [562, 185] on span "Approve" at bounding box center [576, 179] width 32 height 9
click at [584, 304] on label "Approve" at bounding box center [575, 295] width 49 height 18
click at [579, 266] on label "Approve" at bounding box center [575, 257] width 49 height 18
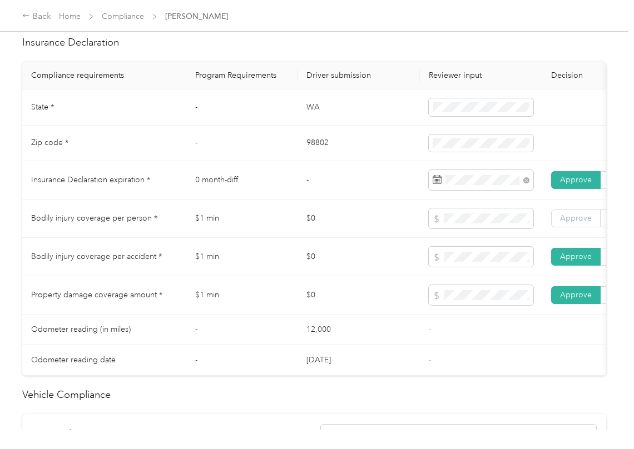
click at [583, 223] on span "Approve" at bounding box center [576, 218] width 32 height 9
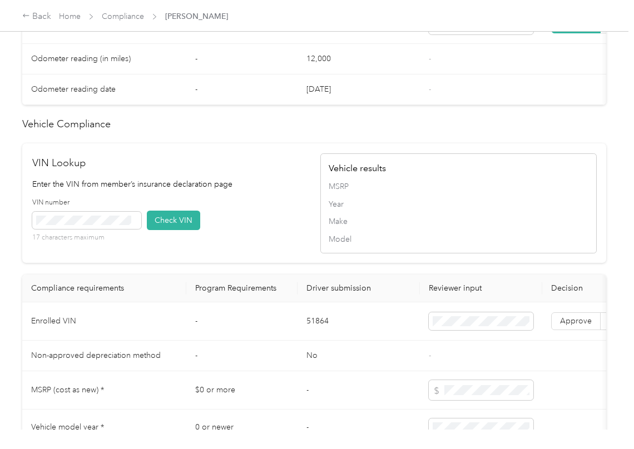
scroll to position [815, 0]
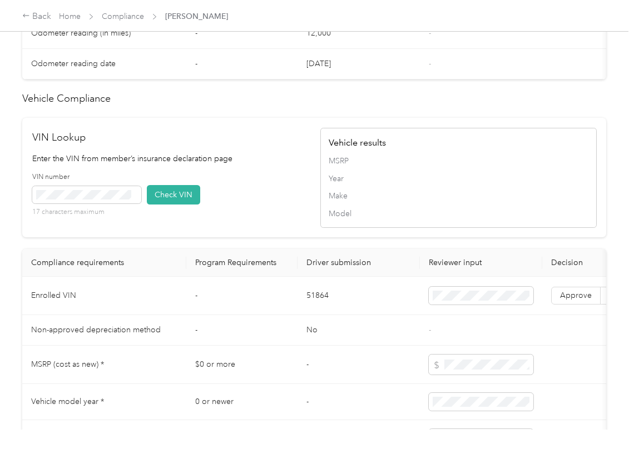
drag, startPoint x: 323, startPoint y: 180, endPoint x: 254, endPoint y: 192, distance: 69.9
click at [323, 180] on div "Vehicle results MSRP Year Make Model" at bounding box center [458, 178] width 276 height 100
click at [155, 205] on button "Check VIN" at bounding box center [173, 194] width 53 height 19
click at [577, 300] on span "Approve" at bounding box center [576, 295] width 32 height 9
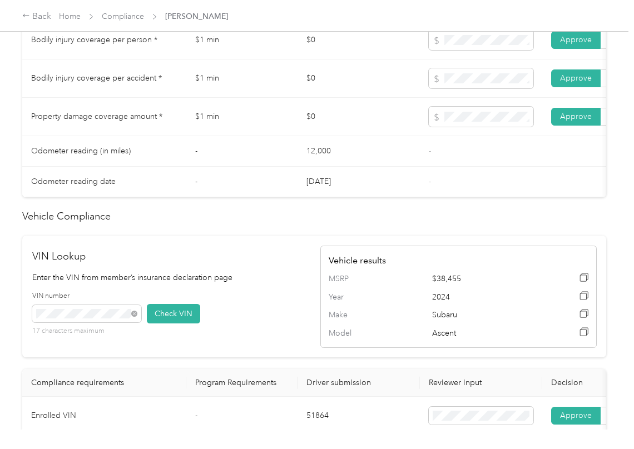
scroll to position [445, 0]
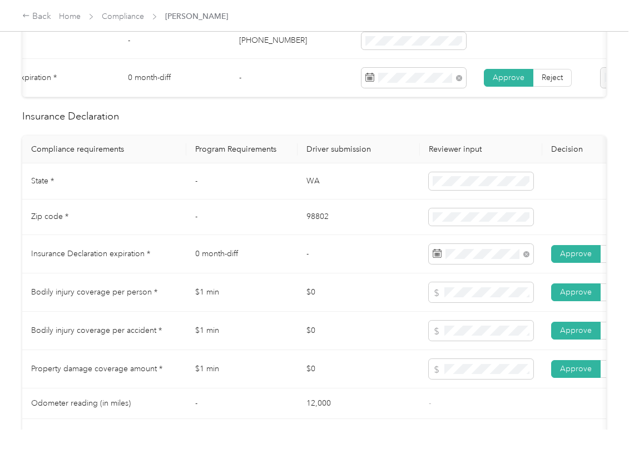
drag, startPoint x: 323, startPoint y: 294, endPoint x: 315, endPoint y: 294, distance: 7.8
click at [323, 294] on td "$0" at bounding box center [359, 293] width 122 height 38
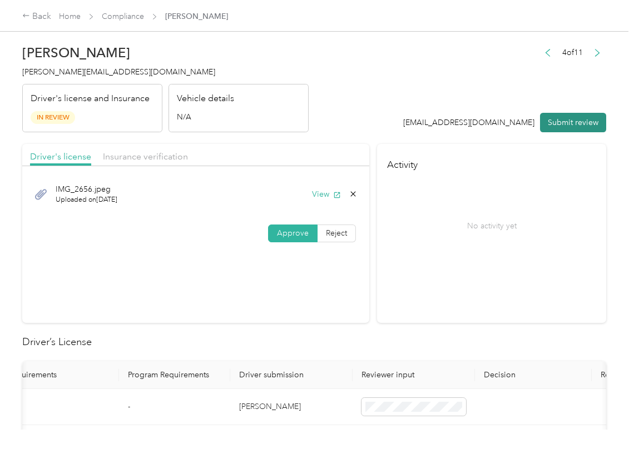
click at [546, 128] on button "Submit review" at bounding box center [573, 122] width 66 height 19
click at [61, 68] on span "[PERSON_NAME][EMAIL_ADDRESS][DOMAIN_NAME]" at bounding box center [118, 71] width 193 height 9
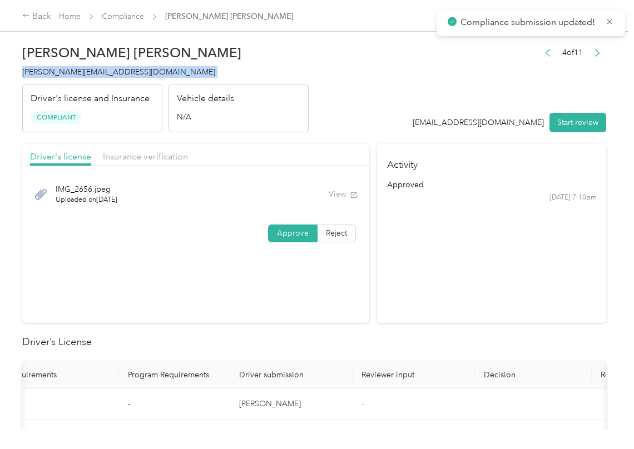
click at [62, 67] on span "[PERSON_NAME][EMAIL_ADDRESS][DOMAIN_NAME]" at bounding box center [118, 71] width 193 height 9
click at [309, 338] on h2 "Driver’s License" at bounding box center [314, 342] width 584 height 15
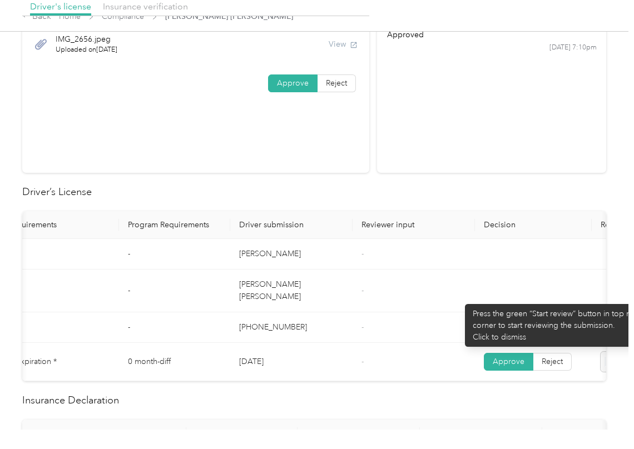
scroll to position [445, 0]
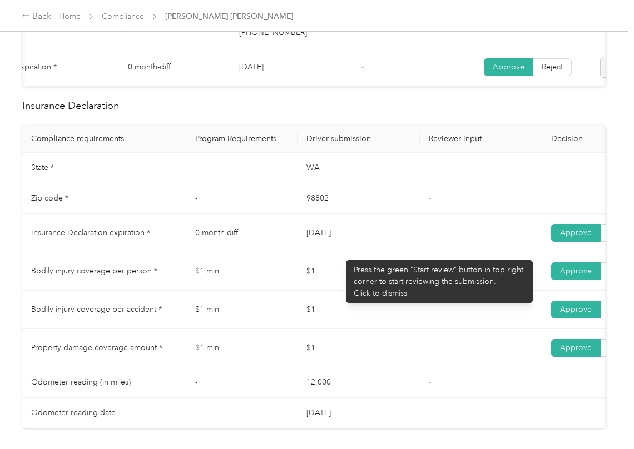
drag, startPoint x: 353, startPoint y: 239, endPoint x: 381, endPoint y: 239, distance: 28.9
click at [381, 239] on td "[DATE]" at bounding box center [359, 233] width 122 height 38
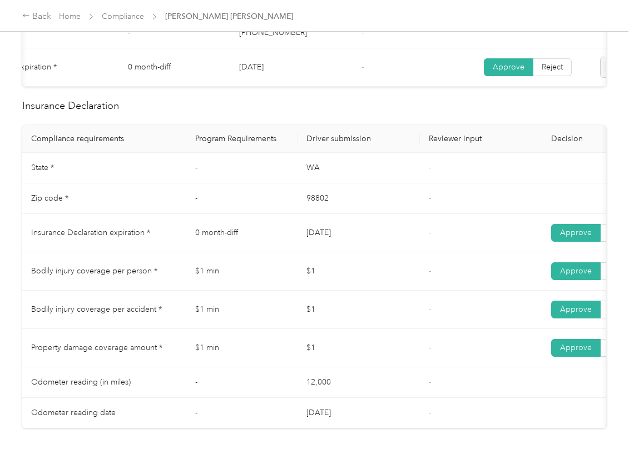
click at [323, 272] on td "$1" at bounding box center [359, 271] width 122 height 38
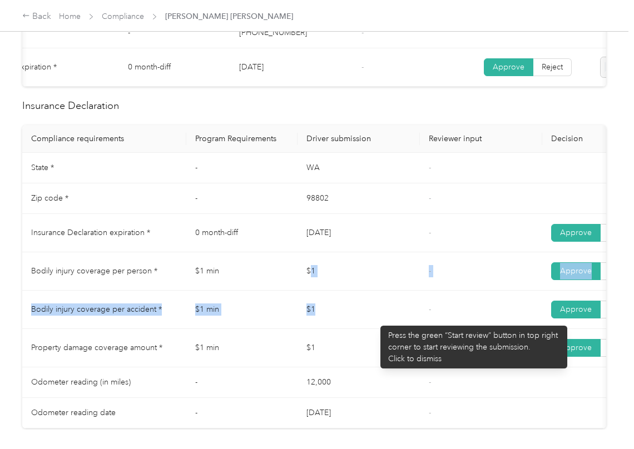
click at [375, 320] on tbody "State * - [US_STATE] - Zip code * - 98802 - Insurance Declaration expiration * …" at bounding box center [414, 291] width 784 height 276
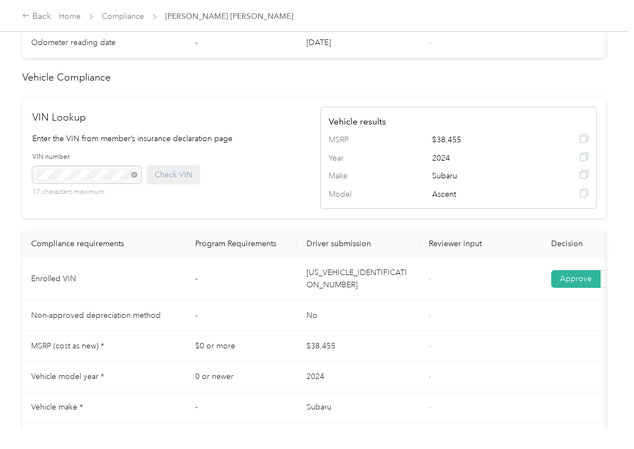
click at [423, 301] on td "-" at bounding box center [481, 279] width 122 height 43
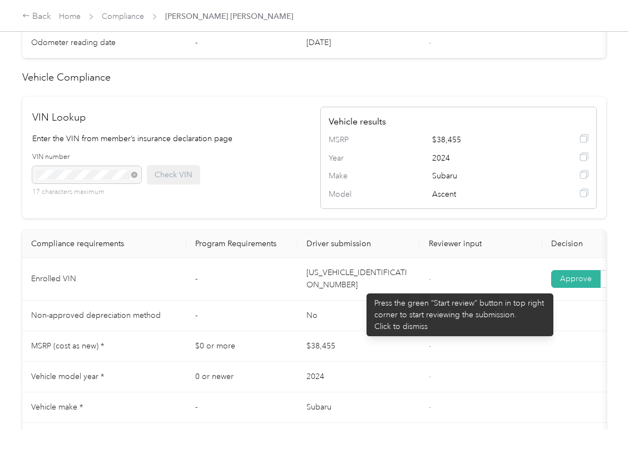
scroll to position [296, 0]
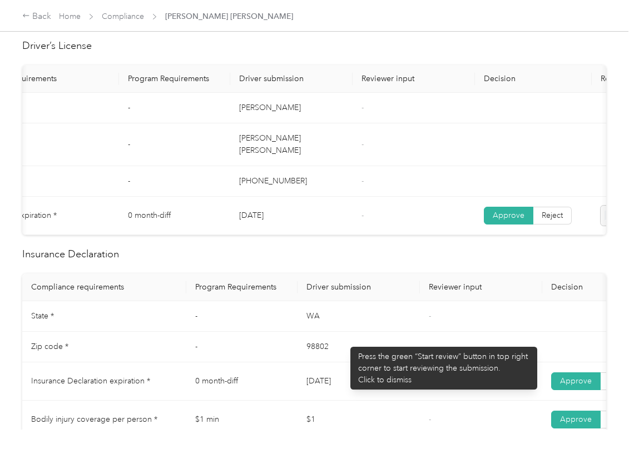
click at [345, 341] on td "98802" at bounding box center [359, 347] width 122 height 31
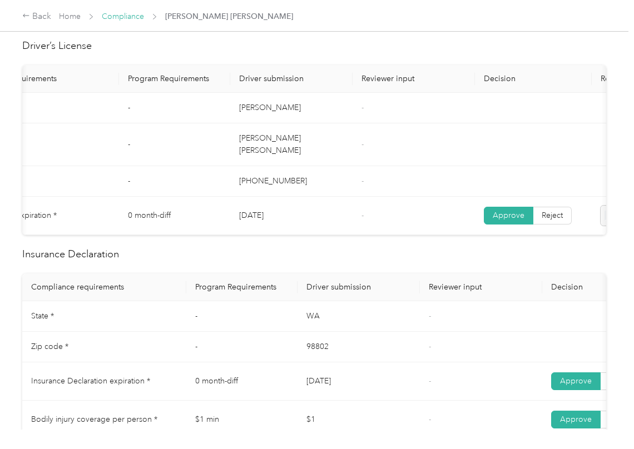
click at [129, 14] on link "Compliance" at bounding box center [123, 16] width 42 height 9
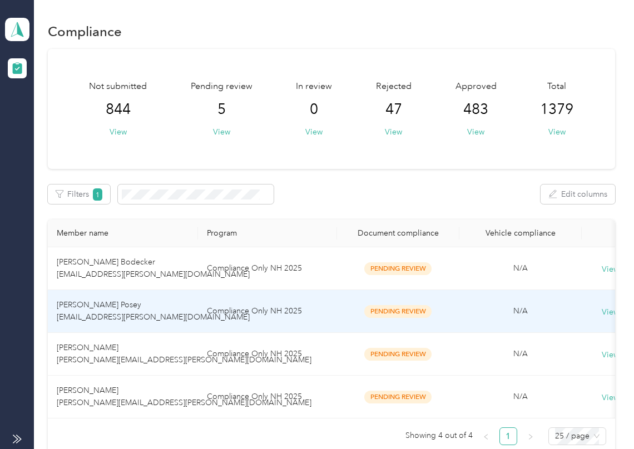
scroll to position [74, 0]
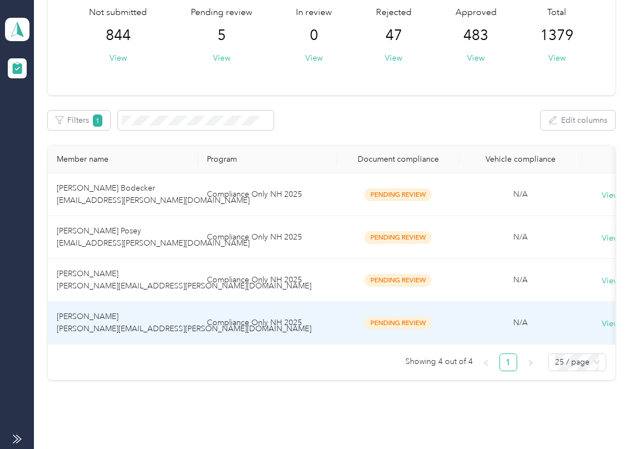
click at [127, 328] on span "[PERSON_NAME] [PERSON_NAME][EMAIL_ADDRESS][PERSON_NAME][DOMAIN_NAME]" at bounding box center [184, 323] width 255 height 22
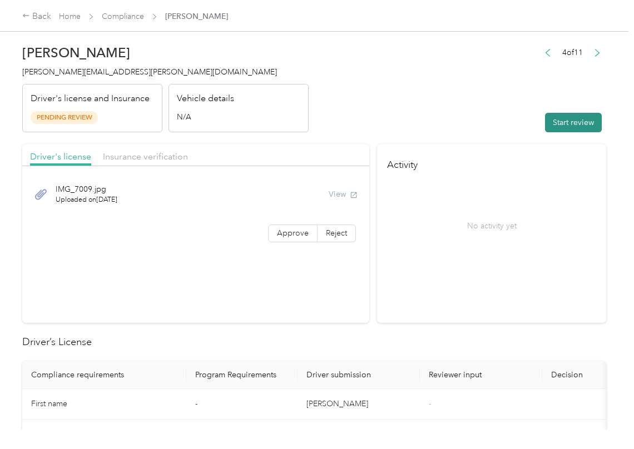
click at [559, 120] on button "Start review" at bounding box center [573, 122] width 57 height 19
click at [514, 100] on header "[PERSON_NAME] [PERSON_NAME][EMAIL_ADDRESS][PERSON_NAME][DOMAIN_NAME] Driver's l…" at bounding box center [314, 85] width 584 height 93
click at [304, 235] on span "Approve" at bounding box center [293, 233] width 32 height 9
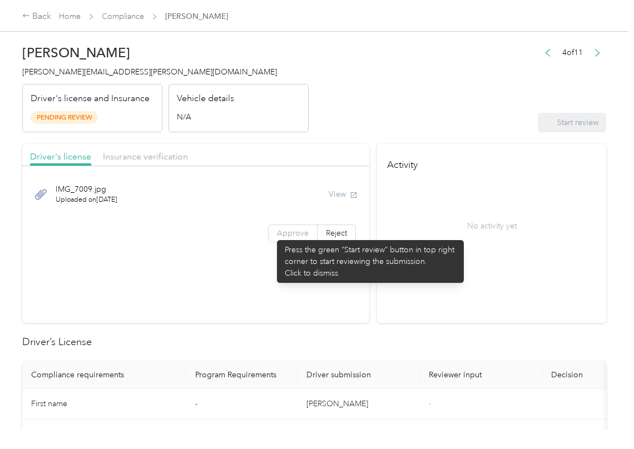
click at [271, 235] on label "Approve" at bounding box center [292, 234] width 49 height 18
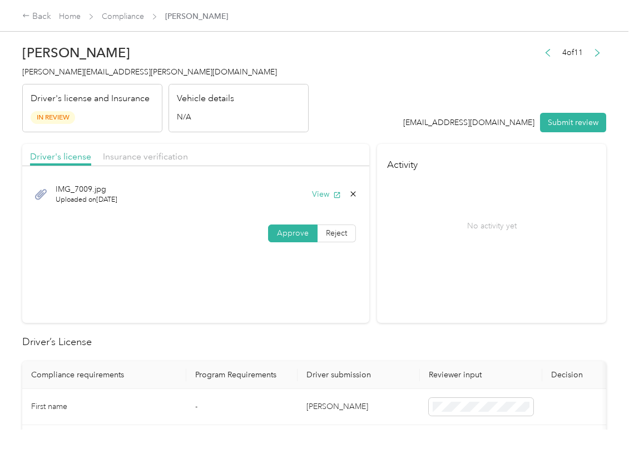
click at [271, 235] on span at bounding box center [293, 233] width 48 height 17
click at [326, 191] on button "View" at bounding box center [326, 195] width 29 height 12
click at [348, 125] on header "[PERSON_NAME] [PERSON_NAME][EMAIL_ADDRESS][PERSON_NAME][DOMAIN_NAME] Driver's l…" at bounding box center [314, 85] width 584 height 93
click at [119, 160] on span "Insurance verification" at bounding box center [145, 156] width 85 height 11
click at [143, 157] on span "Insurance verification" at bounding box center [145, 156] width 85 height 11
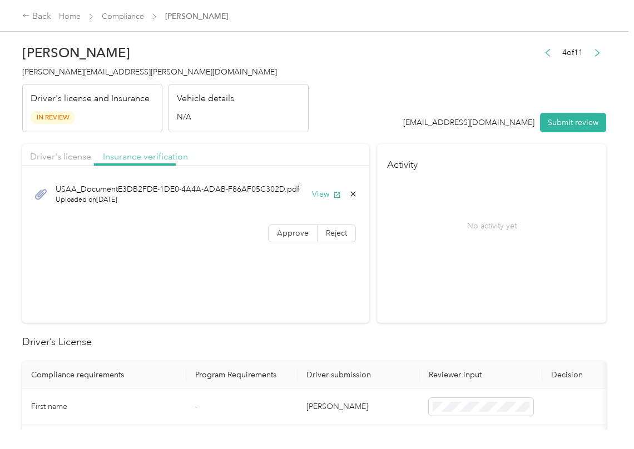
click at [143, 157] on span "Insurance verification" at bounding box center [145, 156] width 85 height 11
click at [316, 195] on button "View" at bounding box center [326, 195] width 29 height 12
drag, startPoint x: 276, startPoint y: 231, endPoint x: 245, endPoint y: 252, distance: 37.8
click at [277, 231] on span "Approve" at bounding box center [293, 233] width 32 height 9
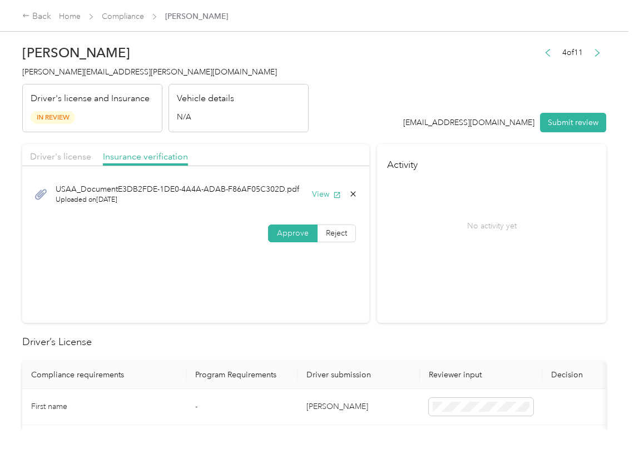
scroll to position [222, 0]
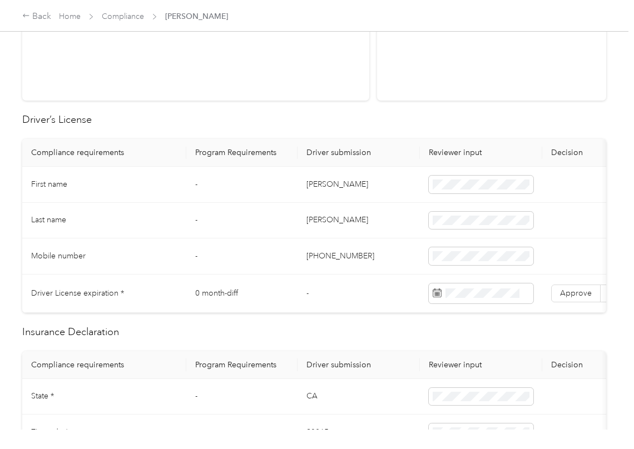
click at [325, 189] on td "[PERSON_NAME]" at bounding box center [359, 185] width 122 height 36
click at [196, 237] on td "-" at bounding box center [241, 221] width 111 height 36
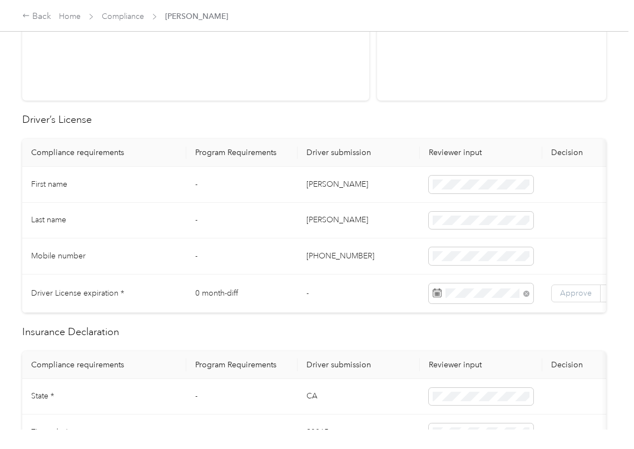
click at [576, 298] on span "Approve" at bounding box center [576, 293] width 32 height 9
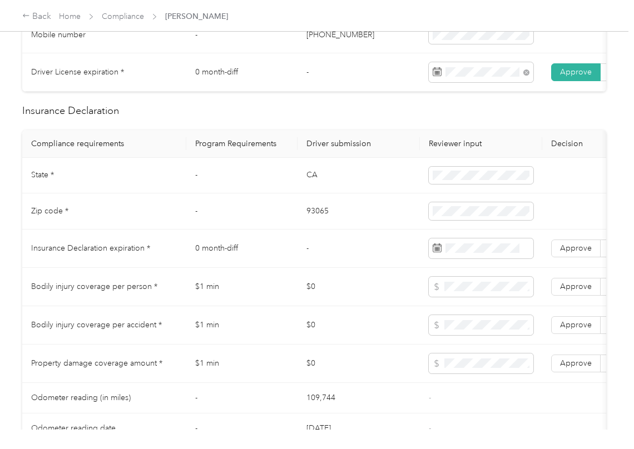
scroll to position [445, 0]
click at [307, 187] on td "CA" at bounding box center [359, 175] width 122 height 36
click at [484, 193] on td at bounding box center [481, 175] width 122 height 36
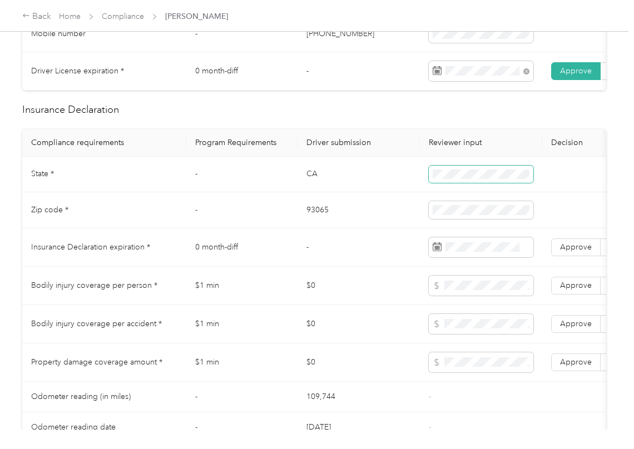
click at [484, 184] on span at bounding box center [481, 175] width 105 height 18
click at [292, 220] on td "-" at bounding box center [241, 210] width 111 height 36
click at [305, 220] on td "93065" at bounding box center [359, 210] width 122 height 36
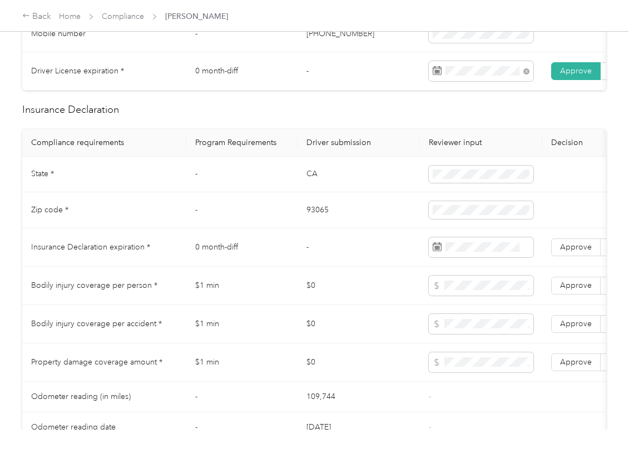
drag, startPoint x: 376, startPoint y: 270, endPoint x: 186, endPoint y: 276, distance: 190.9
click at [368, 267] on td "-" at bounding box center [359, 248] width 122 height 38
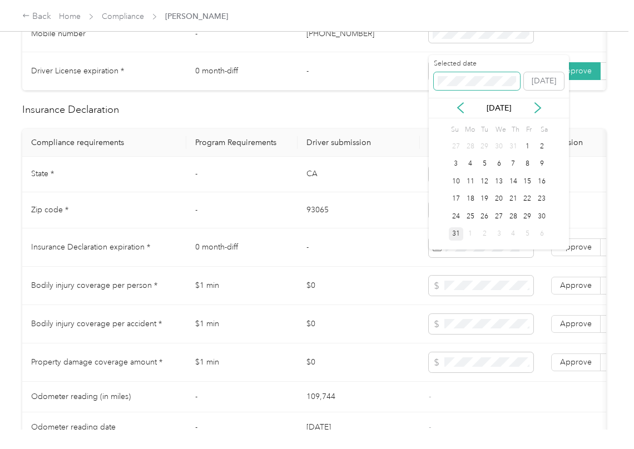
click at [482, 87] on span at bounding box center [477, 81] width 86 height 18
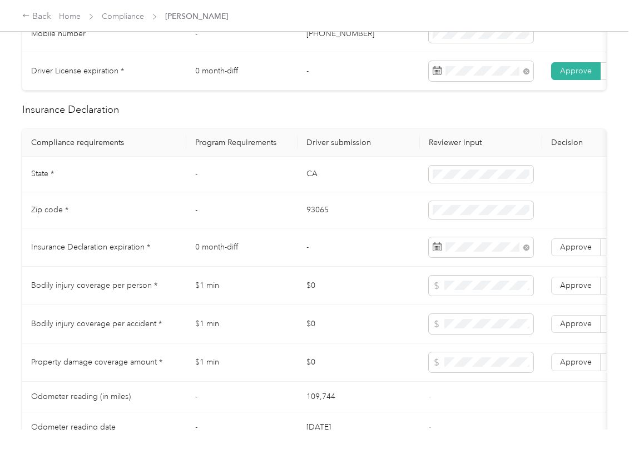
click at [218, 193] on td "-" at bounding box center [241, 175] width 111 height 36
click at [571, 247] on td "Approve Reject" at bounding box center [600, 248] width 117 height 38
click at [570, 252] on span "Approve" at bounding box center [576, 246] width 32 height 9
click at [176, 280] on td "Bodily injury coverage per person *" at bounding box center [104, 286] width 164 height 38
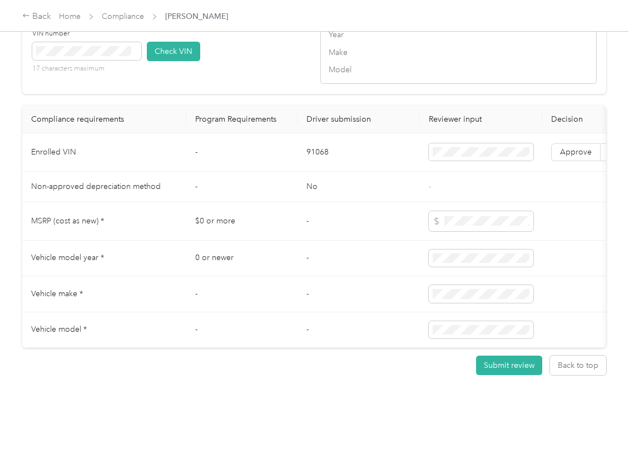
scroll to position [1002, 0]
click at [317, 133] on td "91068" at bounding box center [359, 152] width 122 height 38
click at [364, 241] on td "-" at bounding box center [359, 259] width 122 height 36
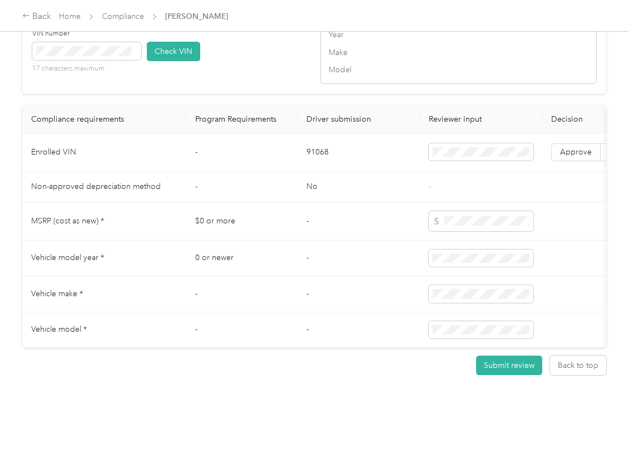
scroll to position [928, 0]
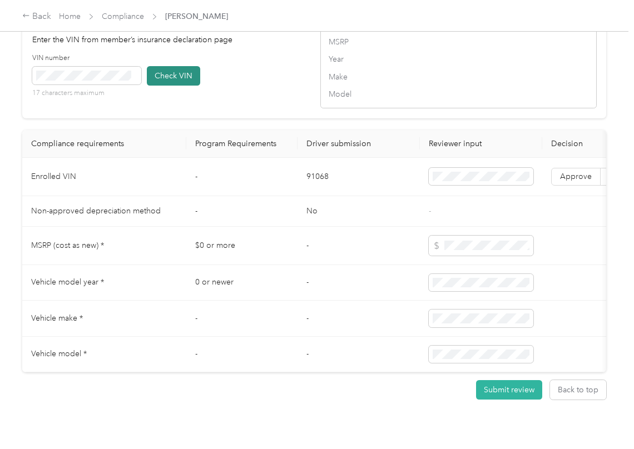
click at [172, 86] on button "Check VIN" at bounding box center [173, 75] width 53 height 19
click at [173, 86] on button "Check VIN" at bounding box center [173, 75] width 53 height 19
click at [557, 186] on label "Approve" at bounding box center [575, 177] width 49 height 18
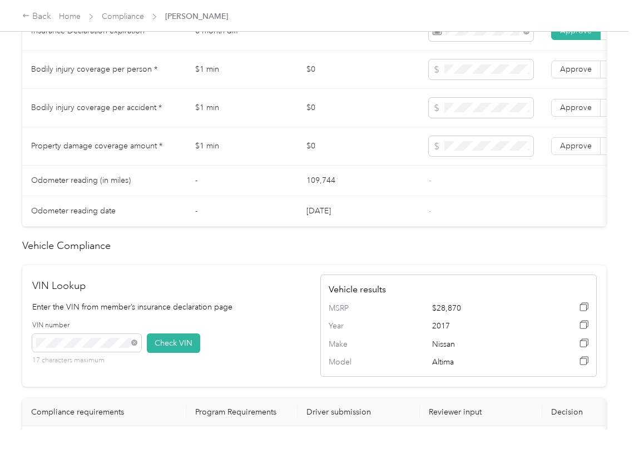
scroll to position [631, 0]
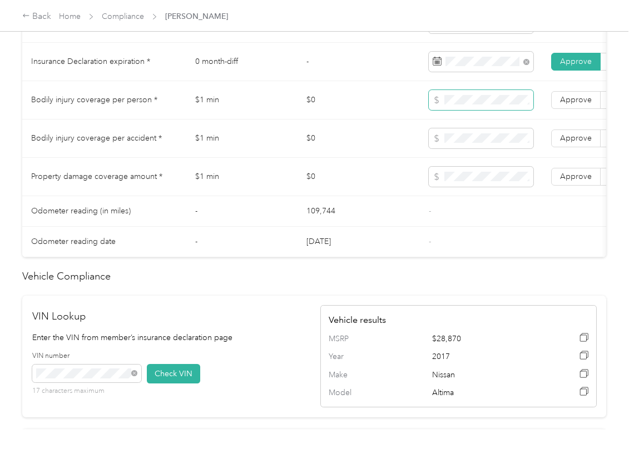
click at [492, 110] on span at bounding box center [481, 100] width 105 height 20
click at [383, 187] on tr "Property damage coverage amount * $1 min $0 Approve Reject" at bounding box center [414, 177] width 784 height 38
click at [579, 181] on span "Approve" at bounding box center [576, 176] width 32 height 9
click at [581, 143] on span "Approve" at bounding box center [576, 137] width 32 height 9
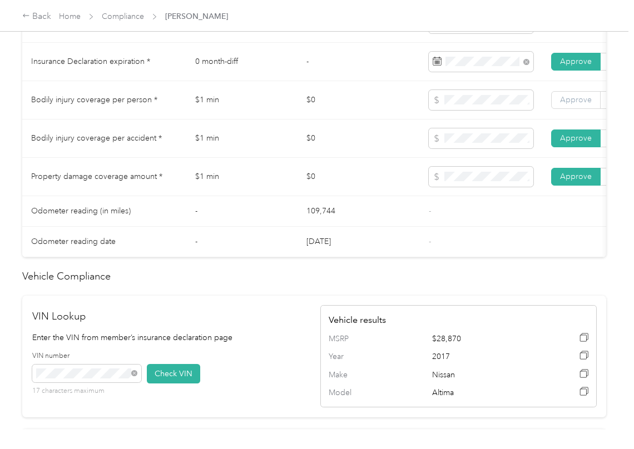
click at [581, 105] on span "Approve" at bounding box center [576, 99] width 32 height 9
click at [170, 196] on td "Property damage coverage amount *" at bounding box center [104, 177] width 164 height 38
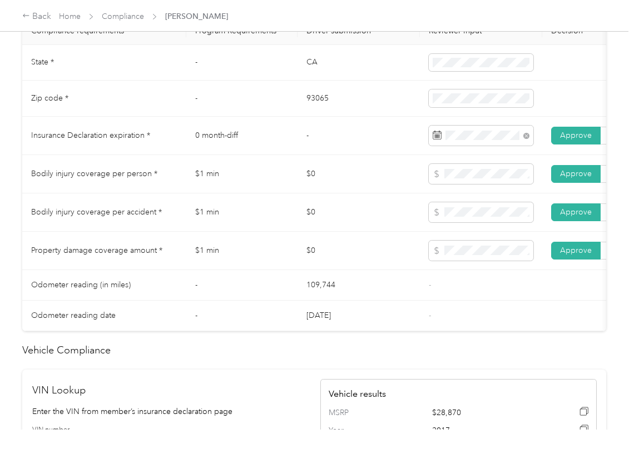
click at [420, 270] on td at bounding box center [481, 251] width 122 height 38
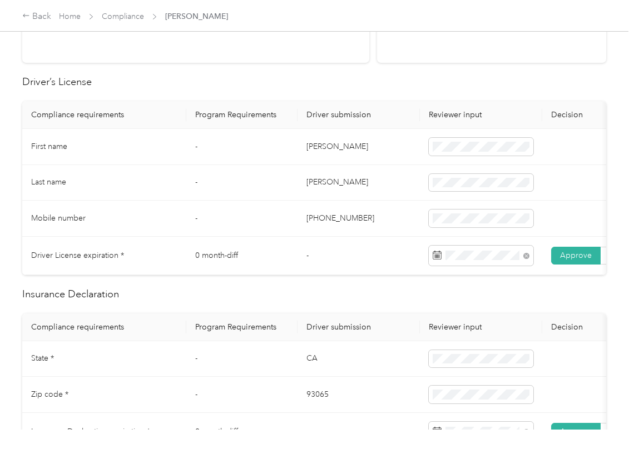
scroll to position [0, 0]
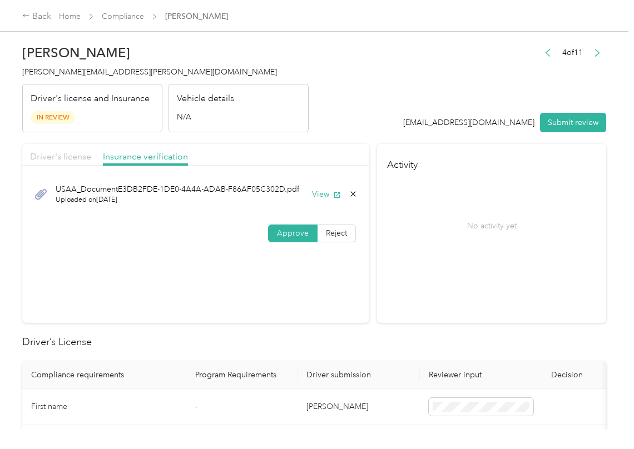
click at [63, 157] on span "Driver's license" at bounding box center [60, 156] width 61 height 11
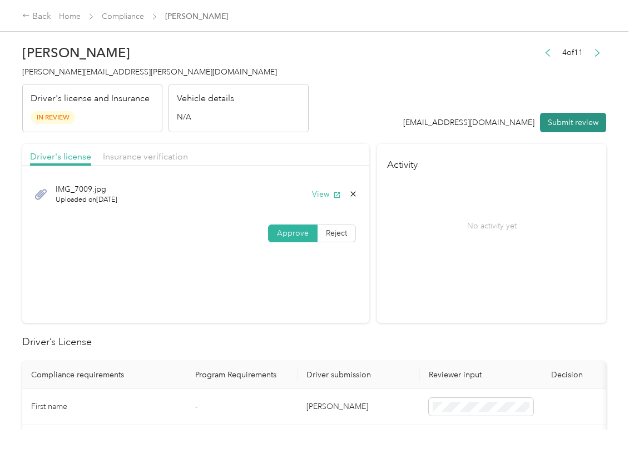
click at [567, 119] on button "Submit review" at bounding box center [573, 122] width 66 height 19
click at [83, 74] on span "[PERSON_NAME][EMAIL_ADDRESS][PERSON_NAME][DOMAIN_NAME]" at bounding box center [149, 71] width 255 height 9
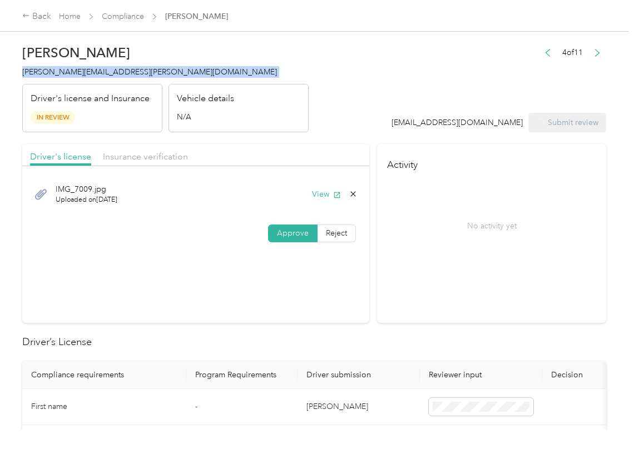
click at [83, 74] on span "[PERSON_NAME][EMAIL_ADDRESS][PERSON_NAME][DOMAIN_NAME]" at bounding box center [149, 71] width 255 height 9
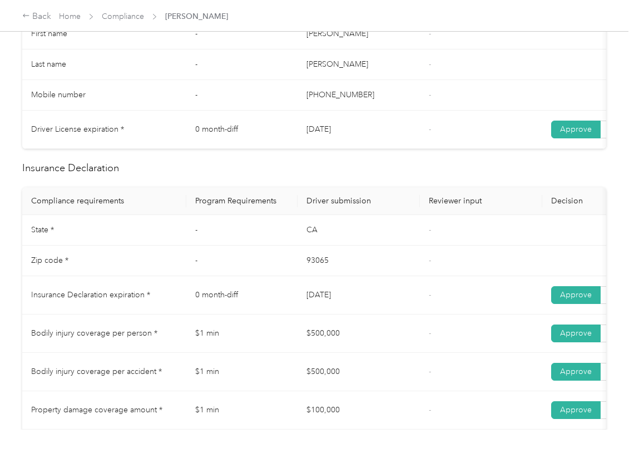
scroll to position [519, 0]
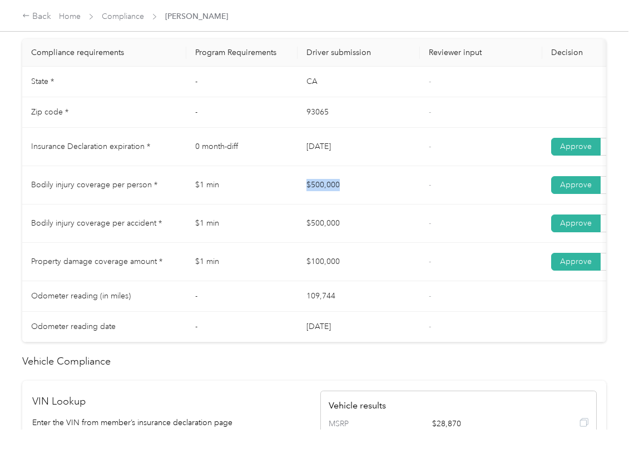
drag, startPoint x: 278, startPoint y: 192, endPoint x: 371, endPoint y: 205, distance: 94.4
click at [388, 203] on tr "Bodily injury coverage per person * $1 min $500,000 - Approve Reject" at bounding box center [414, 185] width 784 height 38
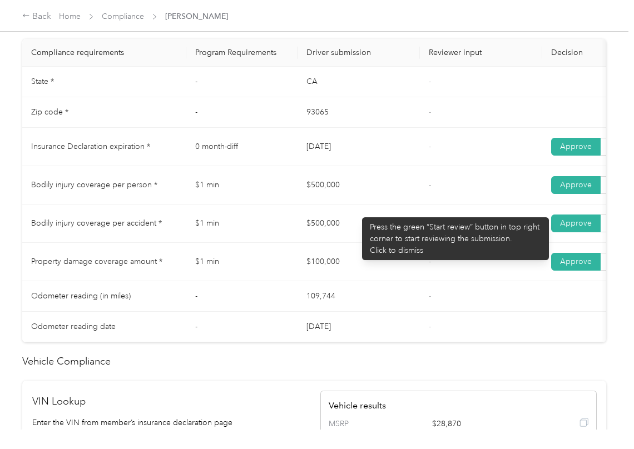
drag, startPoint x: 321, startPoint y: 236, endPoint x: 343, endPoint y: 261, distance: 33.1
click at [379, 243] on td "$500,000" at bounding box center [359, 224] width 122 height 38
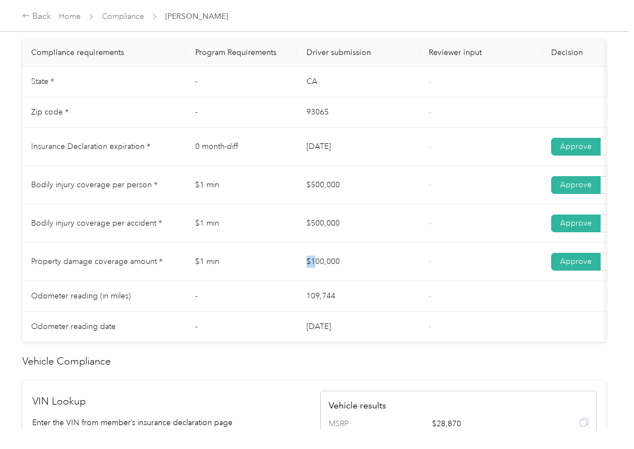
click at [427, 281] on tr "Property damage coverage amount * $1 min $100,000 - Approve Reject" at bounding box center [414, 262] width 784 height 38
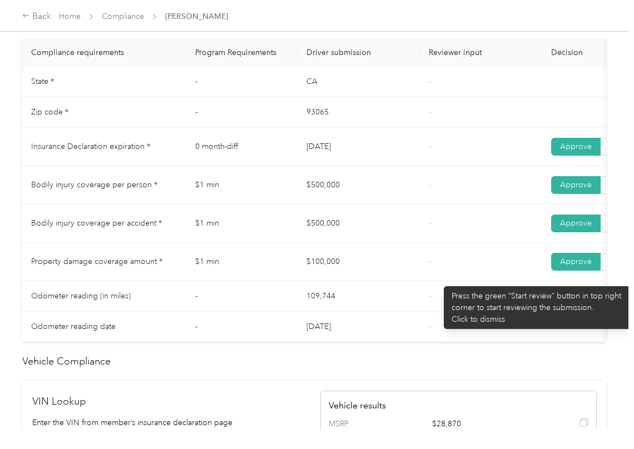
click at [438, 281] on td "-" at bounding box center [481, 262] width 122 height 38
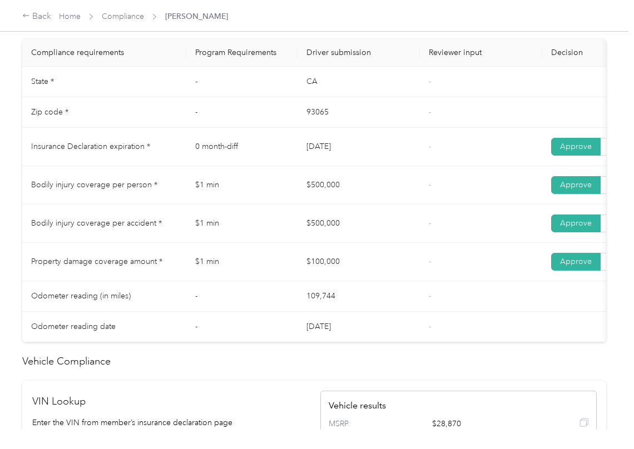
scroll to position [0, 0]
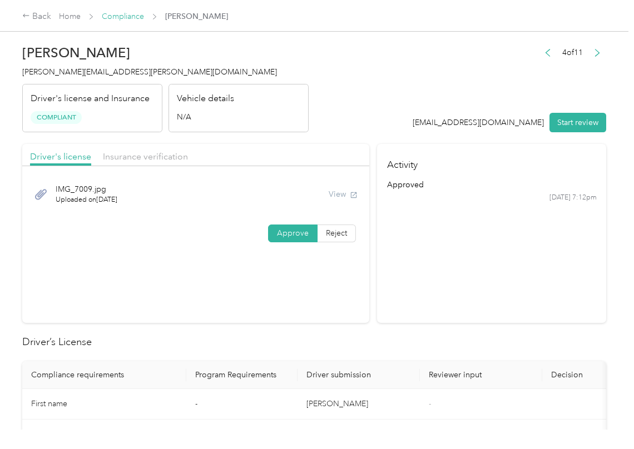
click at [121, 16] on link "Compliance" at bounding box center [123, 16] width 42 height 9
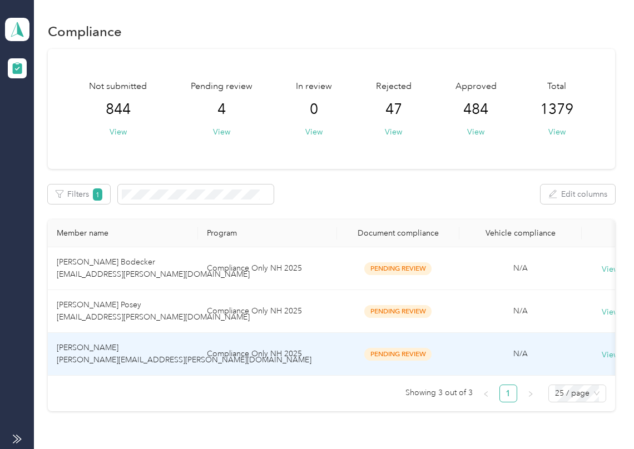
click at [95, 354] on td "[PERSON_NAME] [PERSON_NAME][EMAIL_ADDRESS][PERSON_NAME][DOMAIN_NAME]" at bounding box center [123, 354] width 150 height 43
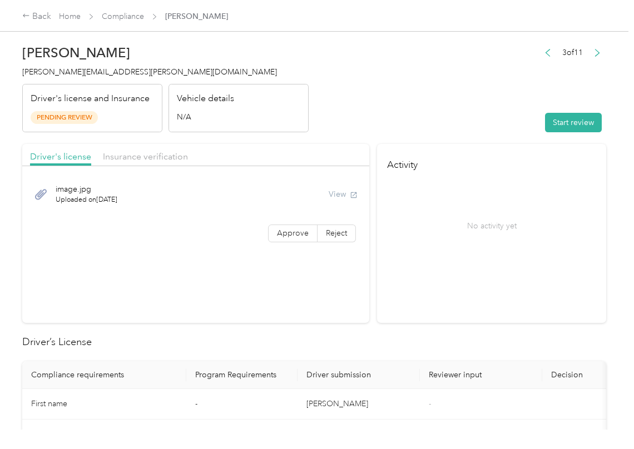
click at [567, 118] on button "Start review" at bounding box center [573, 122] width 57 height 19
drag, startPoint x: 505, startPoint y: 101, endPoint x: 495, endPoint y: 110, distance: 13.5
click at [505, 101] on header "[PERSON_NAME] [PERSON_NAME][EMAIL_ADDRESS][PERSON_NAME][DOMAIN_NAME] Driver's l…" at bounding box center [314, 85] width 584 height 93
click at [270, 230] on label "Approve" at bounding box center [292, 234] width 49 height 18
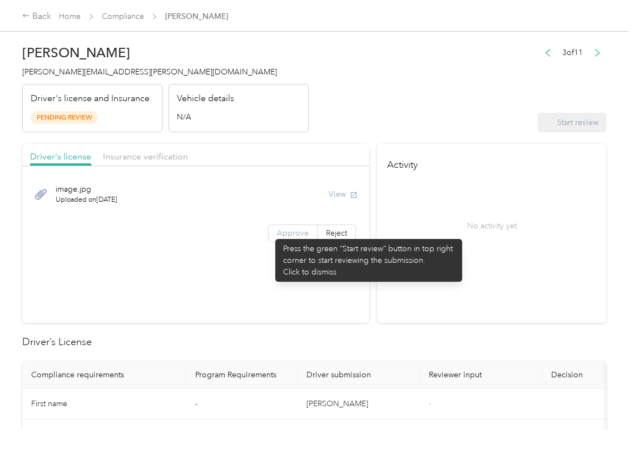
click at [270, 234] on label "Approve" at bounding box center [292, 234] width 49 height 18
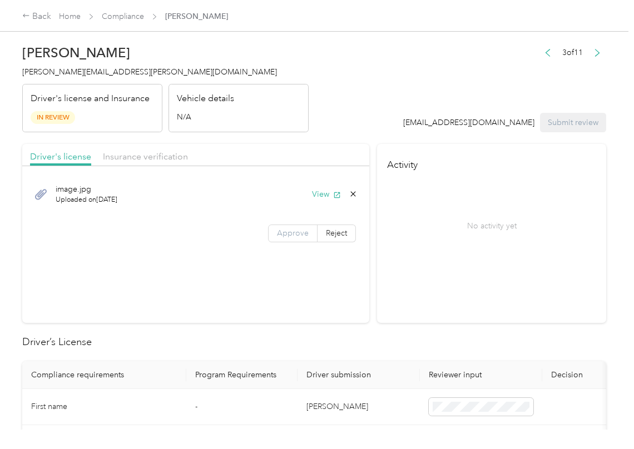
click at [270, 234] on label "Approve" at bounding box center [292, 234] width 49 height 18
click at [277, 234] on span "Approve" at bounding box center [293, 233] width 32 height 9
click at [324, 195] on button "View" at bounding box center [326, 195] width 29 height 12
click at [135, 151] on span "Insurance verification" at bounding box center [145, 156] width 85 height 11
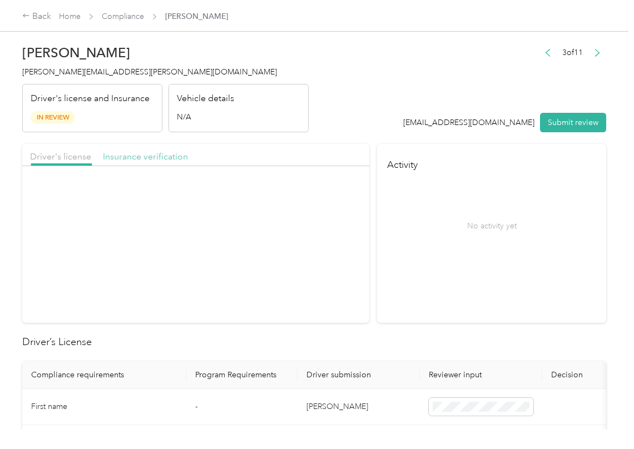
click at [135, 151] on span "Insurance verification" at bounding box center [145, 156] width 85 height 11
click at [321, 194] on button "View" at bounding box center [326, 195] width 29 height 12
click at [289, 232] on span "Approve" at bounding box center [293, 233] width 32 height 9
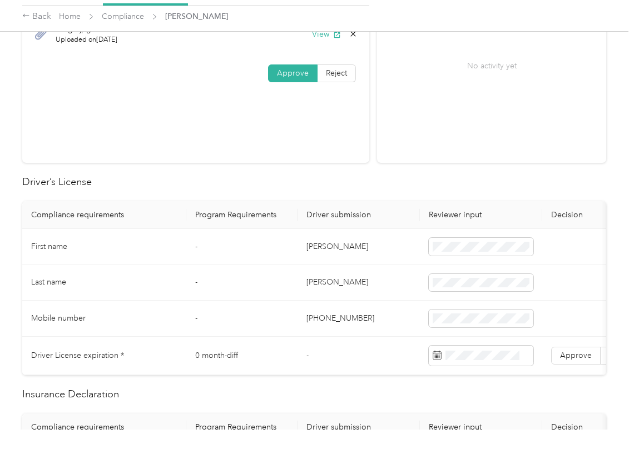
scroll to position [148, 0]
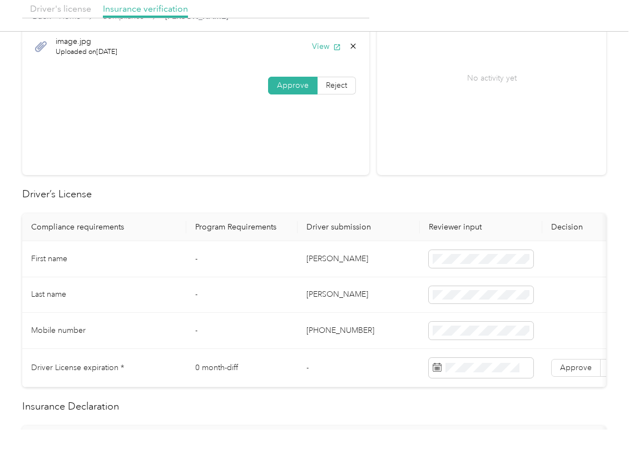
click at [318, 261] on td "[PERSON_NAME]" at bounding box center [359, 259] width 122 height 36
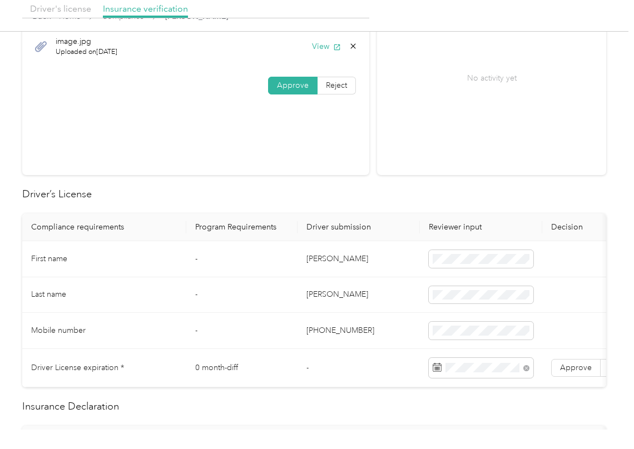
click at [316, 158] on section "Driver's license Insurance verification image.jpg Uploaded on [DATE] View Appro…" at bounding box center [195, 85] width 347 height 179
click at [566, 361] on label "Approve" at bounding box center [575, 368] width 49 height 18
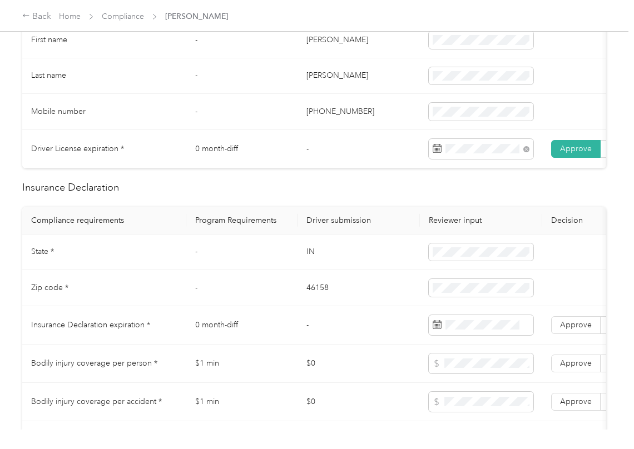
scroll to position [370, 0]
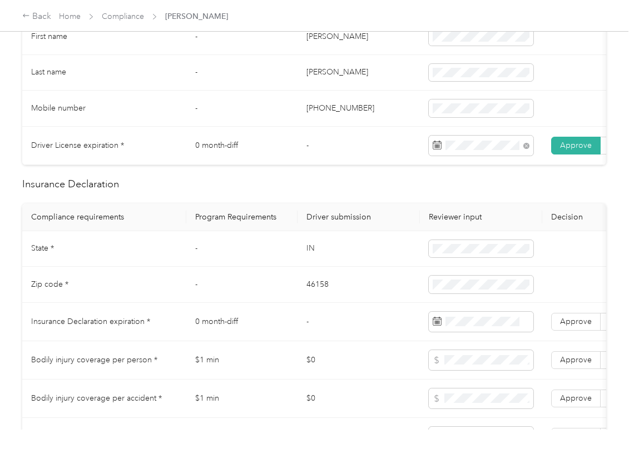
click at [314, 261] on td "IN" at bounding box center [359, 249] width 122 height 36
click at [429, 258] on span at bounding box center [481, 249] width 105 height 18
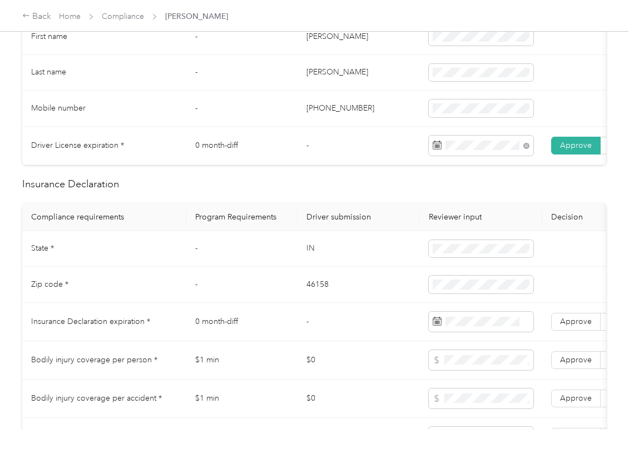
click at [299, 259] on td "IN" at bounding box center [359, 249] width 122 height 36
click at [327, 292] on td "46158" at bounding box center [359, 285] width 122 height 36
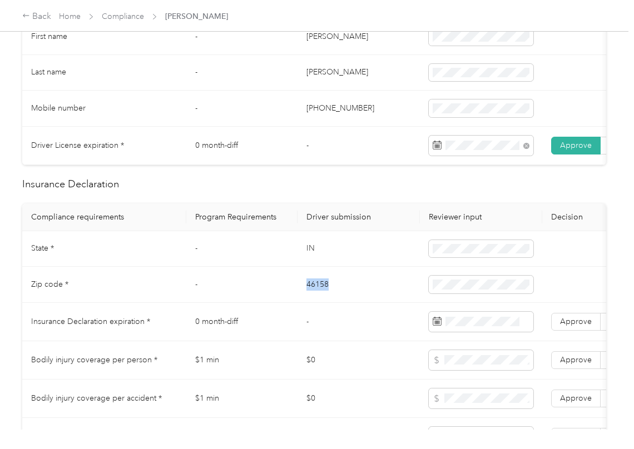
click at [328, 292] on td "46158" at bounding box center [359, 285] width 122 height 36
click at [195, 300] on td "-" at bounding box center [241, 285] width 111 height 36
click at [566, 326] on span "Approve" at bounding box center [576, 321] width 32 height 9
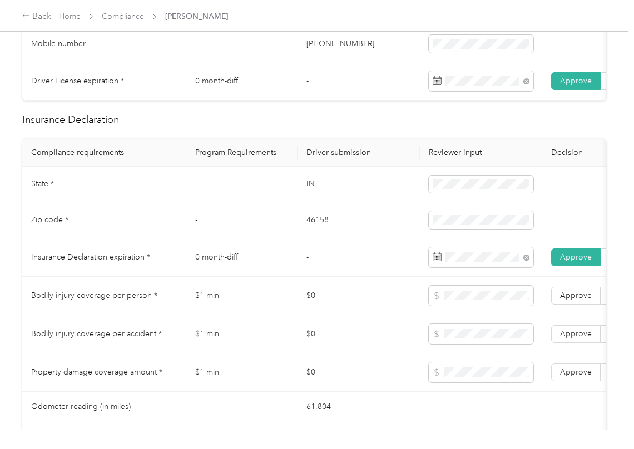
scroll to position [519, 0]
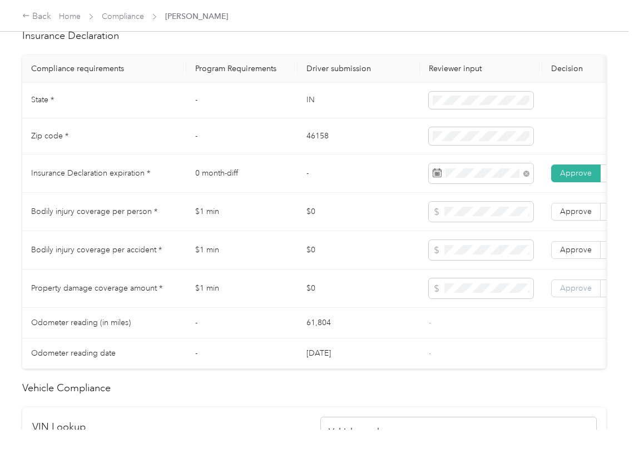
click at [574, 293] on span "Approve" at bounding box center [576, 288] width 32 height 9
click at [581, 255] on span "Approve" at bounding box center [576, 249] width 32 height 9
click at [583, 216] on span "Approve" at bounding box center [576, 211] width 32 height 9
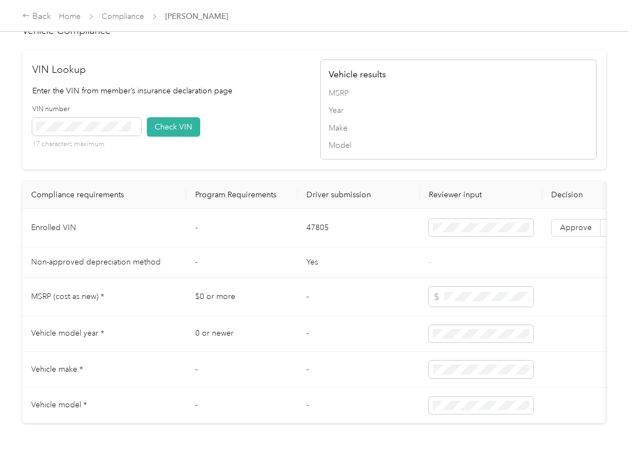
scroll to position [890, 0]
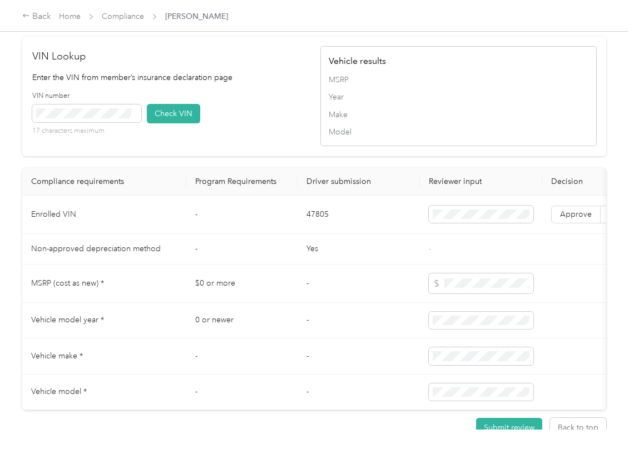
click at [370, 265] on td "Yes" at bounding box center [359, 249] width 122 height 31
click at [179, 123] on button "Check VIN" at bounding box center [173, 113] width 53 height 19
click at [572, 219] on span "Approve" at bounding box center [576, 214] width 32 height 9
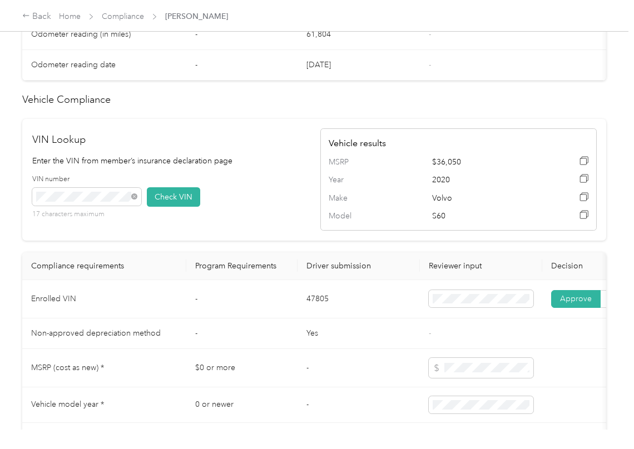
scroll to position [519, 0]
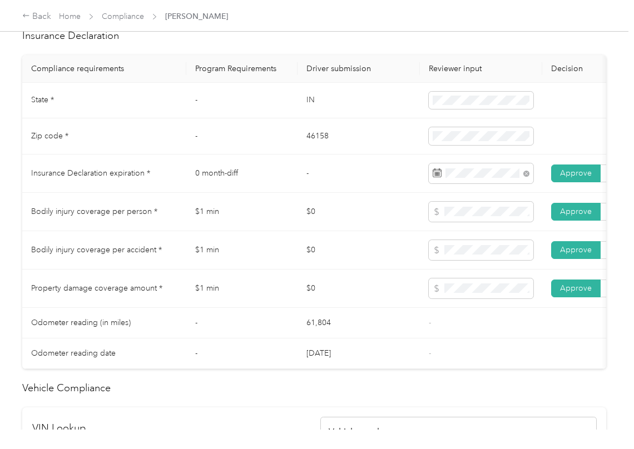
drag, startPoint x: 346, startPoint y: 247, endPoint x: 340, endPoint y: 250, distance: 6.2
click at [346, 247] on td "$0" at bounding box center [359, 250] width 122 height 38
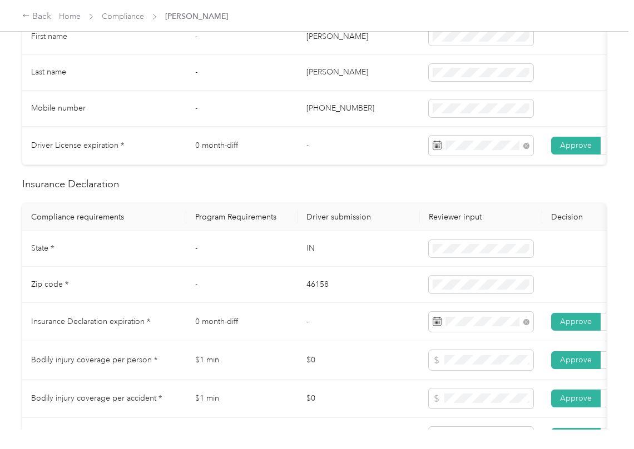
scroll to position [0, 0]
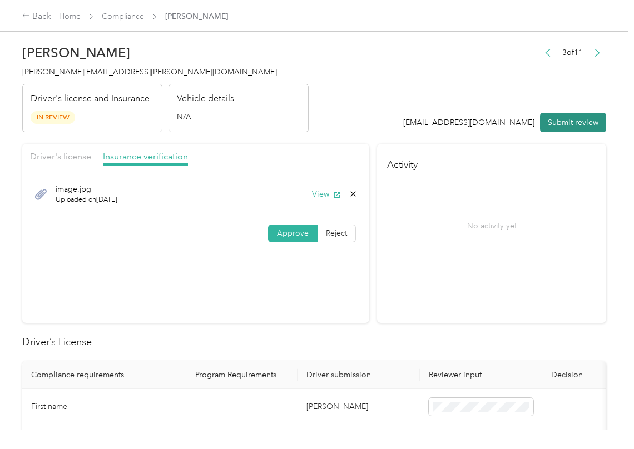
click at [566, 121] on button "Submit review" at bounding box center [573, 122] width 66 height 19
click at [65, 70] on span "[PERSON_NAME][EMAIL_ADDRESS][PERSON_NAME][DOMAIN_NAME]" at bounding box center [149, 71] width 255 height 9
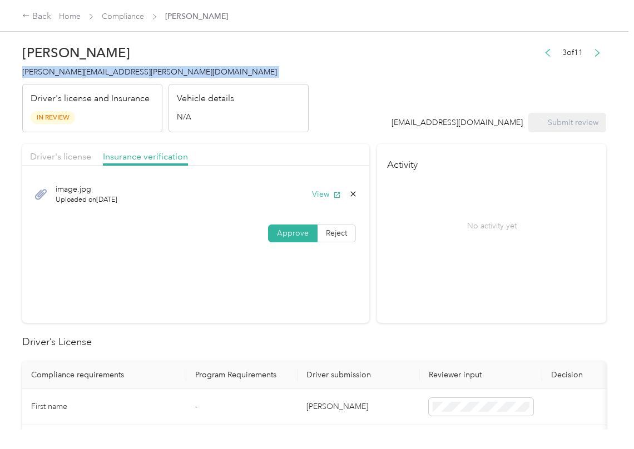
click at [65, 70] on span "[PERSON_NAME][EMAIL_ADDRESS][PERSON_NAME][DOMAIN_NAME]" at bounding box center [149, 71] width 255 height 9
click at [428, 279] on section "Activity No activity yet" at bounding box center [491, 233] width 229 height 179
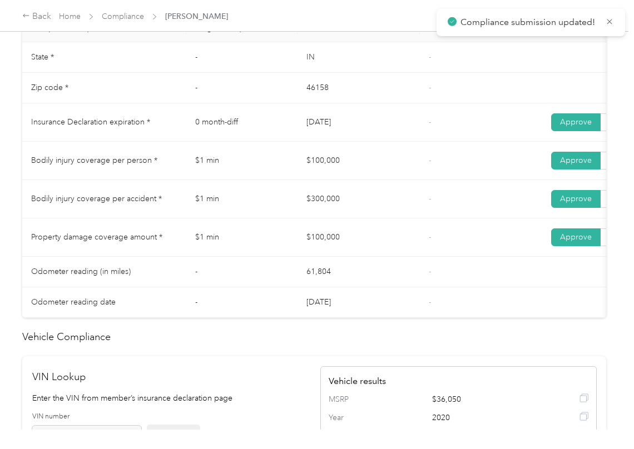
scroll to position [519, 0]
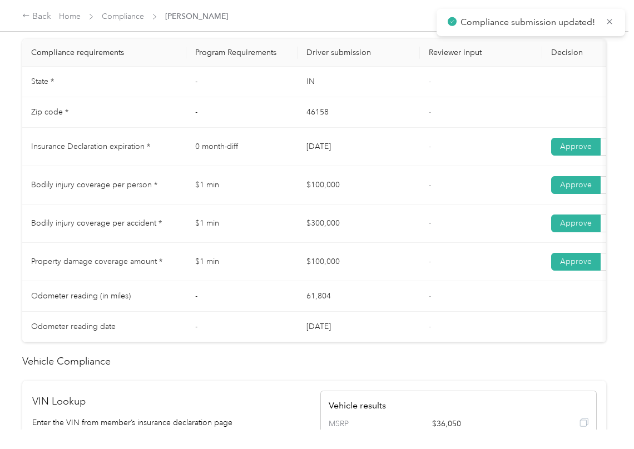
drag, startPoint x: 305, startPoint y: 122, endPoint x: 314, endPoint y: 147, distance: 26.0
click at [305, 125] on td "46158" at bounding box center [359, 112] width 122 height 31
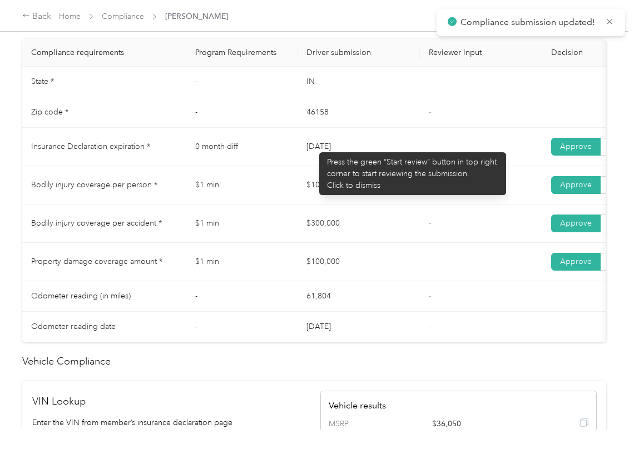
click at [326, 221] on td "$300,000" at bounding box center [359, 224] width 122 height 38
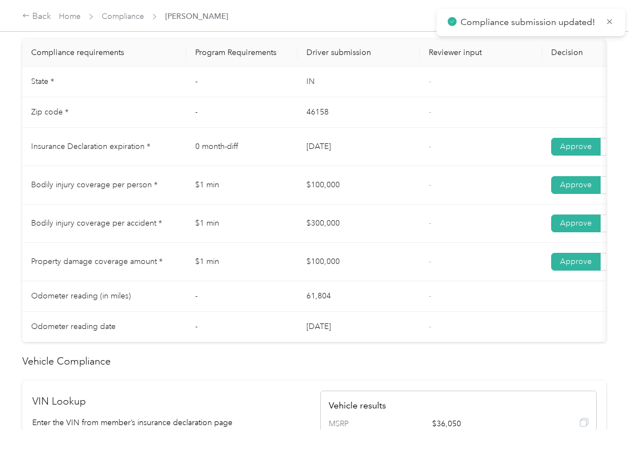
drag, startPoint x: 328, startPoint y: 234, endPoint x: 339, endPoint y: 250, distance: 19.9
click at [330, 238] on td "$300,000" at bounding box center [359, 224] width 122 height 38
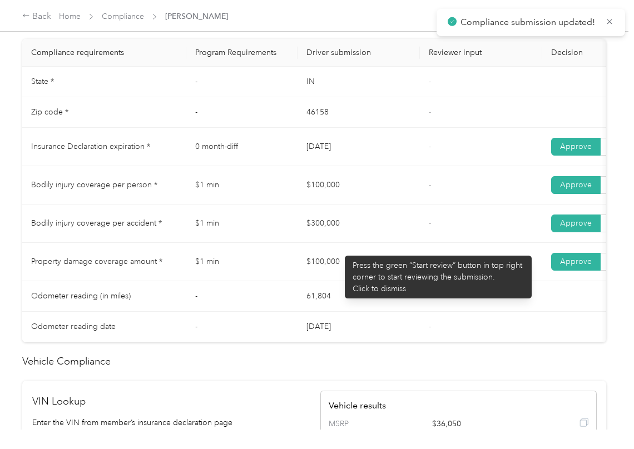
drag, startPoint x: 341, startPoint y: 252, endPoint x: 350, endPoint y: 261, distance: 11.8
click at [343, 243] on td "$300,000" at bounding box center [359, 224] width 122 height 38
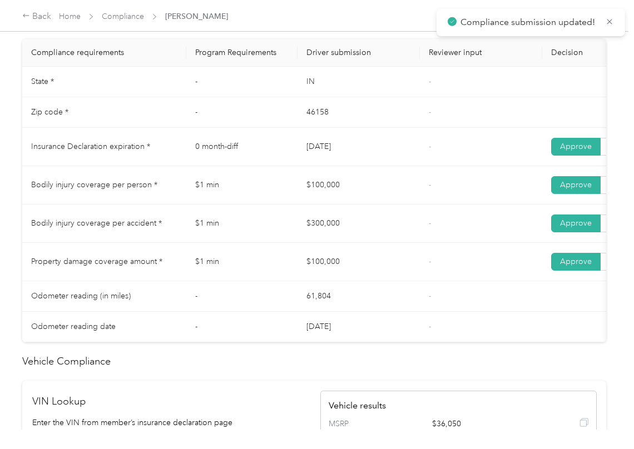
scroll to position [0, 0]
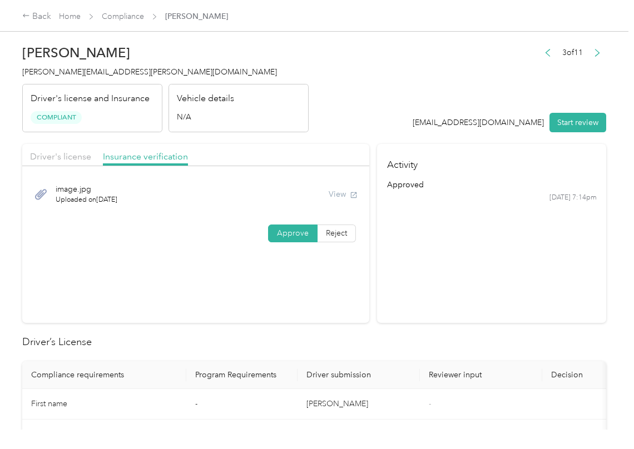
click at [119, 9] on div "Back Home Compliance [PERSON_NAME]" at bounding box center [317, 15] width 634 height 31
click at [118, 18] on link "Compliance" at bounding box center [123, 16] width 42 height 9
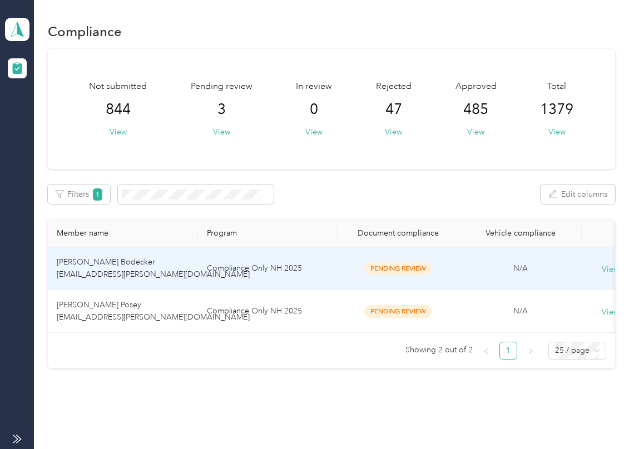
click at [132, 281] on td "[PERSON_NAME] Bodecker [EMAIL_ADDRESS][PERSON_NAME][DOMAIN_NAME]" at bounding box center [123, 268] width 150 height 43
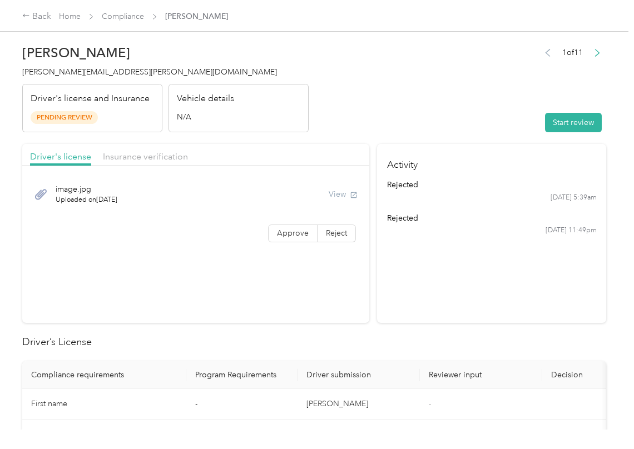
click at [553, 116] on button "Start review" at bounding box center [573, 122] width 57 height 19
click at [447, 105] on header "[PERSON_NAME] Bodecker [EMAIL_ADDRESS][PERSON_NAME][DOMAIN_NAME] Driver's licen…" at bounding box center [314, 85] width 584 height 93
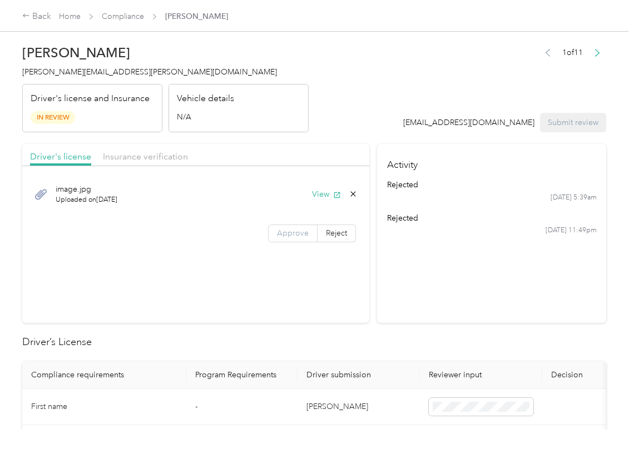
click at [275, 239] on label "Approve" at bounding box center [292, 234] width 49 height 18
click at [287, 234] on span "Approve" at bounding box center [293, 233] width 32 height 9
click at [319, 192] on button "View" at bounding box center [326, 195] width 29 height 12
click at [328, 146] on div "Driver's license Insurance verification" at bounding box center [195, 155] width 347 height 22
click at [156, 146] on div "Driver's license Insurance verification" at bounding box center [195, 155] width 347 height 22
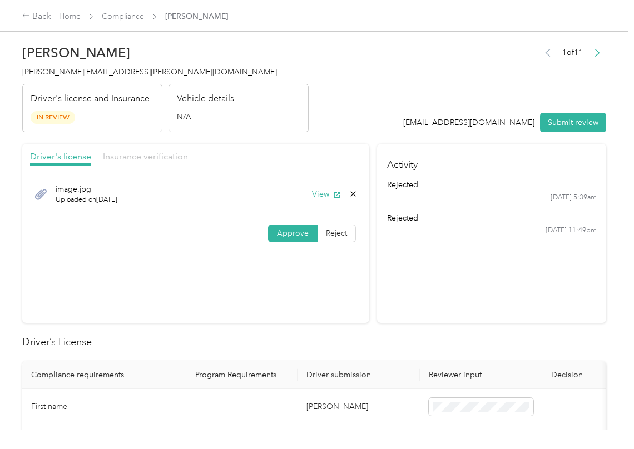
click at [143, 153] on span "Insurance verification" at bounding box center [145, 156] width 85 height 11
click at [142, 154] on span "Insurance verification" at bounding box center [145, 156] width 85 height 11
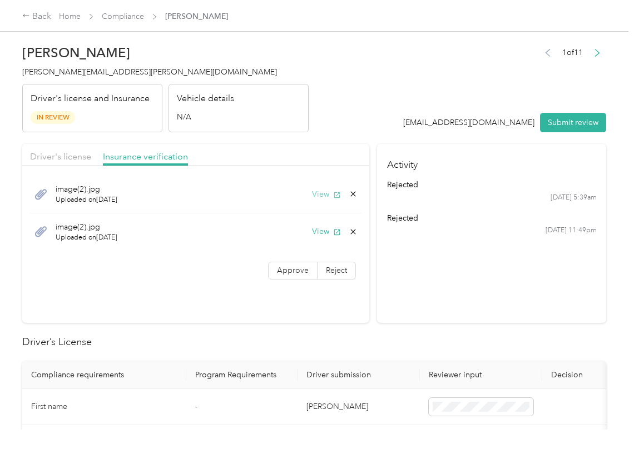
click at [317, 190] on button "View" at bounding box center [326, 195] width 29 height 12
click at [318, 234] on button "View" at bounding box center [326, 232] width 29 height 12
drag, startPoint x: 291, startPoint y: 276, endPoint x: 138, endPoint y: 374, distance: 182.0
click at [291, 276] on label "Approve" at bounding box center [292, 271] width 49 height 18
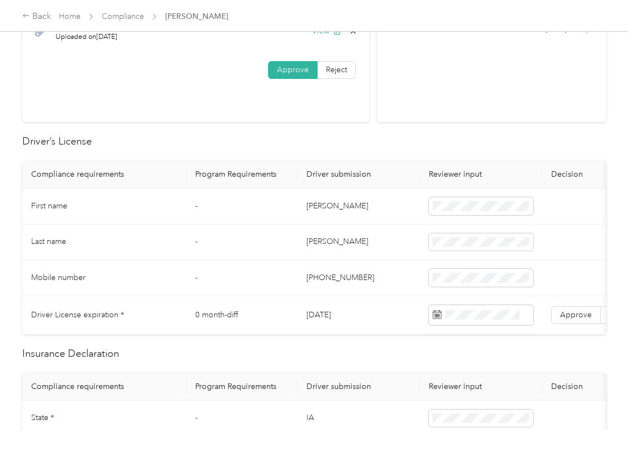
scroll to position [222, 0]
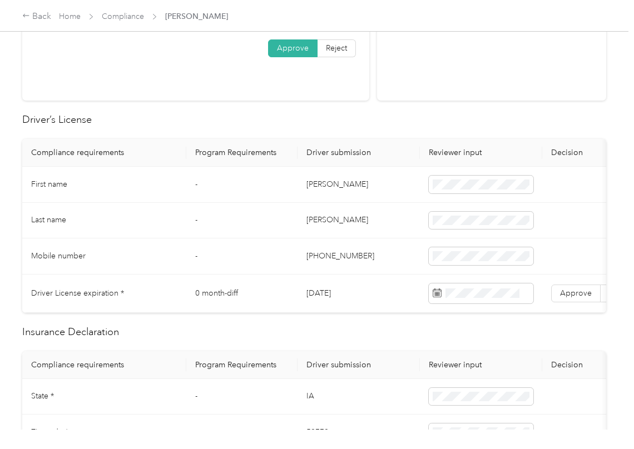
click at [334, 298] on td "[DATE]" at bounding box center [359, 294] width 122 height 38
click at [417, 155] on th "Driver submission" at bounding box center [359, 153] width 122 height 28
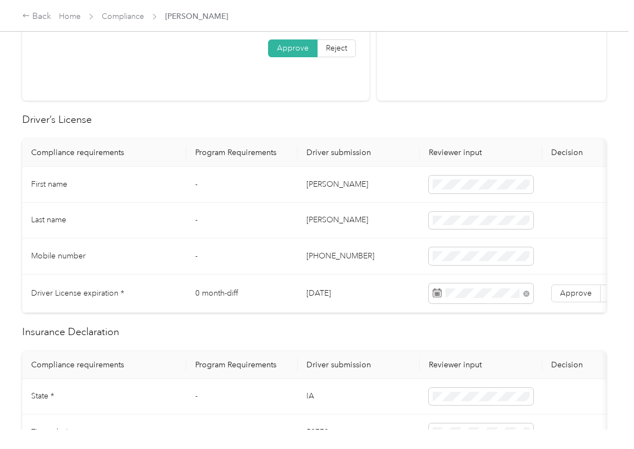
click at [581, 301] on label "Approve" at bounding box center [575, 294] width 49 height 18
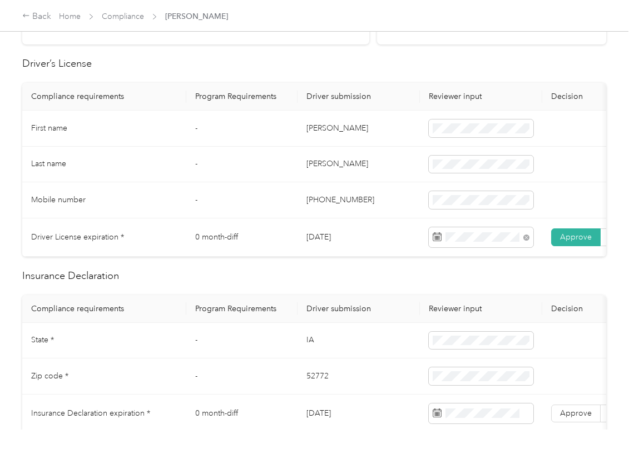
scroll to position [370, 0]
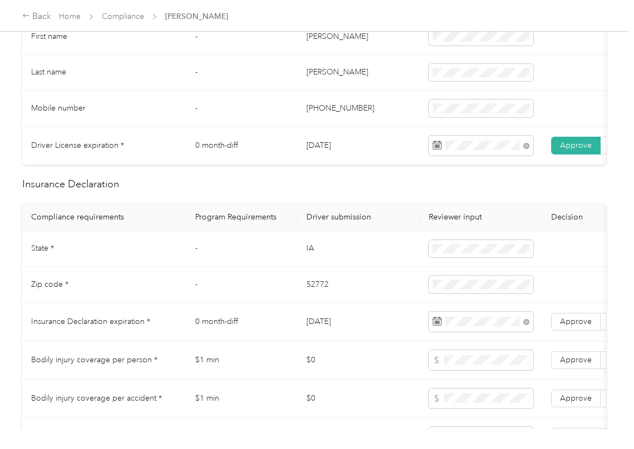
click at [176, 264] on td "State *" at bounding box center [104, 249] width 164 height 36
click at [312, 259] on td "IA" at bounding box center [359, 249] width 122 height 36
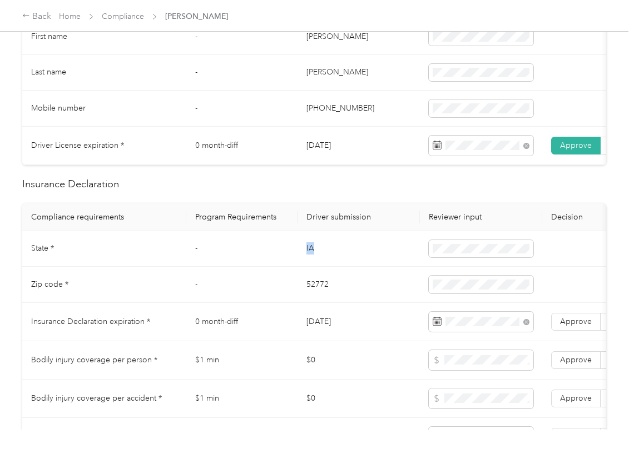
click at [312, 259] on td "IA" at bounding box center [359, 249] width 122 height 36
click at [325, 298] on td "52772" at bounding box center [359, 285] width 122 height 36
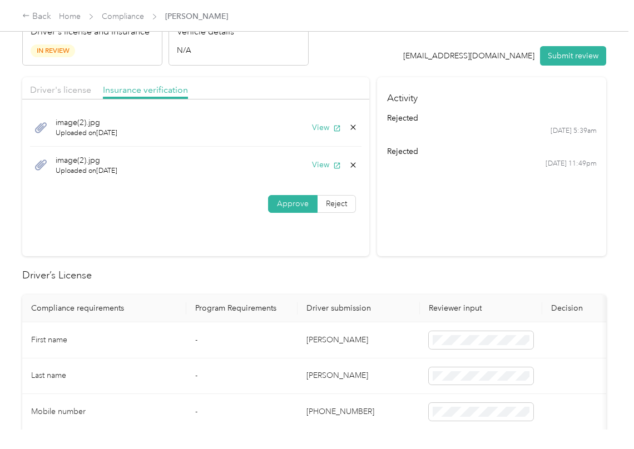
scroll to position [0, 0]
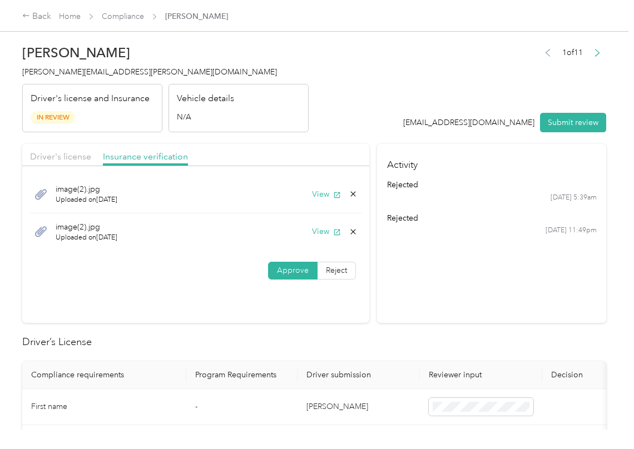
drag, startPoint x: 500, startPoint y: 203, endPoint x: 477, endPoint y: 196, distance: 24.8
click at [500, 203] on ul "rejected [DATE] 5:39am rejected [DATE] 11:49pm" at bounding box center [492, 207] width 210 height 57
click at [96, 60] on h2 "[PERSON_NAME]" at bounding box center [165, 53] width 286 height 16
click at [70, 69] on span "[PERSON_NAME][EMAIL_ADDRESS][PERSON_NAME][DOMAIN_NAME]" at bounding box center [149, 71] width 255 height 9
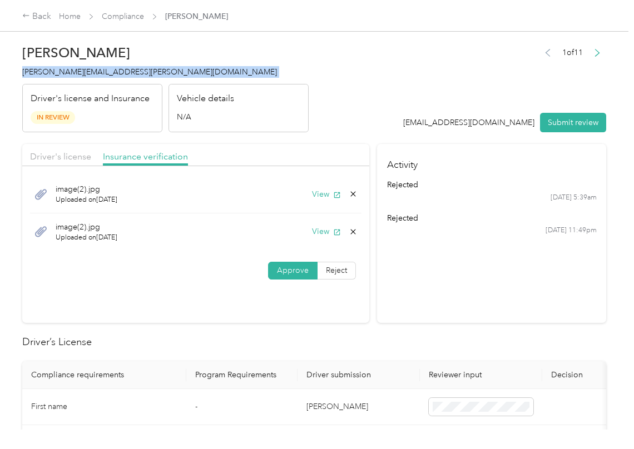
click at [70, 69] on span "[PERSON_NAME][EMAIL_ADDRESS][PERSON_NAME][DOMAIN_NAME]" at bounding box center [149, 71] width 255 height 9
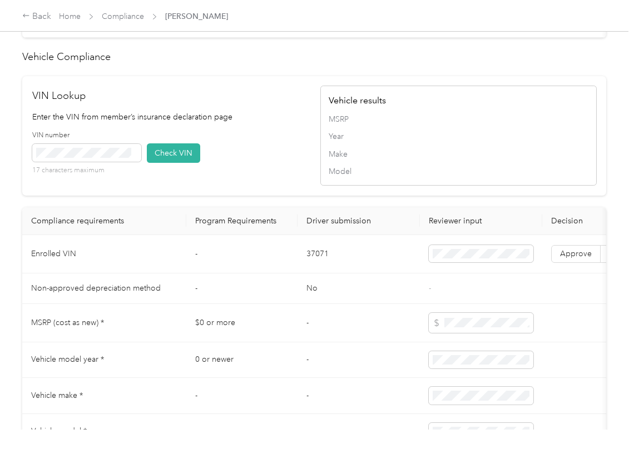
scroll to position [964, 0]
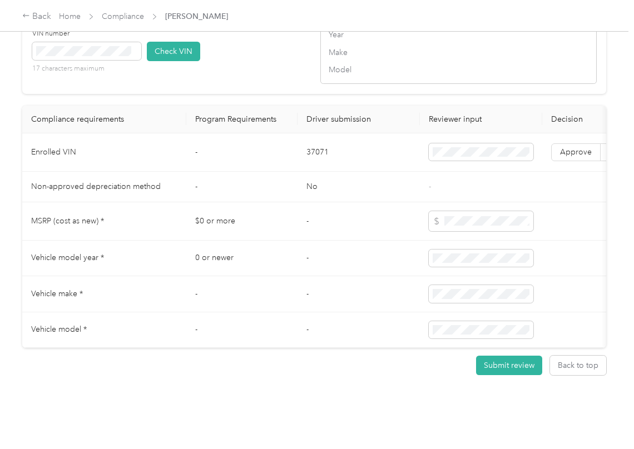
click at [403, 241] on td "-" at bounding box center [359, 221] width 122 height 38
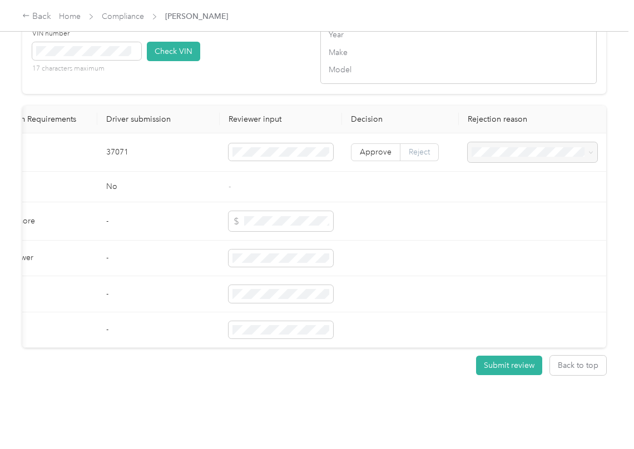
click at [422, 157] on span "Reject" at bounding box center [419, 151] width 21 height 9
click at [503, 189] on span "Vehicle VIN missing from uploaded Insurance Policy doc" at bounding box center [523, 192] width 109 height 21
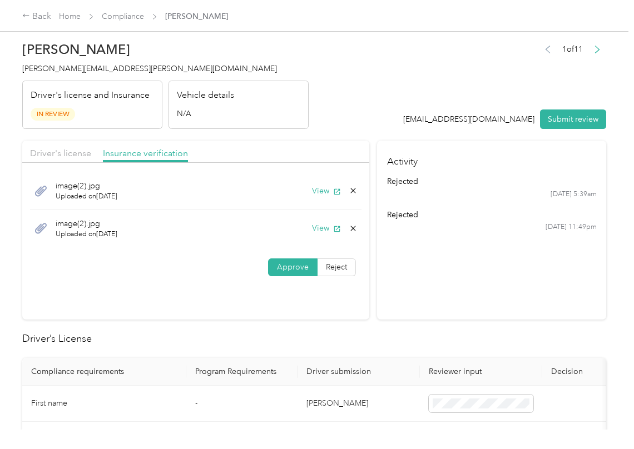
scroll to position [0, 0]
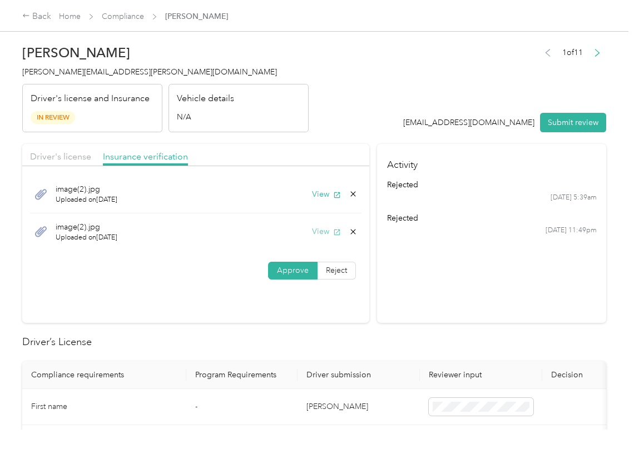
click at [321, 235] on button "View" at bounding box center [326, 232] width 29 height 12
click at [328, 200] on button "View" at bounding box center [326, 195] width 29 height 12
click at [363, 278] on div "Approve Reject" at bounding box center [195, 271] width 347 height 18
click at [381, 127] on header "[PERSON_NAME] Bodecker [EMAIL_ADDRESS][PERSON_NAME][DOMAIN_NAME] Driver's licen…" at bounding box center [314, 85] width 584 height 93
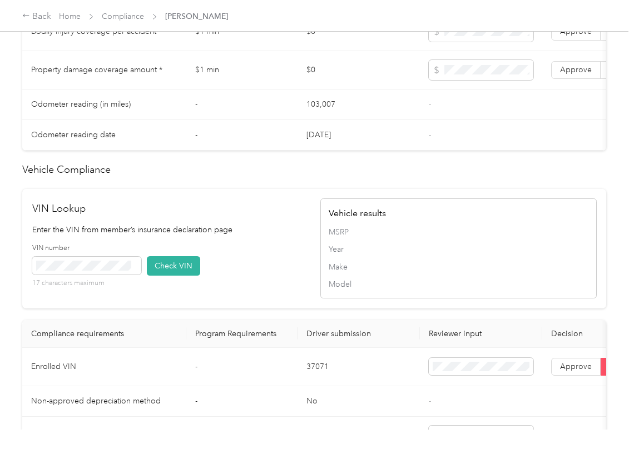
scroll to position [741, 0]
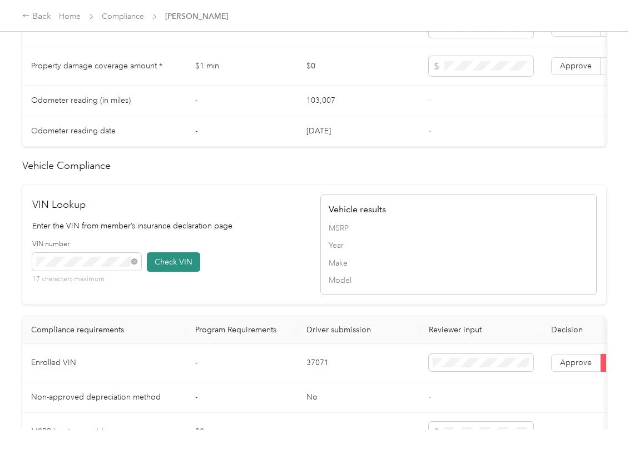
click at [169, 272] on button "Check VIN" at bounding box center [173, 261] width 53 height 19
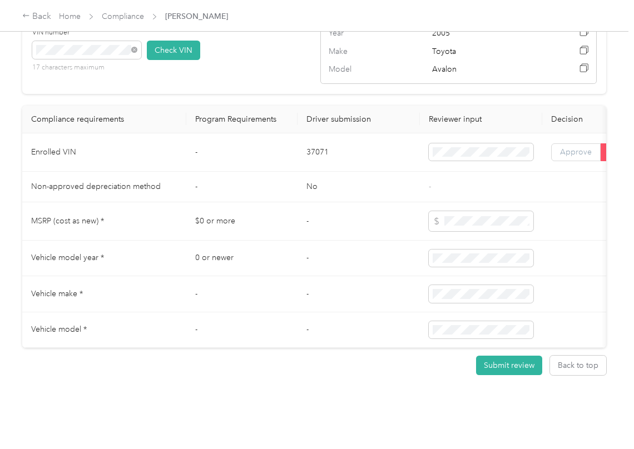
scroll to position [965, 0]
click at [583, 157] on span "Approve" at bounding box center [576, 151] width 32 height 9
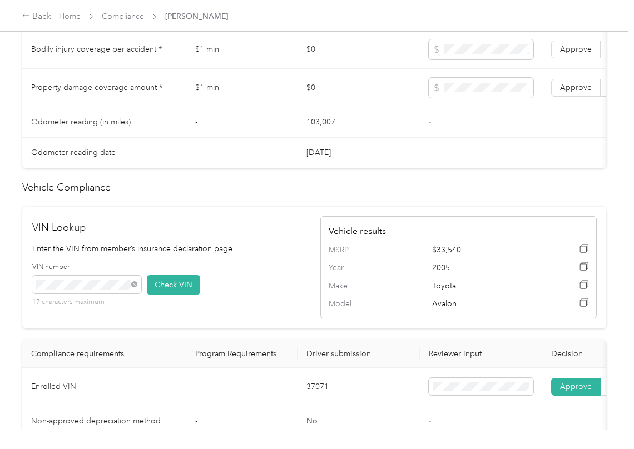
scroll to position [668, 0]
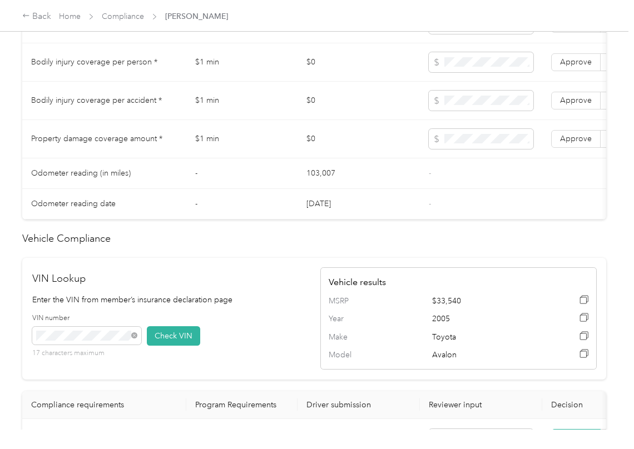
click at [474, 61] on td at bounding box center [481, 62] width 122 height 38
click at [468, 66] on span at bounding box center [481, 62] width 105 height 20
click at [477, 149] on span at bounding box center [481, 139] width 105 height 20
click at [579, 143] on span "Approve" at bounding box center [576, 138] width 32 height 9
click at [588, 110] on label "Approve" at bounding box center [575, 101] width 49 height 18
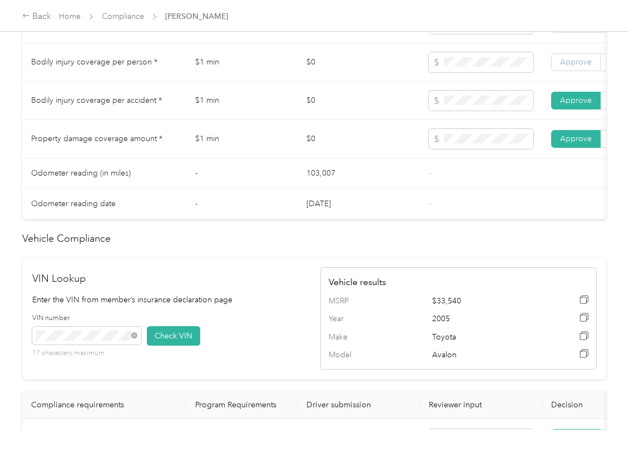
click at [581, 71] on label "Approve" at bounding box center [575, 62] width 49 height 18
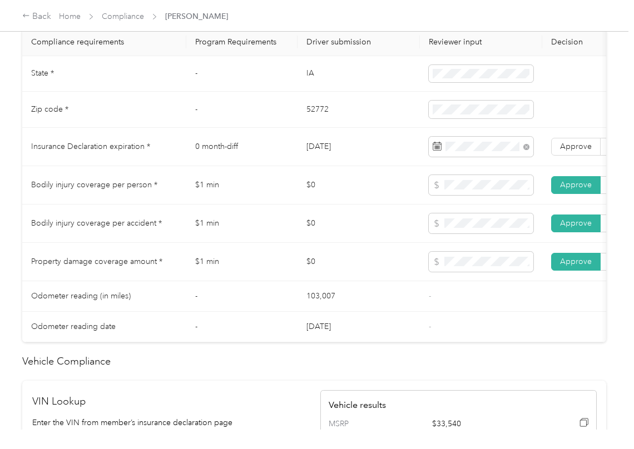
scroll to position [520, 0]
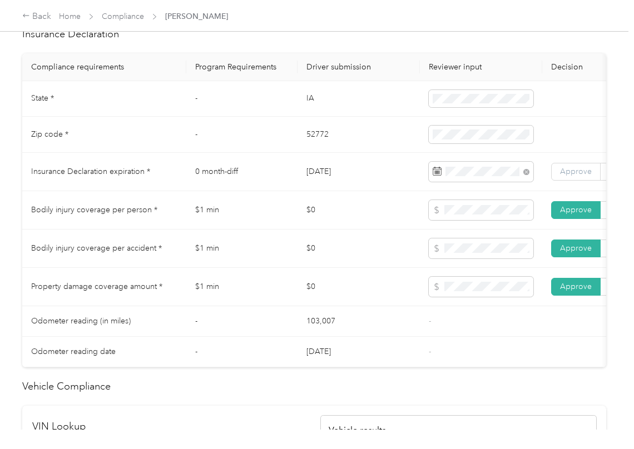
click at [574, 176] on label "Approve" at bounding box center [575, 172] width 49 height 18
click at [300, 219] on td "$0" at bounding box center [359, 210] width 122 height 38
click at [278, 224] on td "$1 min" at bounding box center [241, 210] width 111 height 38
drag, startPoint x: 265, startPoint y: 239, endPoint x: 259, endPoint y: 232, distance: 9.1
click at [266, 230] on td "$1 min" at bounding box center [241, 210] width 111 height 38
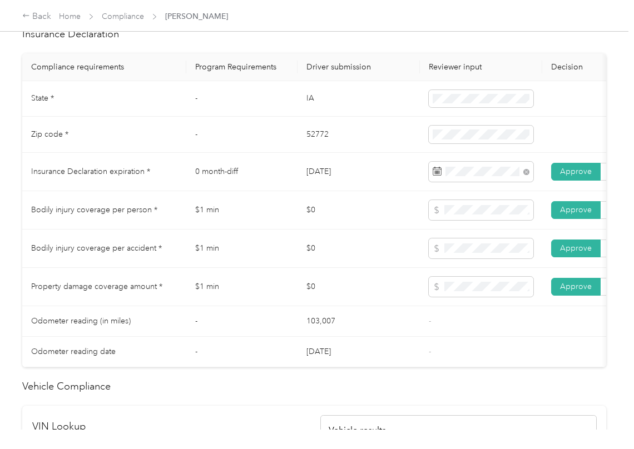
scroll to position [0, 0]
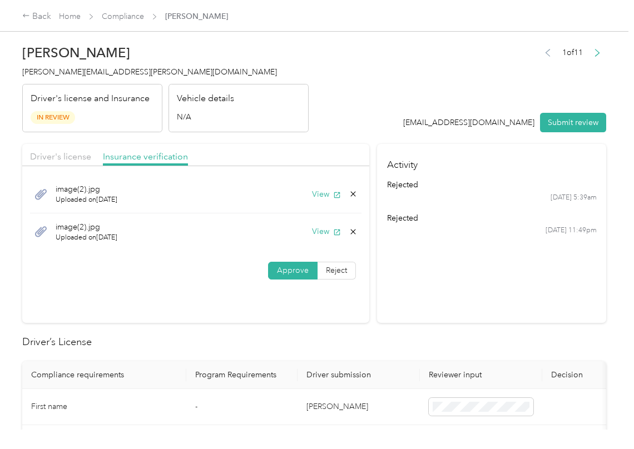
click at [349, 227] on icon at bounding box center [353, 231] width 9 height 9
click at [311, 239] on button "Yes" at bounding box center [322, 240] width 22 height 18
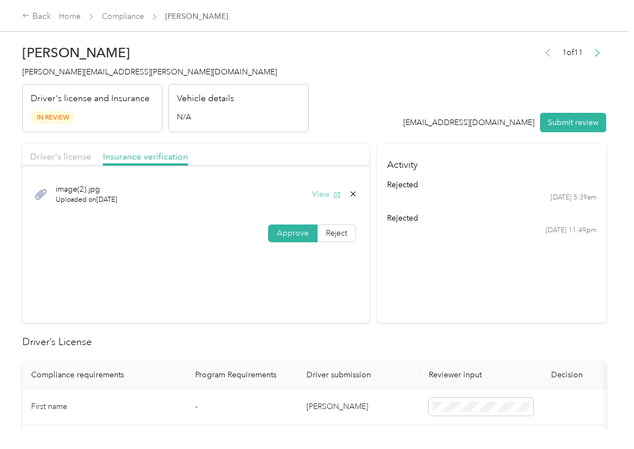
click at [320, 196] on button "View" at bounding box center [326, 195] width 29 height 12
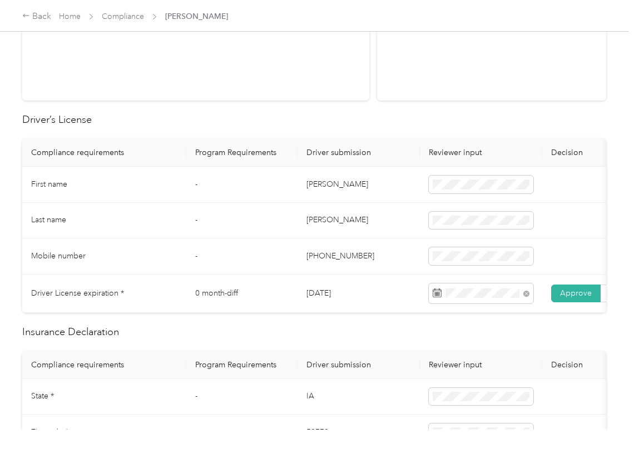
scroll to position [445, 0]
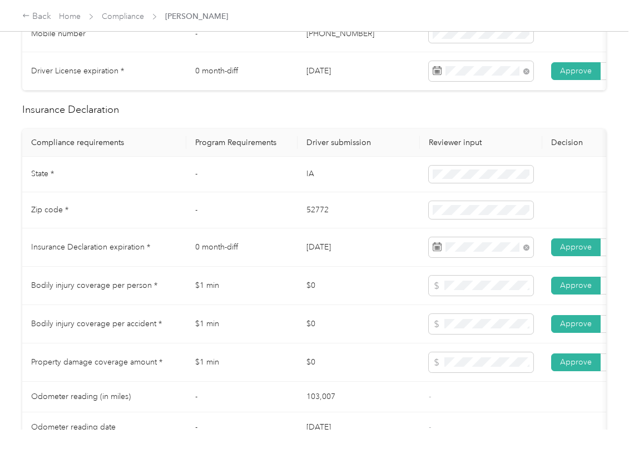
click at [348, 287] on td "$0" at bounding box center [359, 286] width 122 height 38
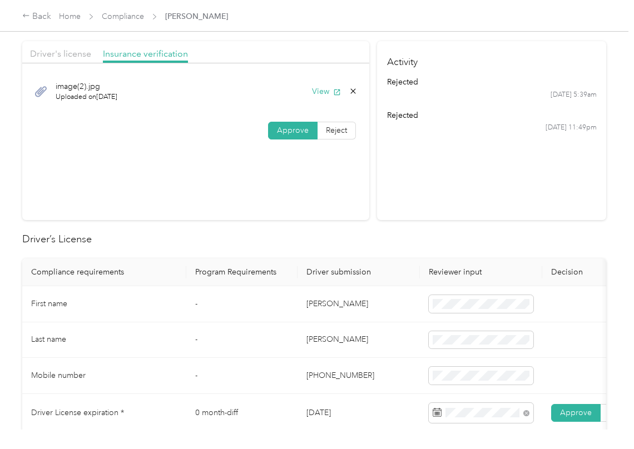
scroll to position [0, 0]
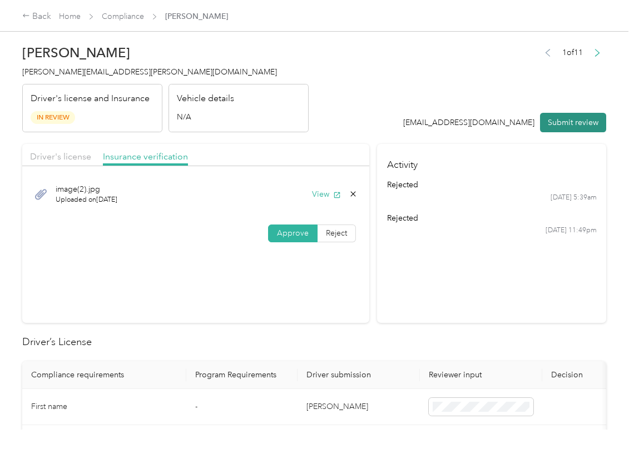
click at [554, 113] on button "Submit review" at bounding box center [573, 122] width 66 height 19
click at [130, 73] on span "[PERSON_NAME][EMAIL_ADDRESS][PERSON_NAME][DOMAIN_NAME]" at bounding box center [149, 71] width 255 height 9
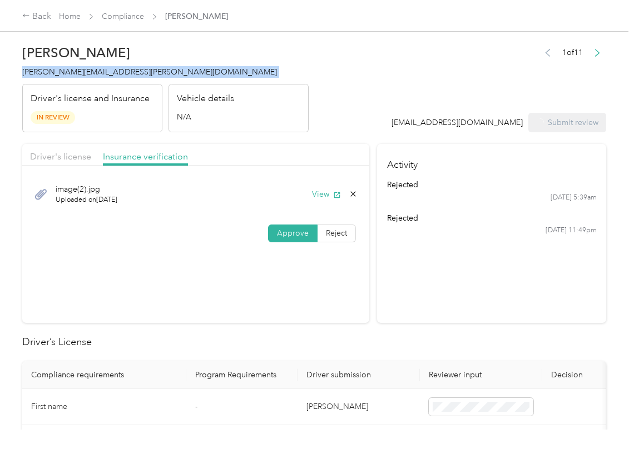
click at [130, 73] on span "[PERSON_NAME][EMAIL_ADDRESS][PERSON_NAME][DOMAIN_NAME]" at bounding box center [149, 71] width 255 height 9
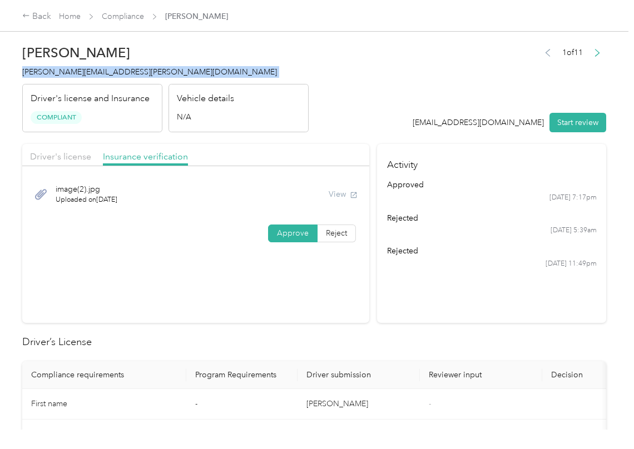
click at [411, 318] on section "Activity approved [DATE] 7:17pm rejected [DATE] 5:39am rejected [DATE] 11:49pm" at bounding box center [491, 233] width 229 height 179
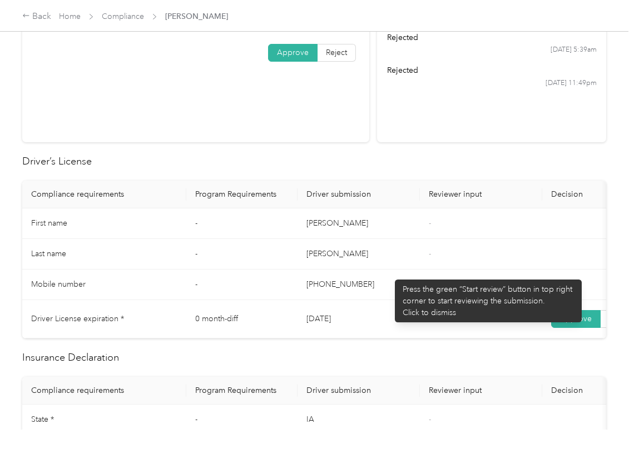
scroll to position [593, 0]
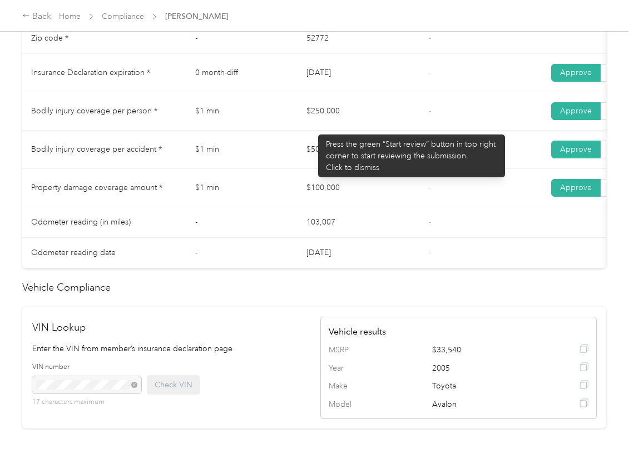
click at [354, 123] on tr "Bodily injury coverage per person * $1 min $250,000 - Approve Reject" at bounding box center [414, 111] width 784 height 38
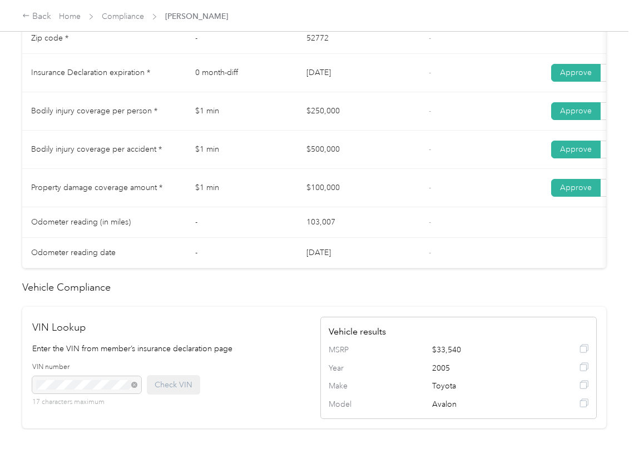
click at [310, 162] on td "$500,000" at bounding box center [359, 150] width 122 height 38
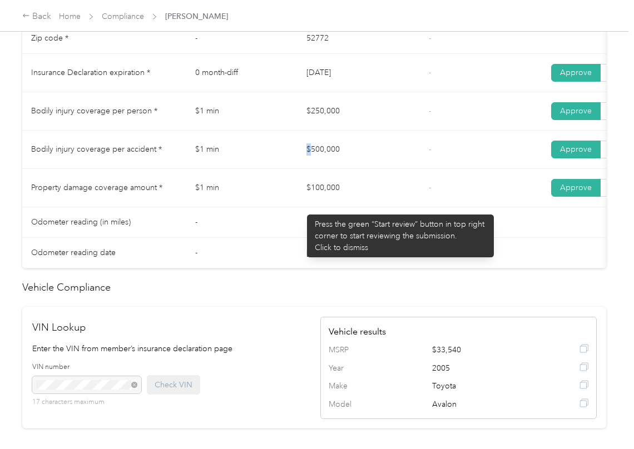
click at [341, 207] on td "$100,000" at bounding box center [359, 188] width 122 height 38
click at [392, 207] on td "$100,000" at bounding box center [359, 188] width 122 height 38
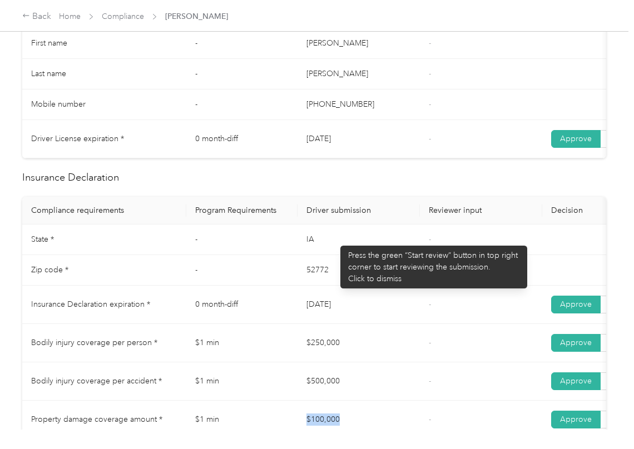
scroll to position [0, 0]
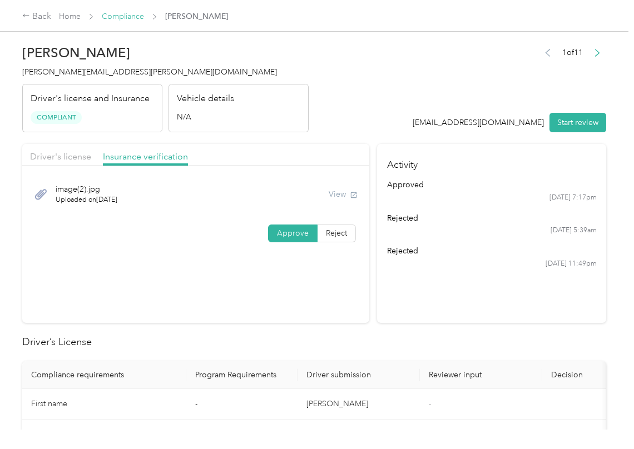
click at [121, 16] on link "Compliance" at bounding box center [123, 16] width 42 height 9
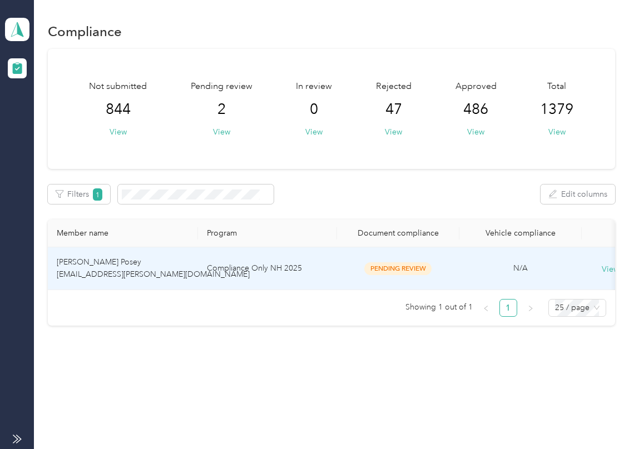
click at [81, 259] on span "[PERSON_NAME] Posey [EMAIL_ADDRESS][PERSON_NAME][DOMAIN_NAME]" at bounding box center [153, 268] width 193 height 22
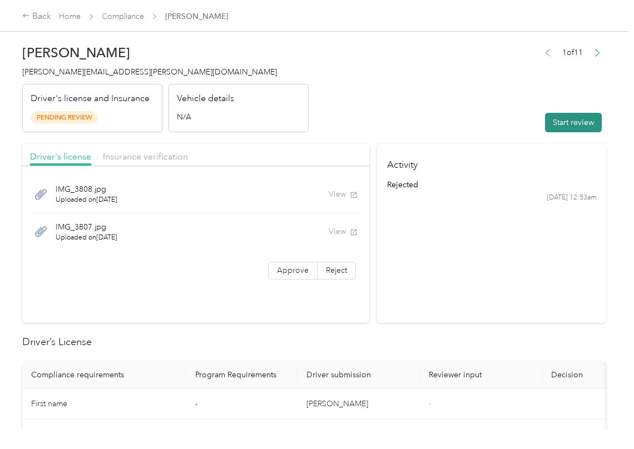
click at [566, 118] on button "Start review" at bounding box center [573, 122] width 57 height 19
click at [501, 101] on header "[PERSON_NAME] Posey [EMAIL_ADDRESS][PERSON_NAME][DOMAIN_NAME] Driver's license …" at bounding box center [314, 85] width 584 height 93
click at [334, 191] on div "View" at bounding box center [343, 195] width 29 height 12
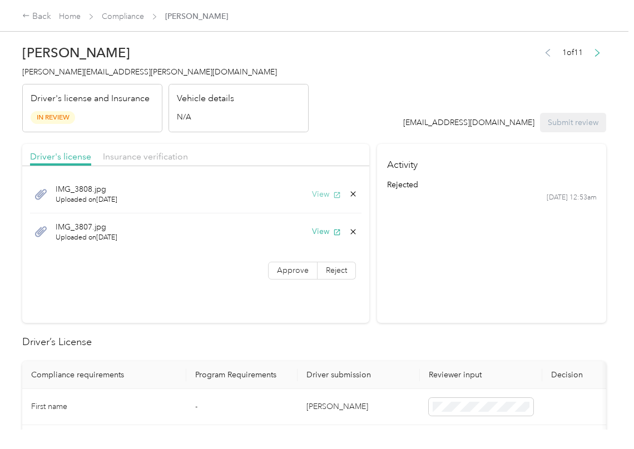
click at [326, 194] on button "View" at bounding box center [326, 195] width 29 height 12
click at [319, 232] on button "View" at bounding box center [326, 232] width 29 height 12
click at [290, 265] on label "Approve" at bounding box center [292, 271] width 49 height 18
click at [245, 158] on div "Driver's license Insurance verification" at bounding box center [195, 155] width 347 height 22
click at [159, 156] on span "Insurance verification" at bounding box center [145, 156] width 85 height 11
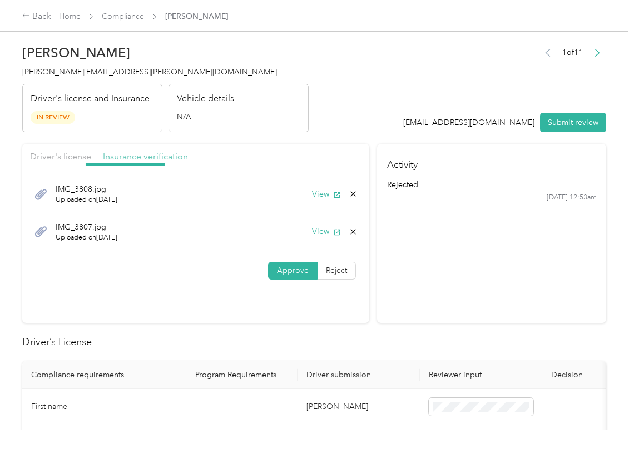
drag, startPoint x: 137, startPoint y: 156, endPoint x: 136, endPoint y: 170, distance: 13.9
click at [136, 156] on span "Insurance verification" at bounding box center [145, 156] width 85 height 11
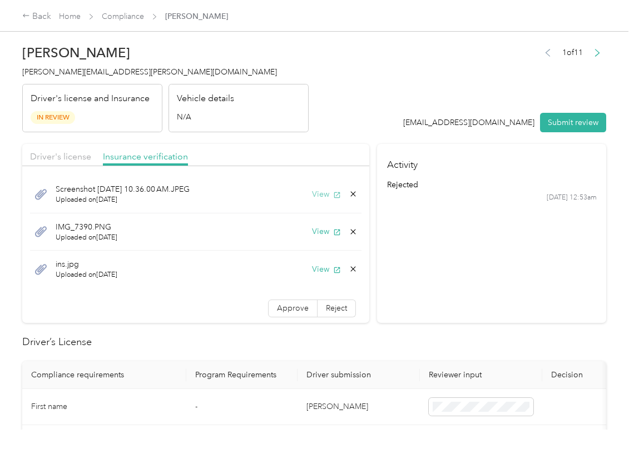
click at [314, 197] on button "View" at bounding box center [326, 195] width 29 height 12
click at [312, 231] on button "View" at bounding box center [326, 232] width 29 height 12
click at [312, 265] on button "View" at bounding box center [326, 270] width 29 height 12
click at [277, 307] on span "Approve" at bounding box center [293, 308] width 32 height 9
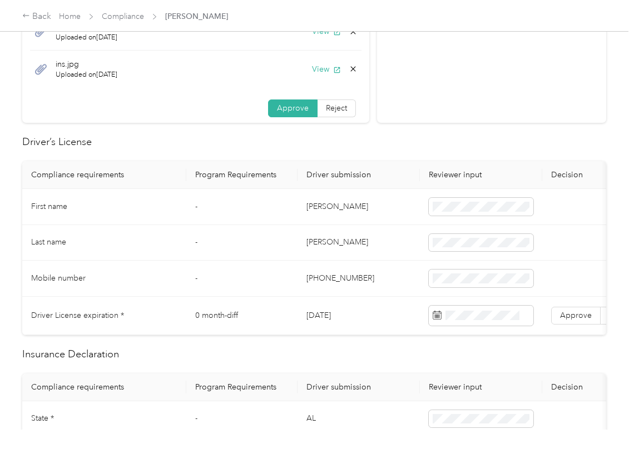
scroll to position [222, 0]
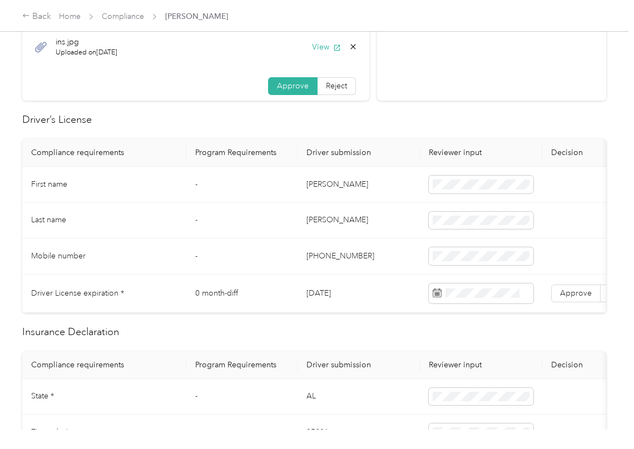
click at [341, 294] on td "[DATE]" at bounding box center [359, 294] width 122 height 38
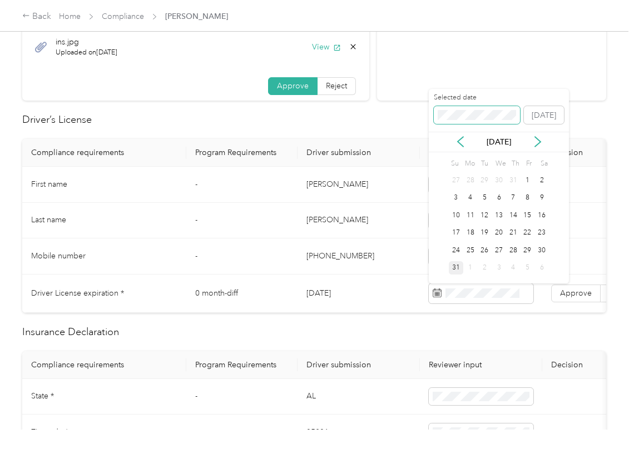
click at [460, 122] on span at bounding box center [477, 115] width 86 height 18
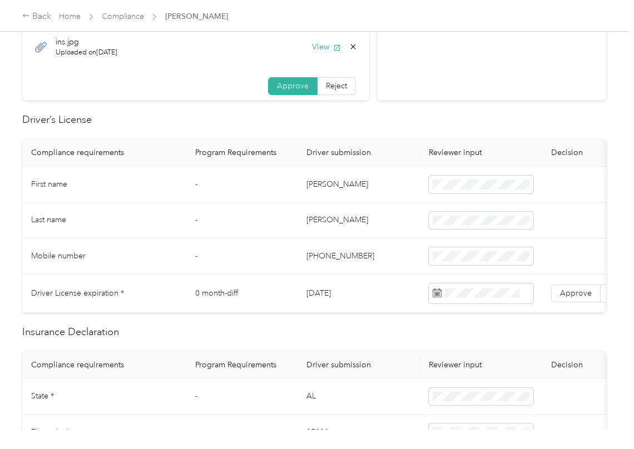
click at [395, 120] on h2 "Driver’s License" at bounding box center [314, 119] width 584 height 15
click at [574, 294] on span "Approve" at bounding box center [576, 293] width 32 height 9
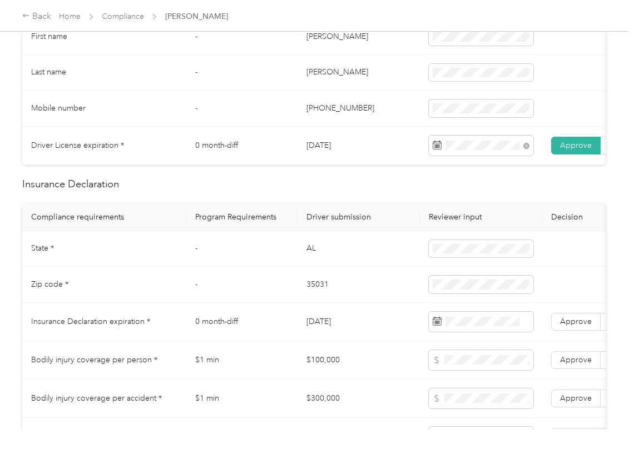
click at [314, 260] on td "AL" at bounding box center [359, 249] width 122 height 36
click at [323, 299] on td "35031" at bounding box center [359, 285] width 122 height 36
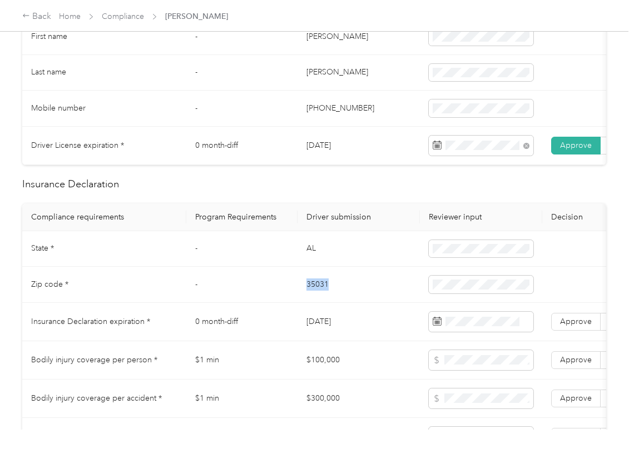
click at [323, 299] on td "35031" at bounding box center [359, 285] width 122 height 36
click at [432, 294] on span at bounding box center [481, 285] width 105 height 18
click at [571, 325] on td "Approve Reject" at bounding box center [600, 322] width 117 height 38
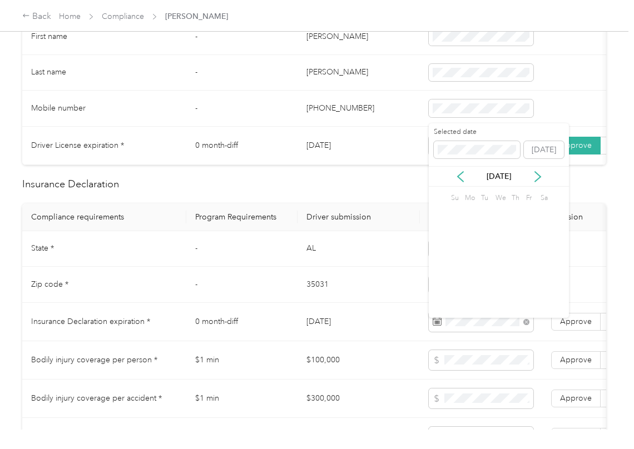
click at [337, 303] on td "35031" at bounding box center [359, 285] width 122 height 36
click at [562, 328] on label "Approve" at bounding box center [575, 322] width 49 height 18
click at [407, 301] on td "35031" at bounding box center [359, 285] width 122 height 36
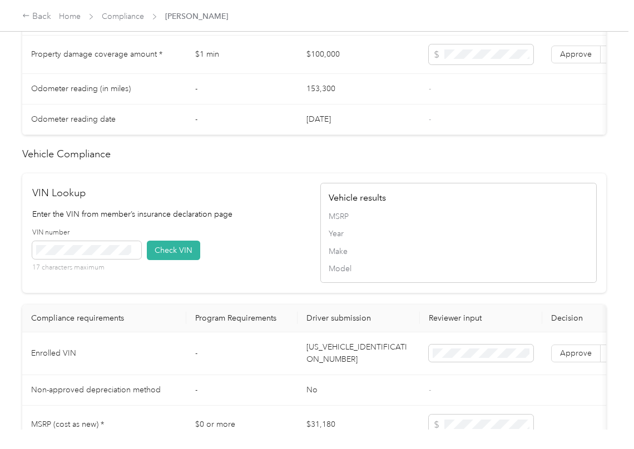
scroll to position [890, 0]
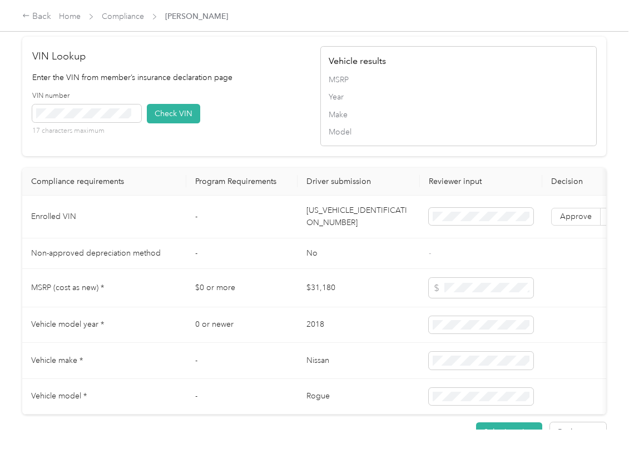
click at [352, 239] on td "[US_VEHICLE_IDENTIFICATION_NUMBER]" at bounding box center [359, 217] width 122 height 43
drag, startPoint x: 260, startPoint y: 163, endPoint x: 254, endPoint y: 162, distance: 6.1
click at [259, 144] on div "VIN number 17 characters maximum Check VIN" at bounding box center [170, 117] width 276 height 53
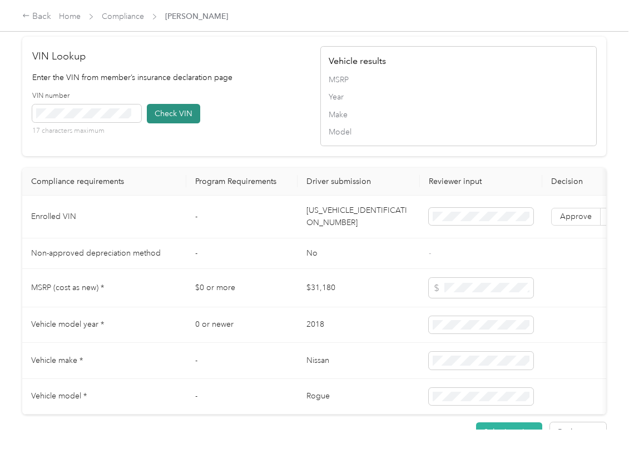
click at [170, 123] on button "Check VIN" at bounding box center [173, 113] width 53 height 19
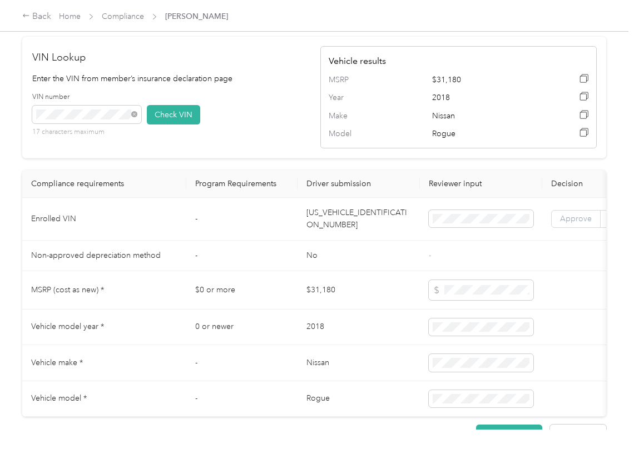
click at [566, 224] on span "Approve" at bounding box center [576, 218] width 32 height 9
click at [428, 298] on td at bounding box center [481, 290] width 122 height 38
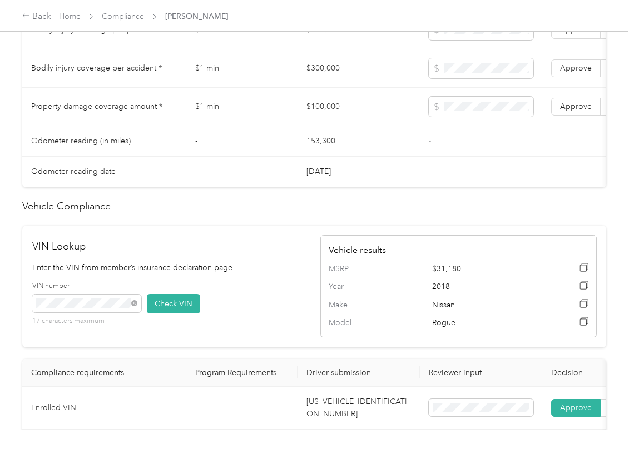
scroll to position [667, 0]
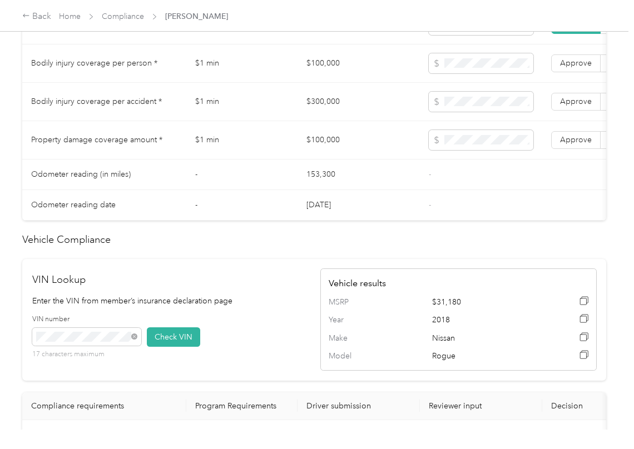
click at [338, 76] on td "$100,000" at bounding box center [359, 63] width 122 height 38
click at [475, 73] on span at bounding box center [481, 63] width 105 height 20
click at [329, 115] on td "$300,000" at bounding box center [359, 102] width 122 height 38
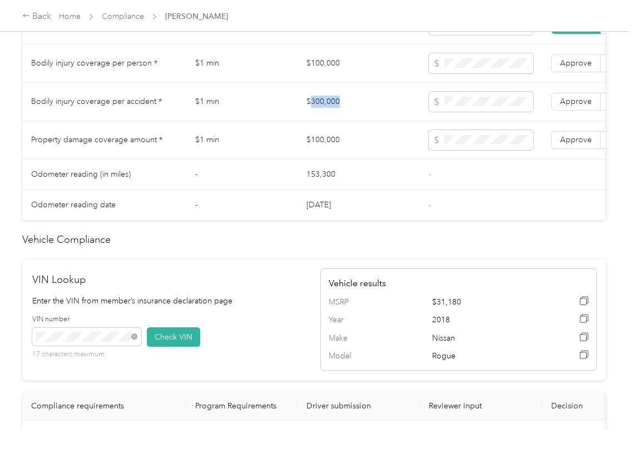
click at [329, 115] on td "$300,000" at bounding box center [359, 102] width 122 height 38
click at [549, 111] on td "Approve Reject" at bounding box center [600, 102] width 117 height 38
click at [569, 83] on td "Approve Reject" at bounding box center [600, 63] width 117 height 38
click at [584, 106] on span "Approve" at bounding box center [576, 101] width 32 height 9
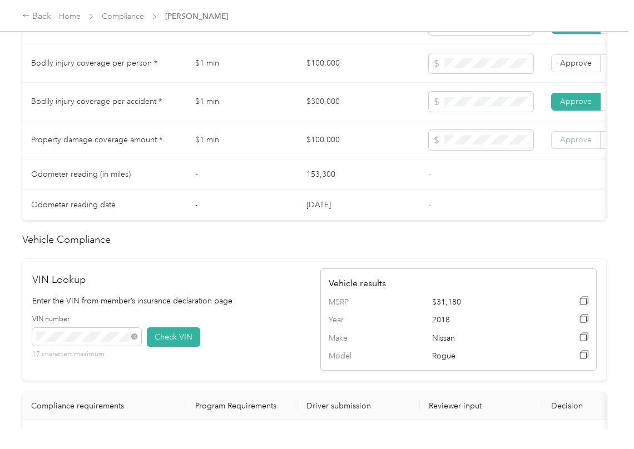
click at [582, 145] on span "Approve" at bounding box center [576, 139] width 32 height 9
click at [554, 72] on label "Approve" at bounding box center [575, 63] width 49 height 18
click at [271, 121] on td "$1 min" at bounding box center [241, 102] width 111 height 38
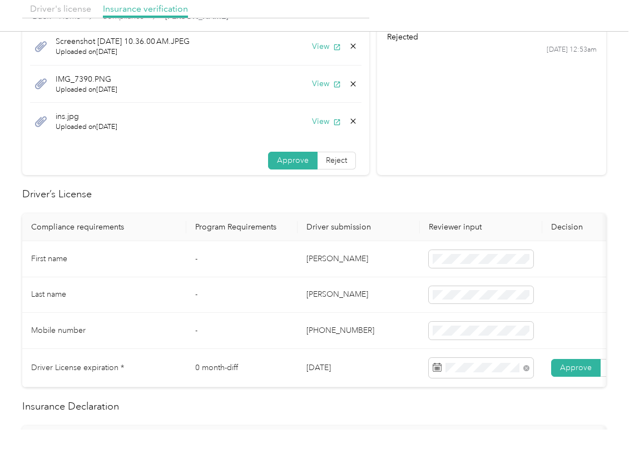
click at [345, 126] on div "ins.jpg Uploaded on [DATE] View" at bounding box center [195, 121] width 331 height 37
click at [351, 123] on icon at bounding box center [353, 121] width 5 height 5
click at [311, 132] on button "Yes" at bounding box center [311, 130] width 22 height 18
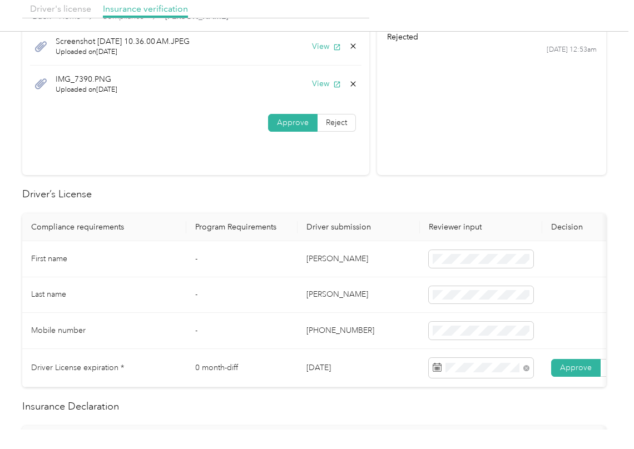
click at [424, 197] on h2 "Driver’s License" at bounding box center [314, 194] width 584 height 15
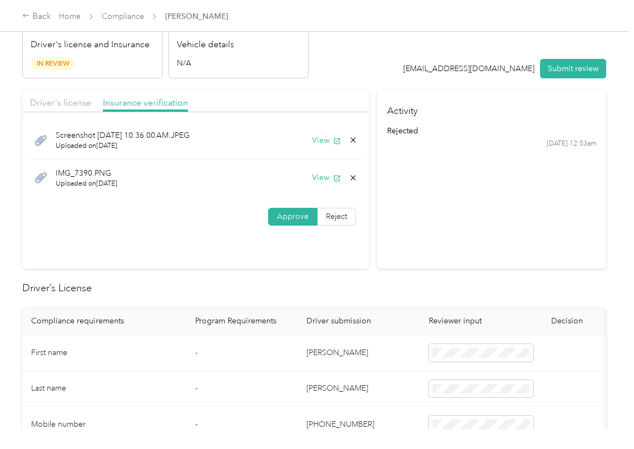
scroll to position [0, 0]
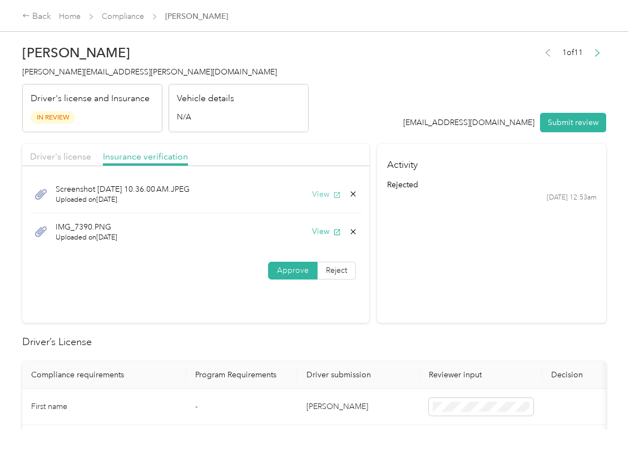
click at [323, 196] on button "View" at bounding box center [326, 195] width 29 height 12
click at [324, 229] on button "View" at bounding box center [326, 232] width 29 height 12
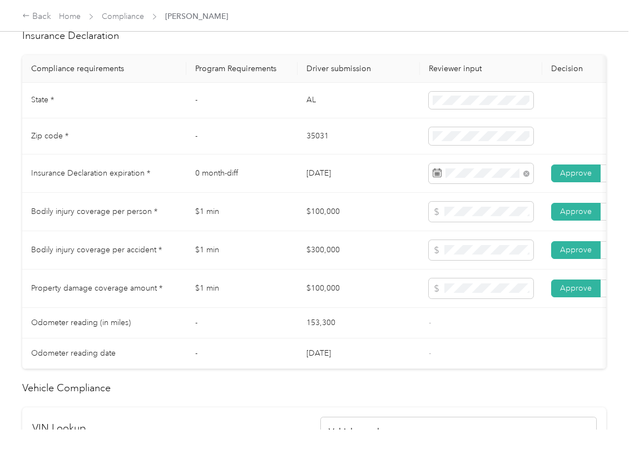
scroll to position [815, 0]
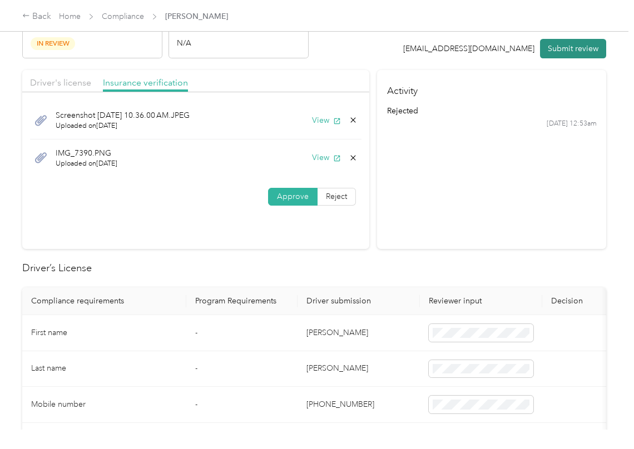
click at [554, 50] on button "Submit review" at bounding box center [573, 48] width 66 height 19
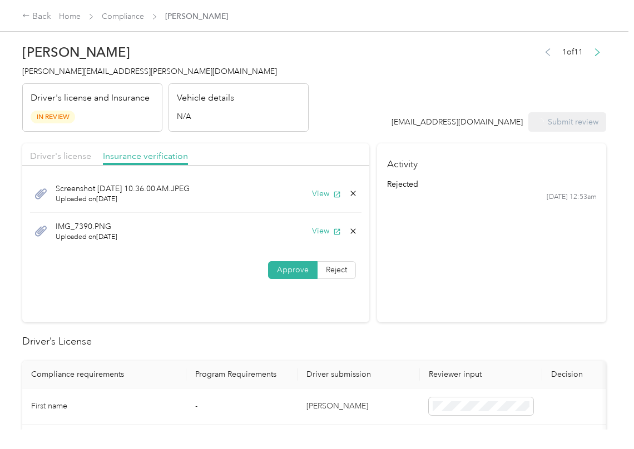
scroll to position [0, 0]
click at [72, 65] on div "[PERSON_NAME] Posey [EMAIL_ADDRESS][PERSON_NAME][DOMAIN_NAME] Driver's license …" at bounding box center [165, 85] width 286 height 93
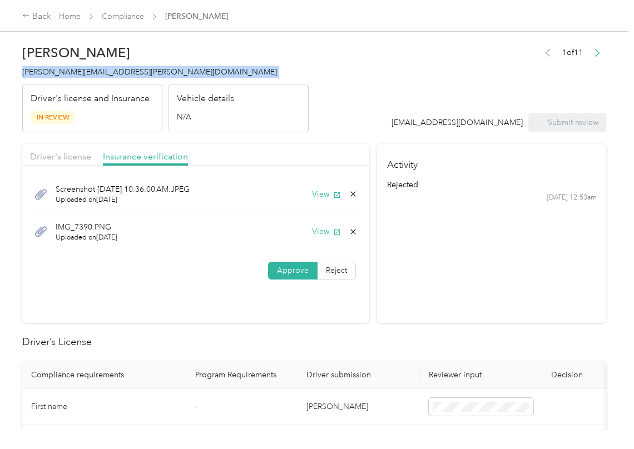
click at [72, 65] on div "[PERSON_NAME] Posey [EMAIL_ADDRESS][PERSON_NAME][DOMAIN_NAME] Driver's license …" at bounding box center [165, 85] width 286 height 93
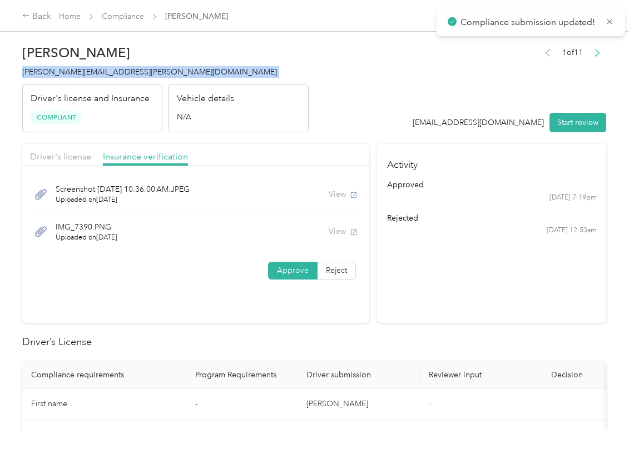
click at [72, 65] on div "[PERSON_NAME] Posey [EMAIL_ADDRESS][PERSON_NAME][DOMAIN_NAME] Driver's license …" at bounding box center [165, 85] width 286 height 93
click at [505, 284] on section "Activity approved [DATE] 7:19pm rejected [DATE] 12:53am" at bounding box center [491, 233] width 229 height 179
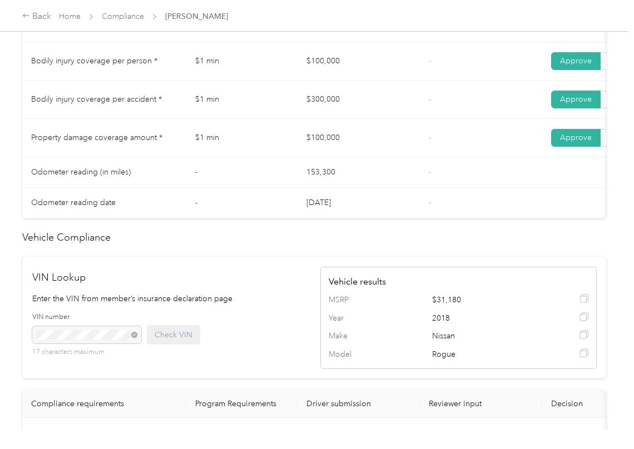
scroll to position [667, 0]
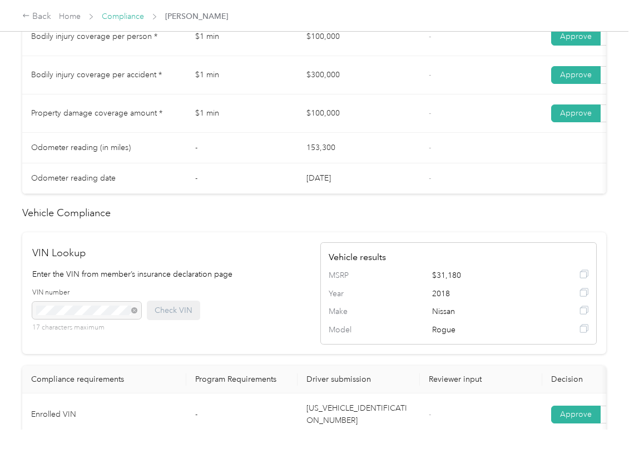
click at [123, 17] on link "Compliance" at bounding box center [123, 16] width 42 height 9
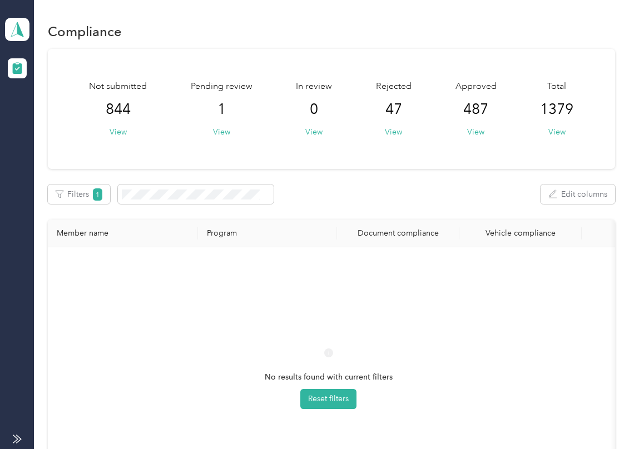
drag, startPoint x: 123, startPoint y: 17, endPoint x: 98, endPoint y: 229, distance: 213.9
click at [120, 221] on th "Member name" at bounding box center [123, 234] width 150 height 28
click at [375, 173] on div "Not submitted 844 View Pending review 1 View In review 0 View Rejected 47 View …" at bounding box center [331, 290] width 567 height 482
click at [34, 25] on div "Compliance Not submitted 844 View Pending review 1 View In review 0 View Reject…" at bounding box center [331, 295] width 594 height 591
click at [13, 32] on icon at bounding box center [17, 30] width 17 height 16
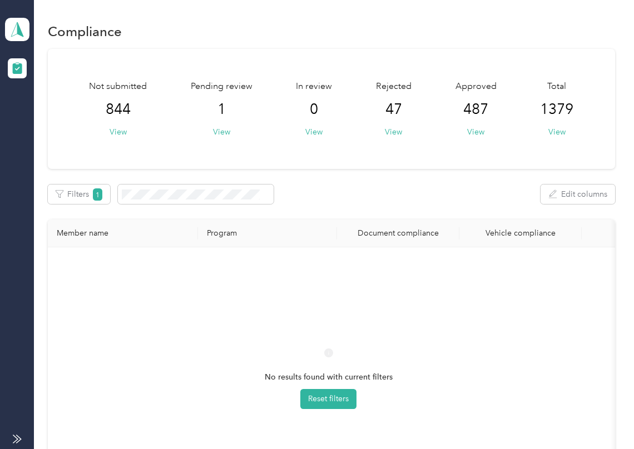
click at [49, 119] on div "Log out" at bounding box center [35, 117] width 43 height 12
